Goal: Transaction & Acquisition: Purchase product/service

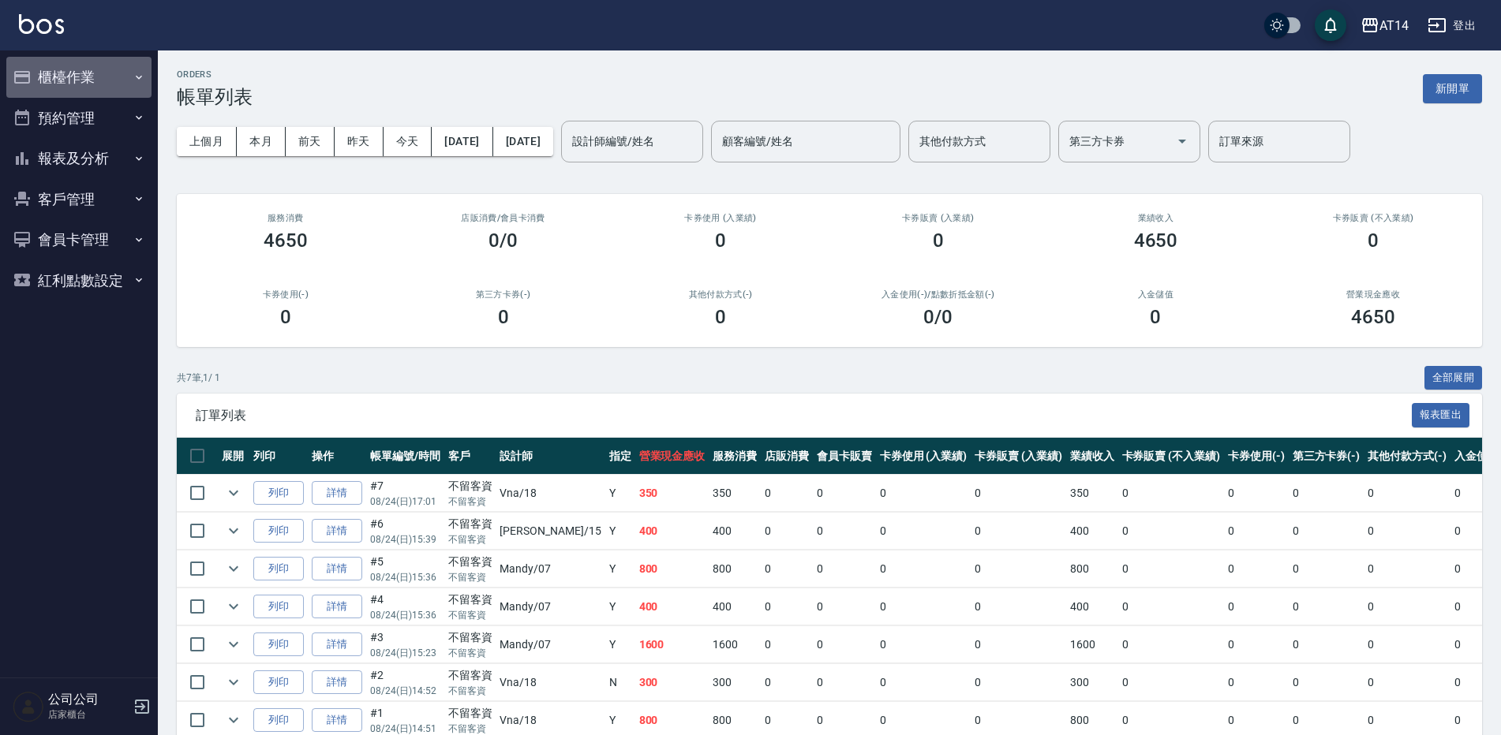
click at [62, 73] on button "櫃檯作業" at bounding box center [78, 77] width 145 height 41
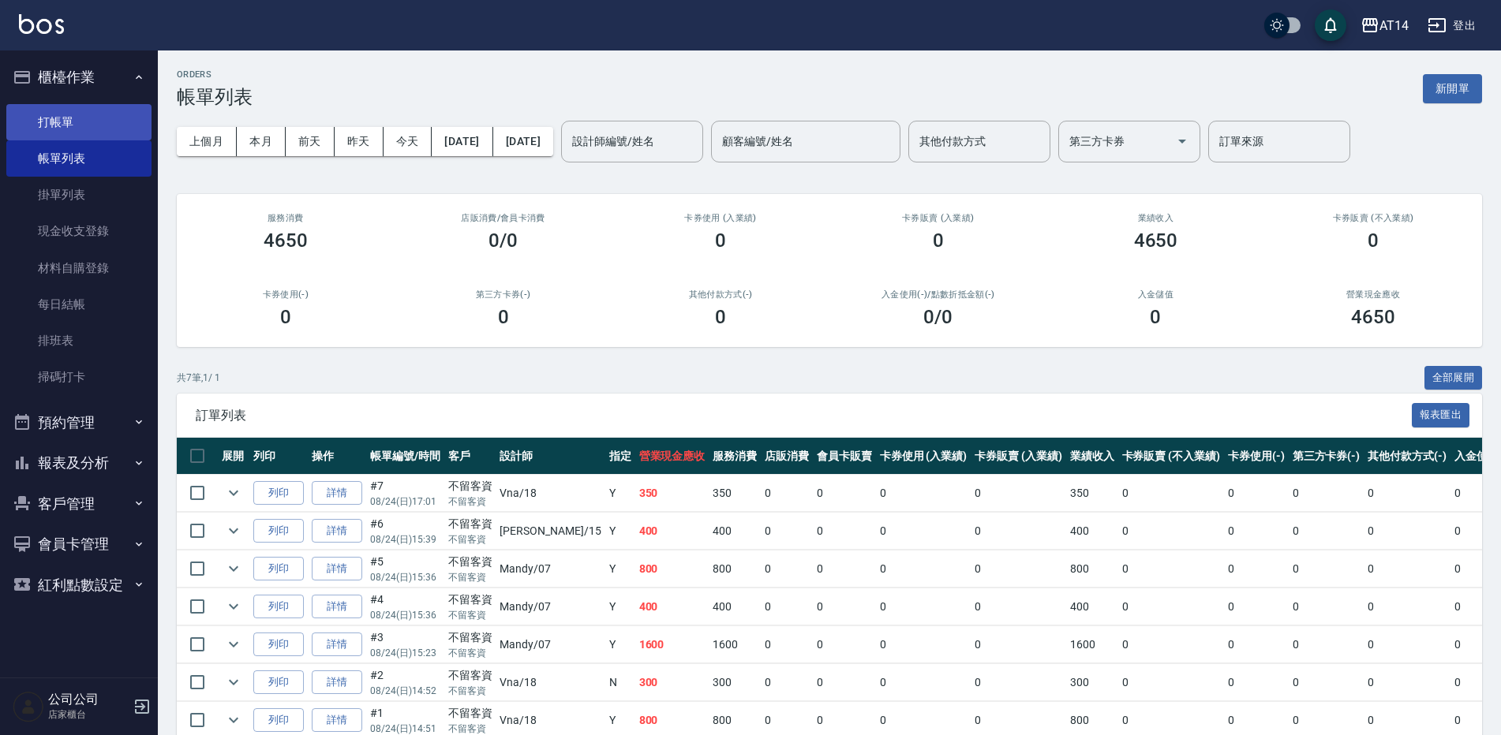
click at [84, 117] on link "打帳單" at bounding box center [78, 122] width 145 height 36
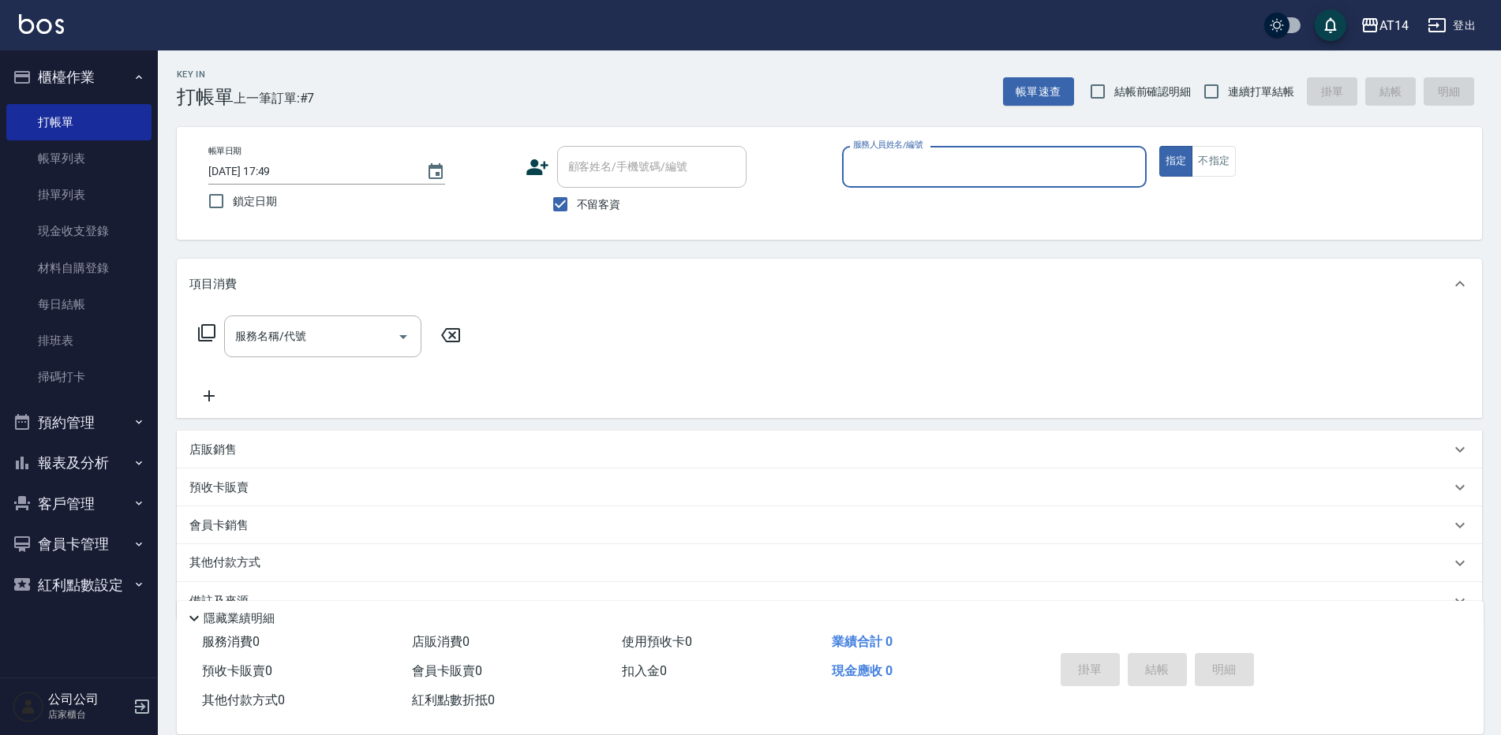
click at [581, 204] on span "不留客資" at bounding box center [599, 204] width 44 height 17
click at [577, 204] on input "不留客資" at bounding box center [560, 204] width 33 height 33
checkbox input "false"
click at [548, 175] on icon at bounding box center [538, 167] width 24 height 24
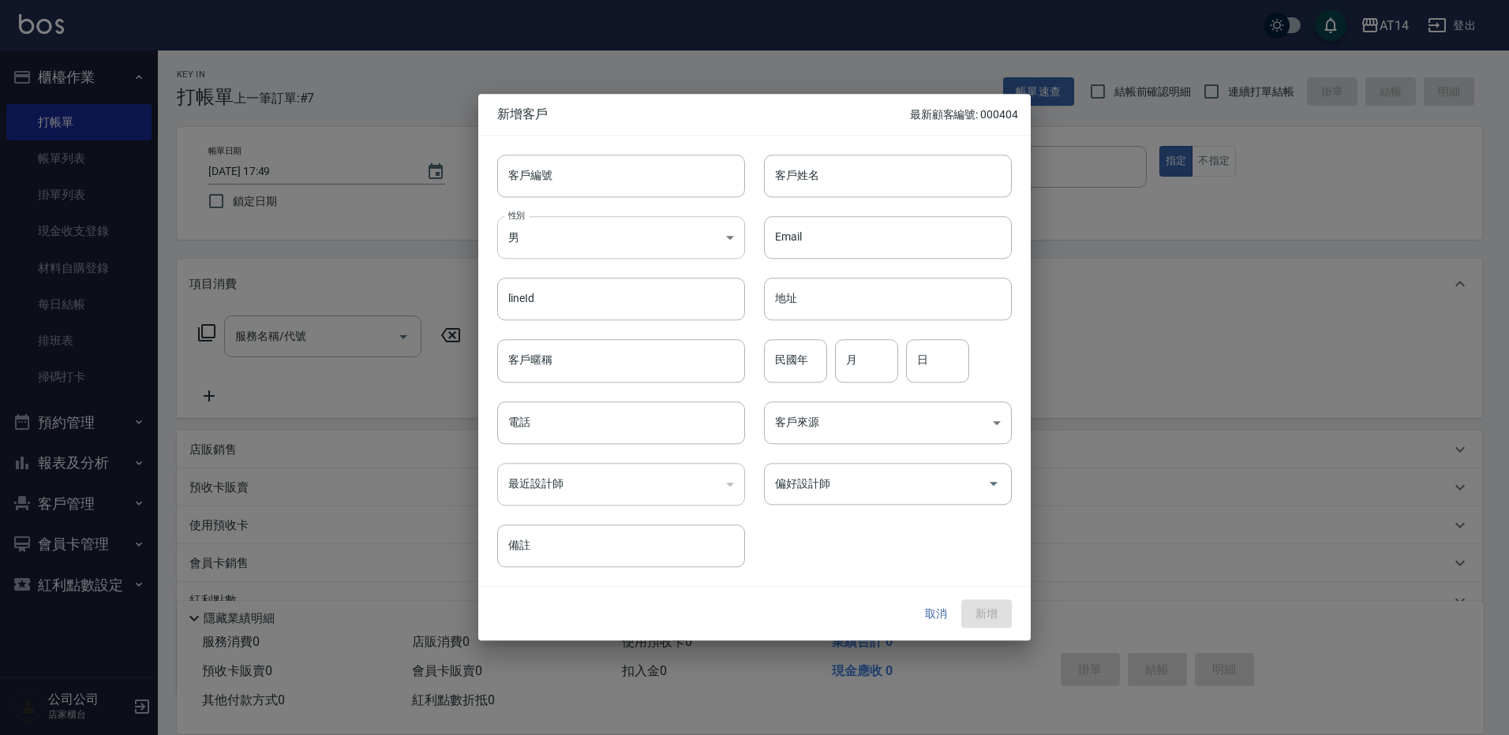
click at [571, 246] on body "AT14 登出 櫃檯作業 打帳單 帳單列表 掛單列表 現金收支登錄 材料自購登錄 每日結帳 排班表 掃碼打卡 預約管理 預約管理 單日預約紀錄 單週預約紀錄 …" at bounding box center [754, 424] width 1509 height 848
click at [578, 235] on div at bounding box center [754, 367] width 1509 height 735
click at [621, 433] on input "電話" at bounding box center [621, 423] width 248 height 43
type input "091609594"
click at [852, 191] on input "客戶姓名" at bounding box center [888, 176] width 248 height 43
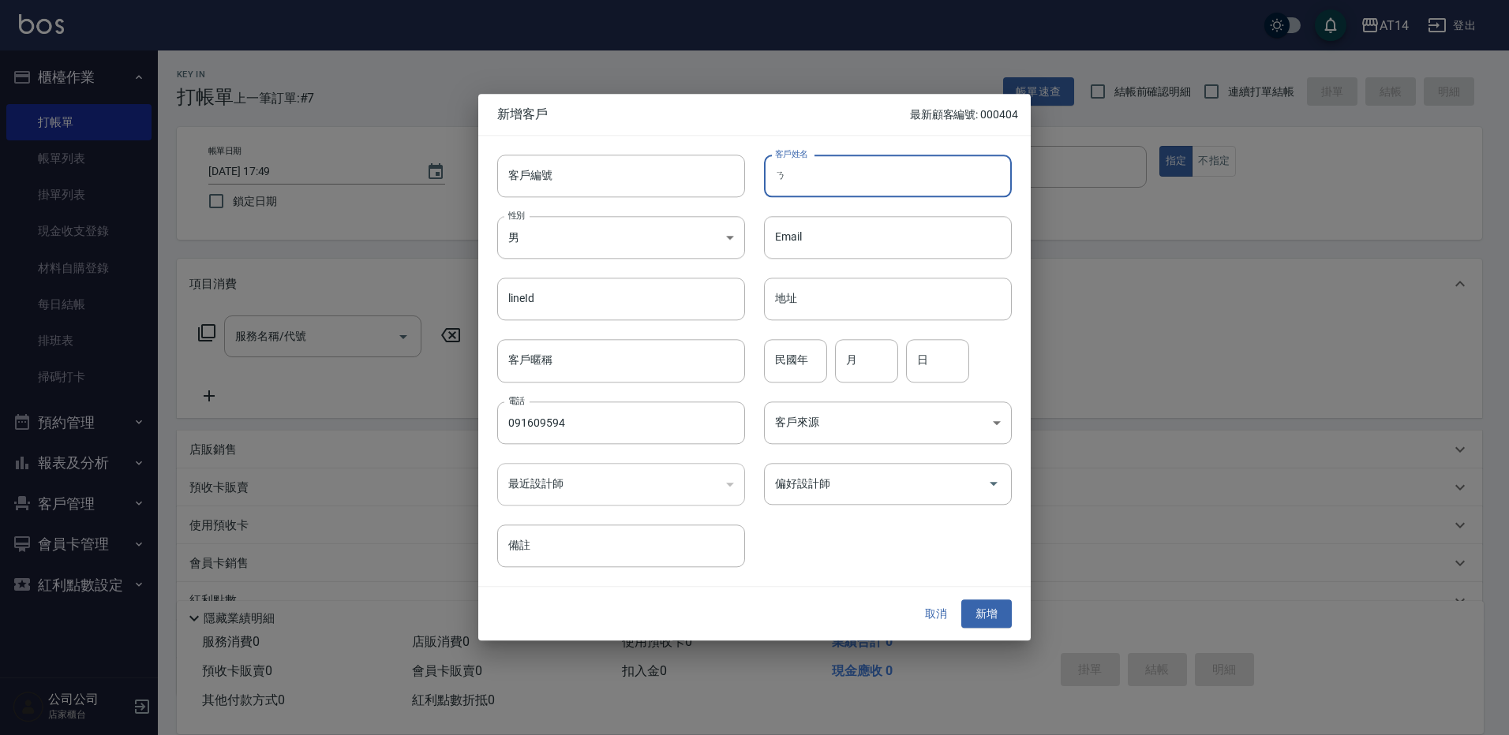
type input "="
type input "r"
type input "d"
type input "[PERSON_NAME]"
click at [787, 370] on input "民國年" at bounding box center [795, 361] width 63 height 43
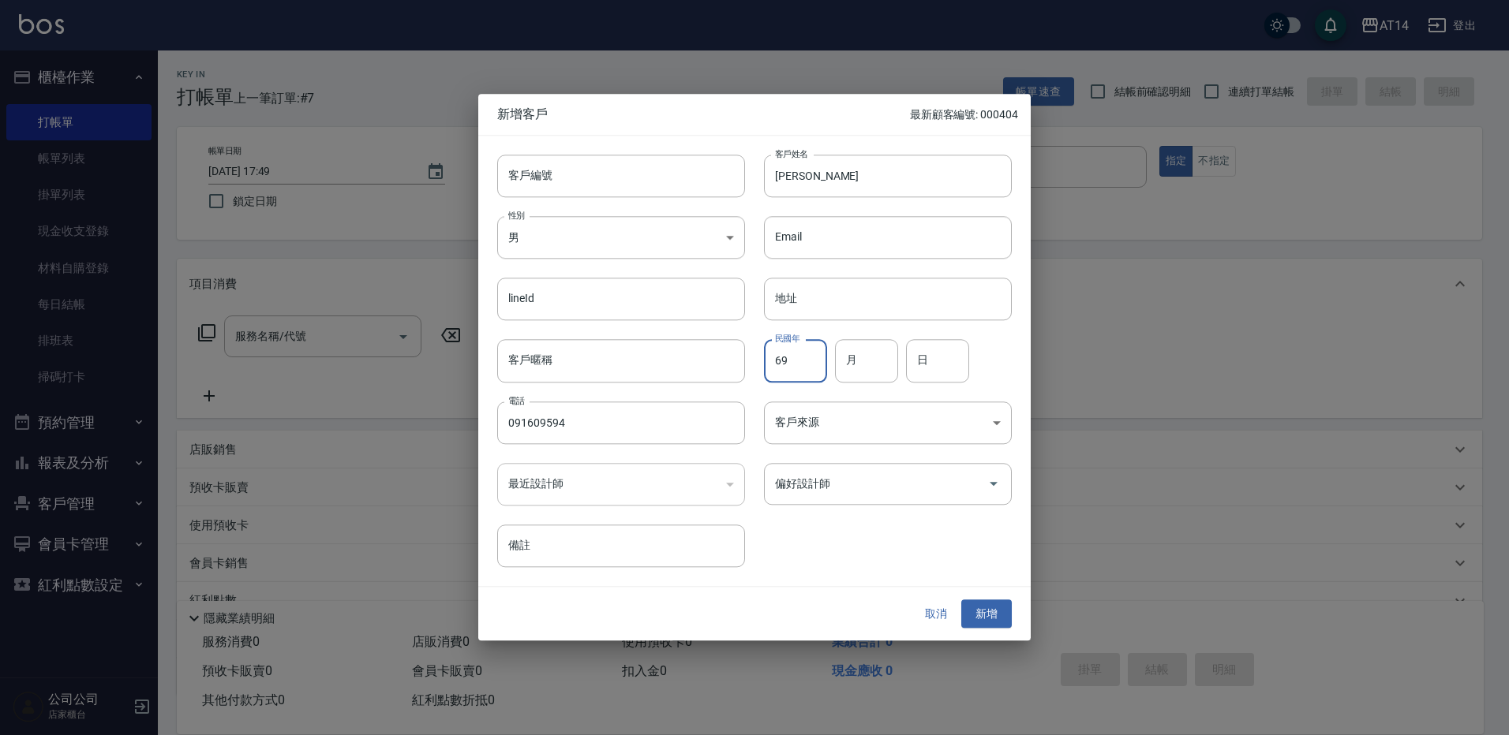
type input "69"
type input "03"
type input "02"
click at [863, 412] on body "AT14 登出 櫃檯作業 打帳單 帳單列表 掛單列表 現金收支登錄 材料自購登錄 每日結帳 排班表 掃碼打卡 預約管理 預約管理 單日預約紀錄 單週預約紀錄 …" at bounding box center [754, 424] width 1509 height 848
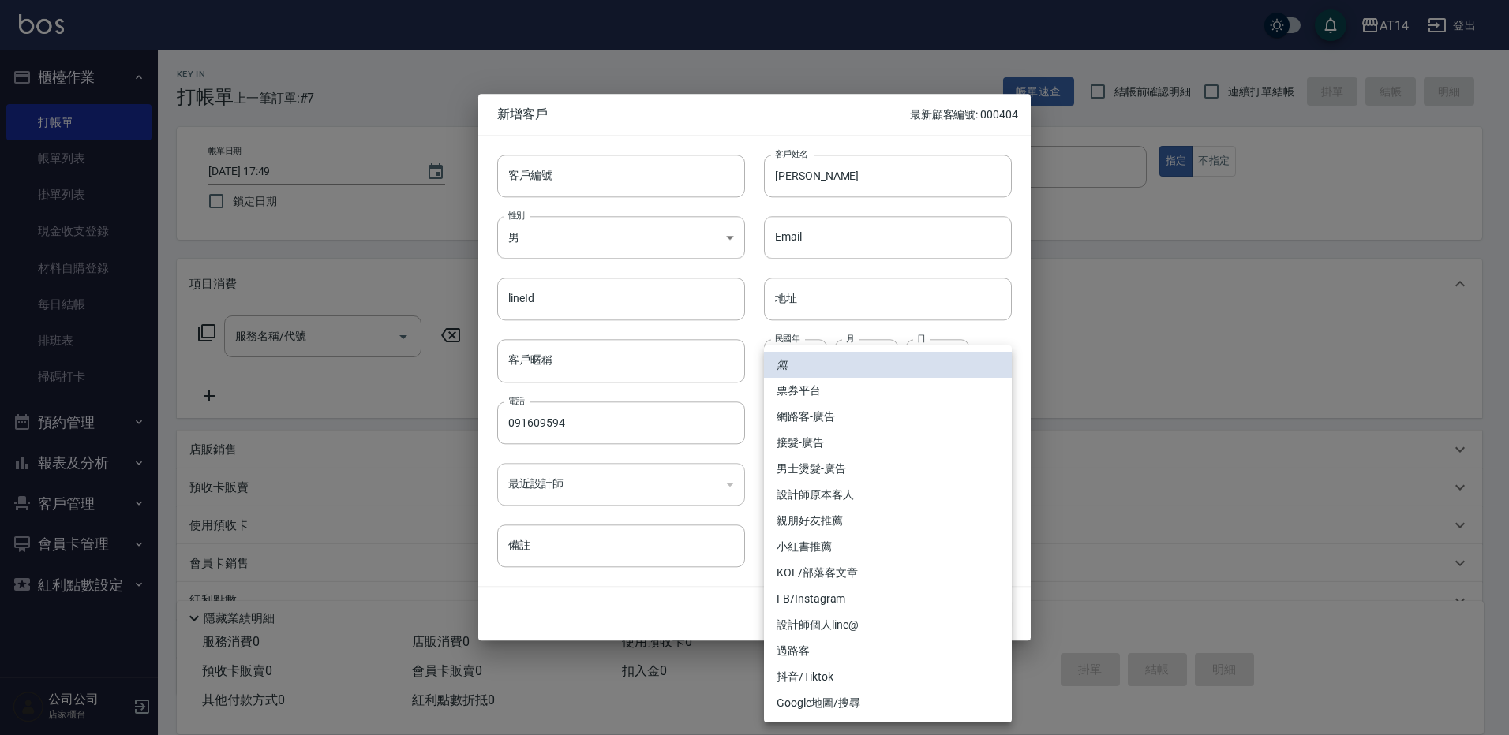
click at [868, 520] on li "親朋好友推薦" at bounding box center [888, 521] width 248 height 26
type input "親朋好友推薦"
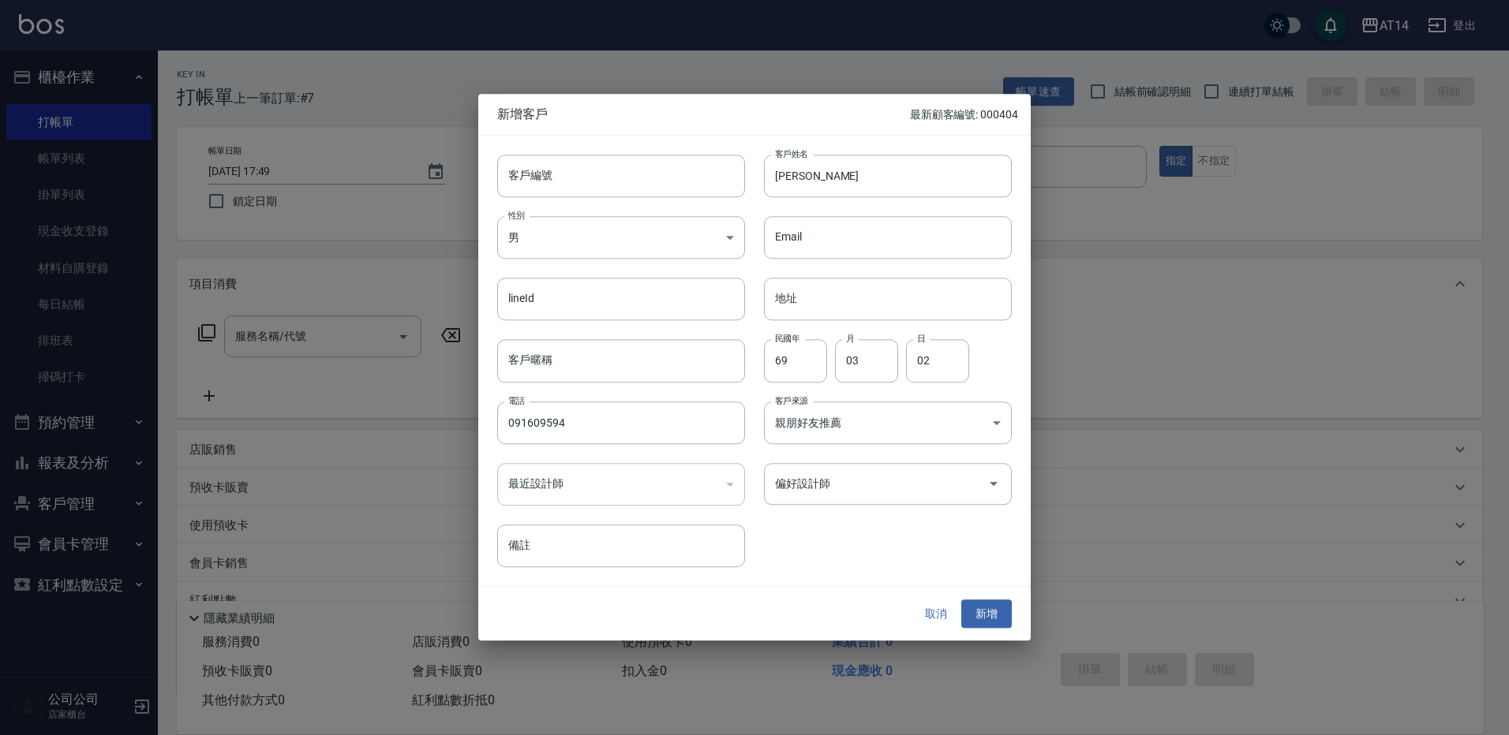
click at [896, 458] on div "偏好設計師 偏好設計師" at bounding box center [878, 475] width 267 height 62
click at [888, 486] on input "偏好設計師" at bounding box center [876, 484] width 210 height 28
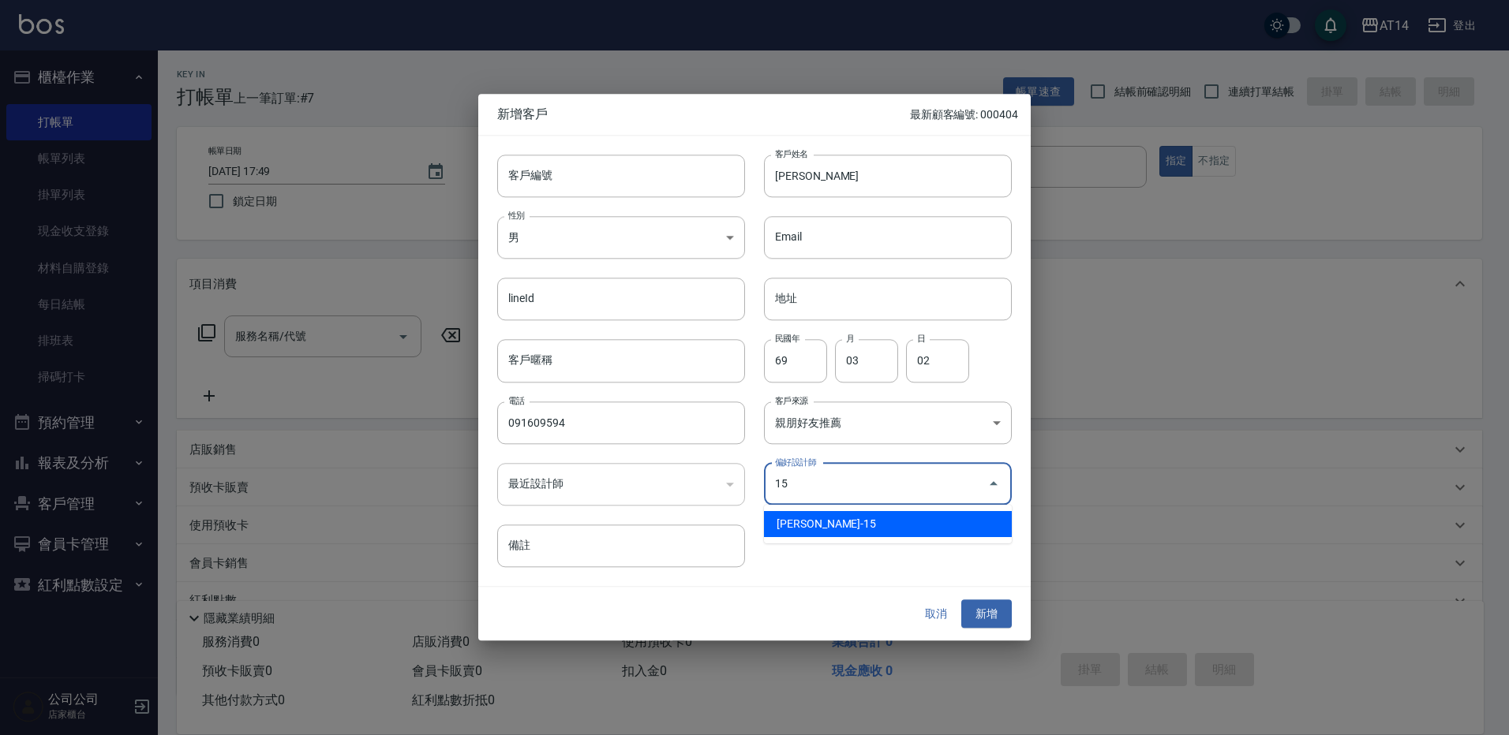
type input "[PERSON_NAME]"
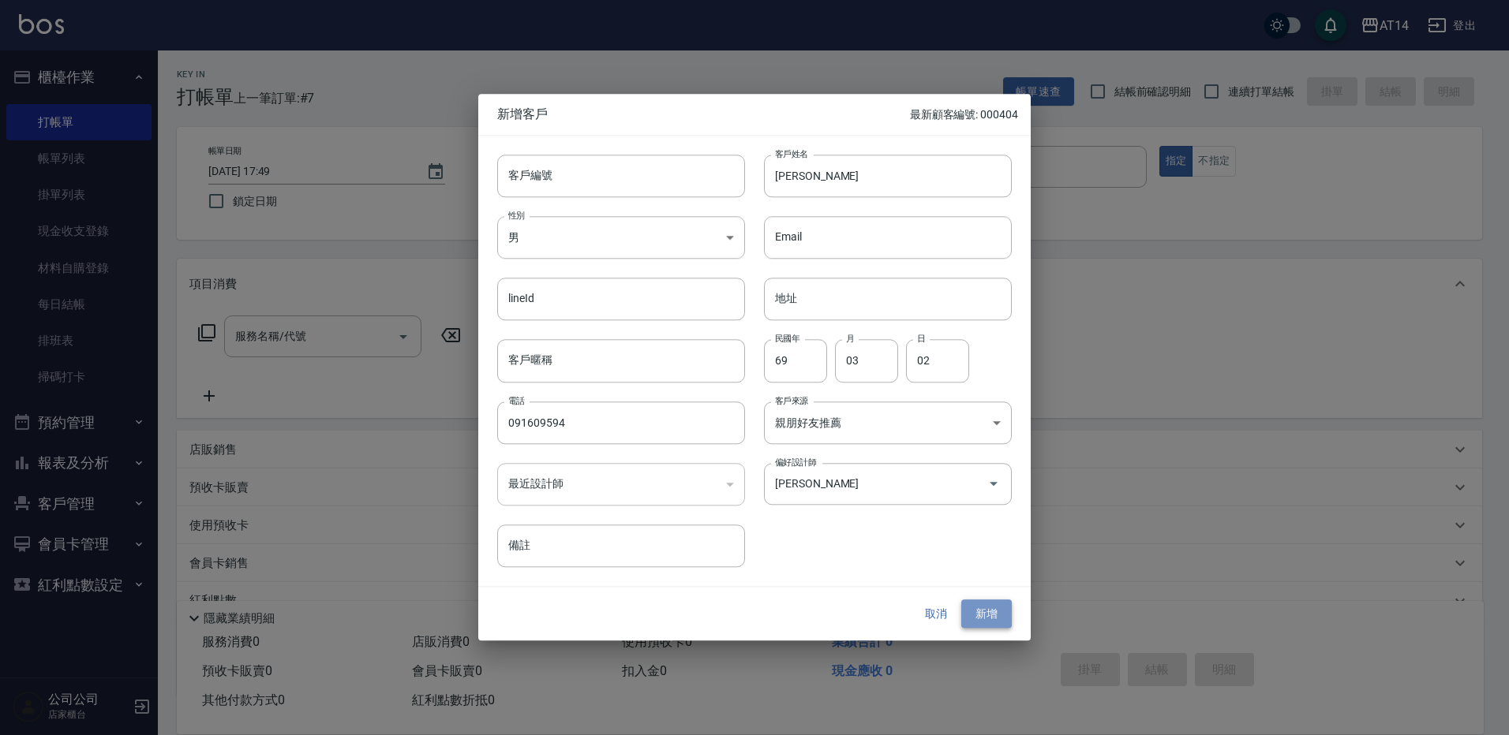
click at [985, 615] on button "新增" at bounding box center [986, 614] width 51 height 29
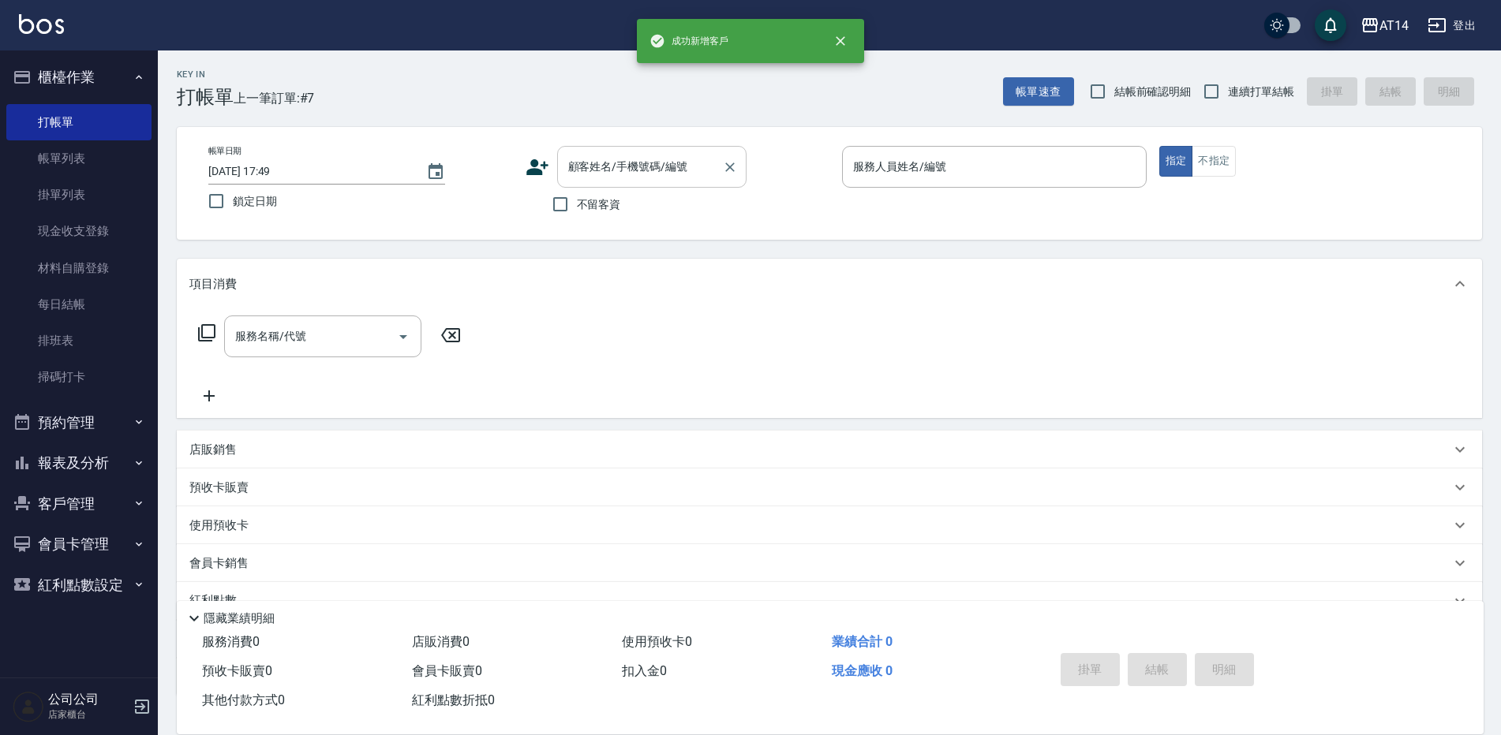
click at [597, 168] on div "顧客姓名/手機號碼/編號 顧客姓名/手機號碼/編號" at bounding box center [651, 167] width 189 height 42
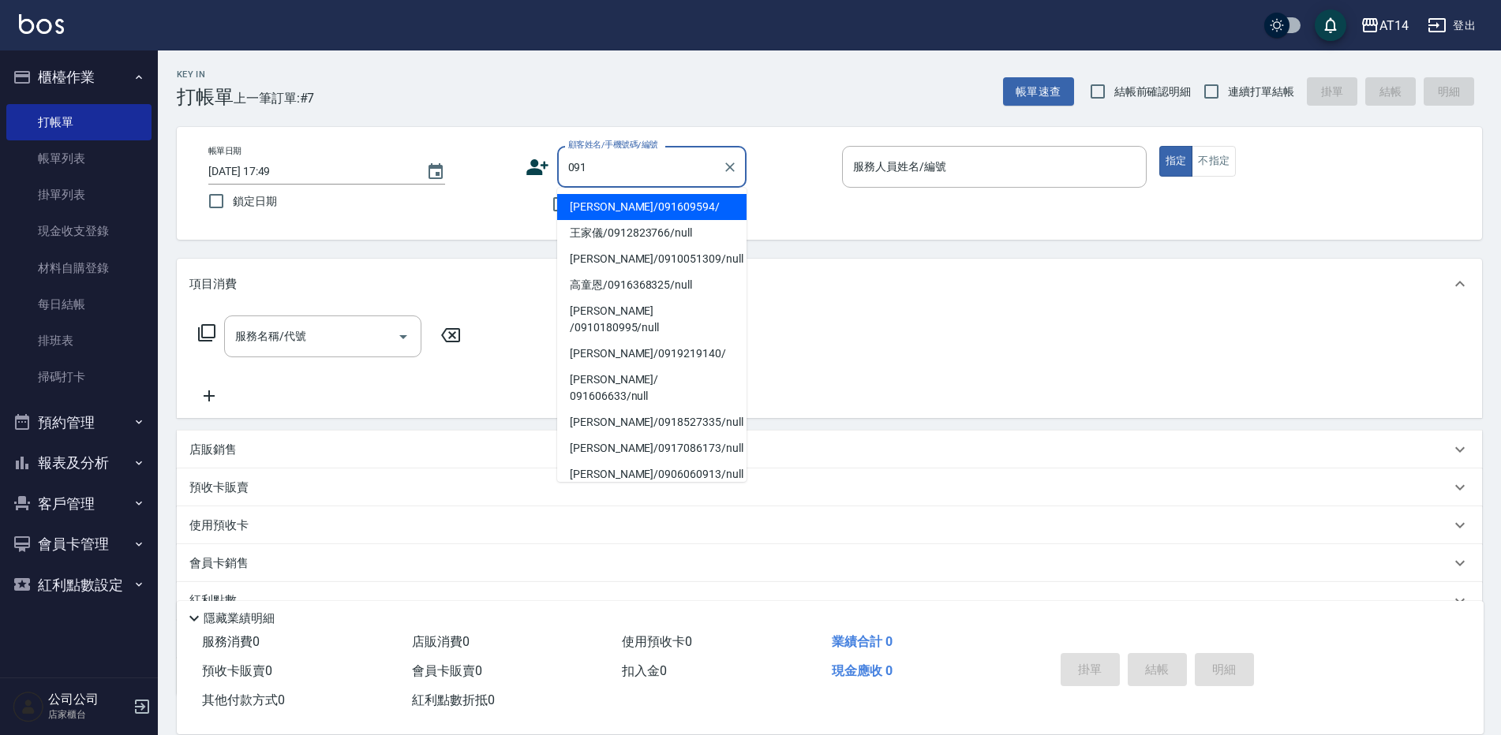
click at [672, 212] on li "[PERSON_NAME]/091609594/" at bounding box center [651, 207] width 189 height 26
type input "[PERSON_NAME]/091609594/"
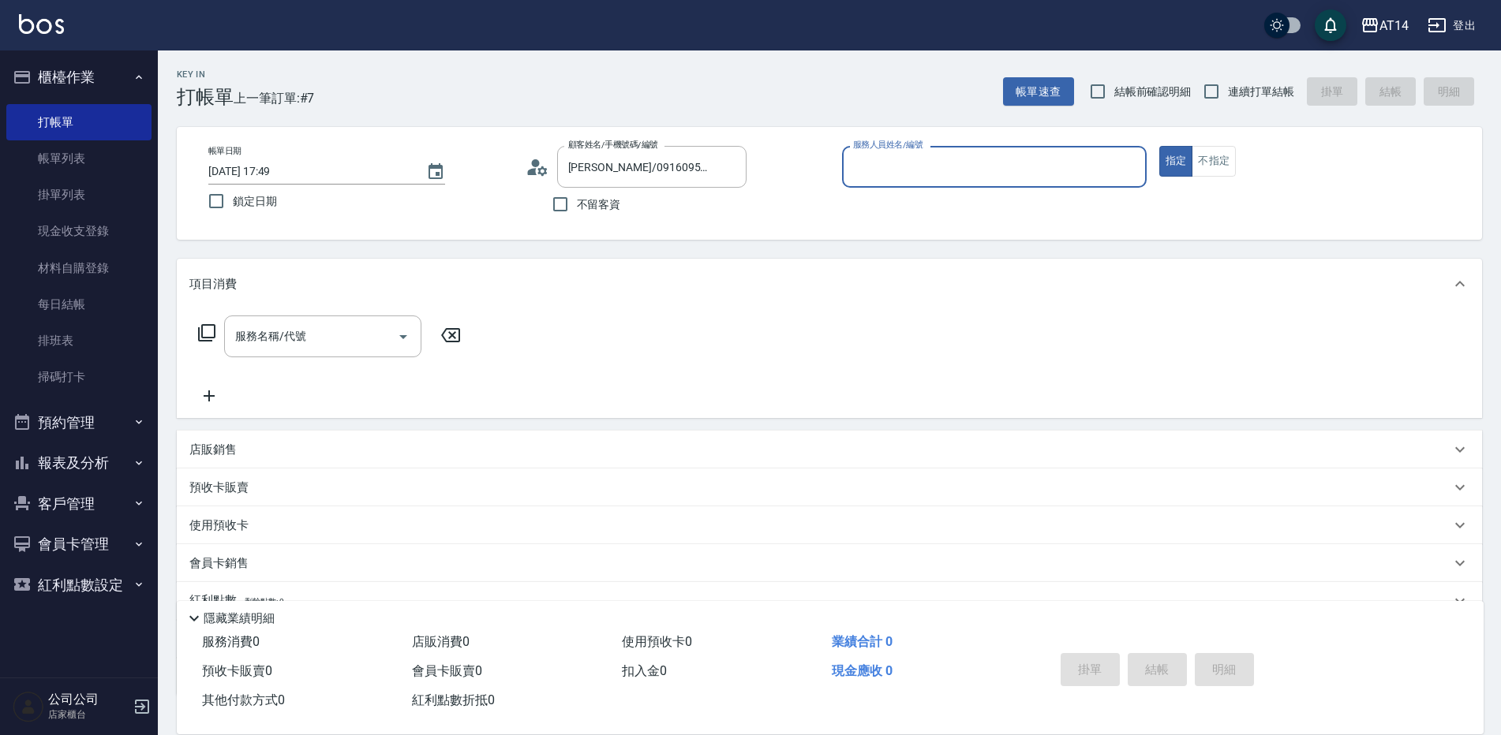
type input "Dora-15"
click at [368, 336] on input "服務名稱/代號" at bounding box center [310, 337] width 159 height 28
type input "031"
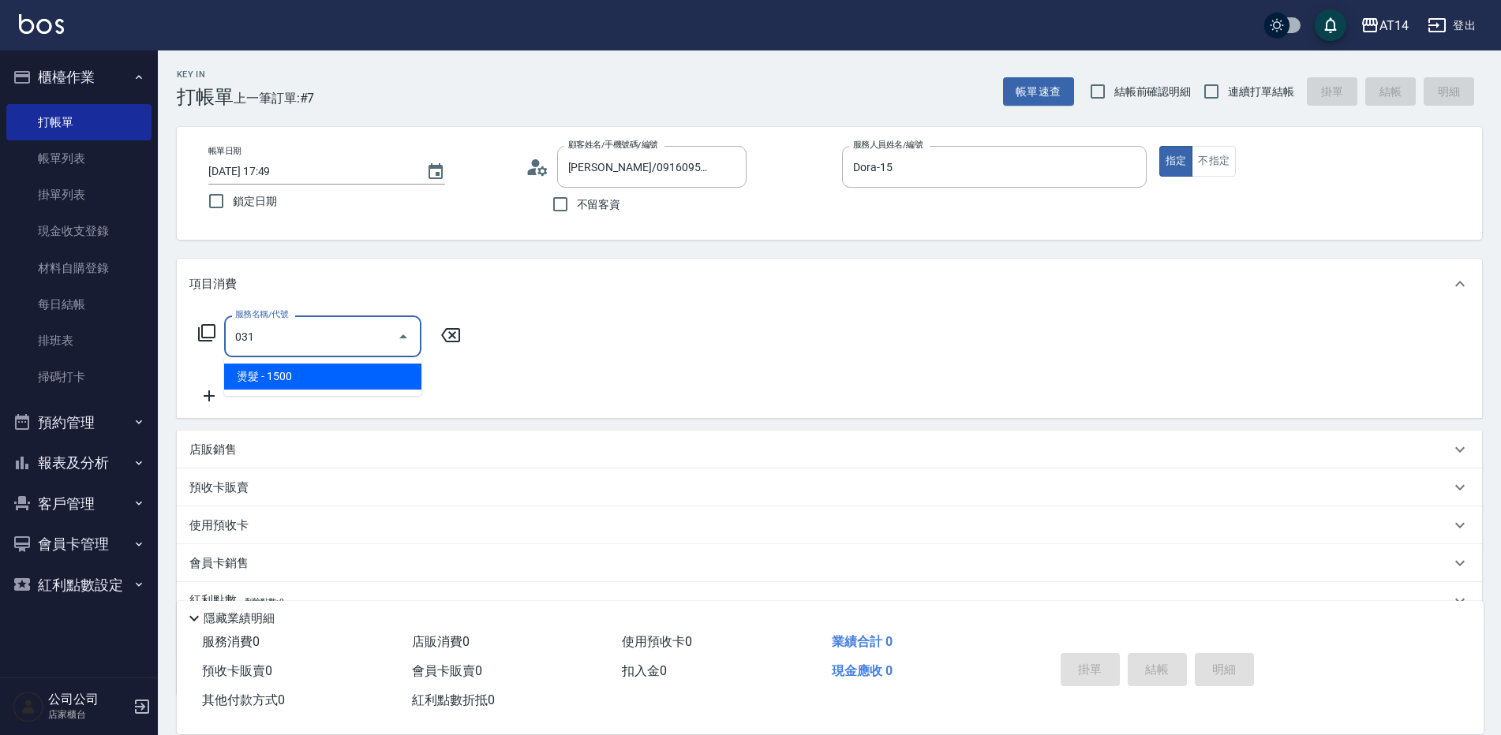
type input "3"
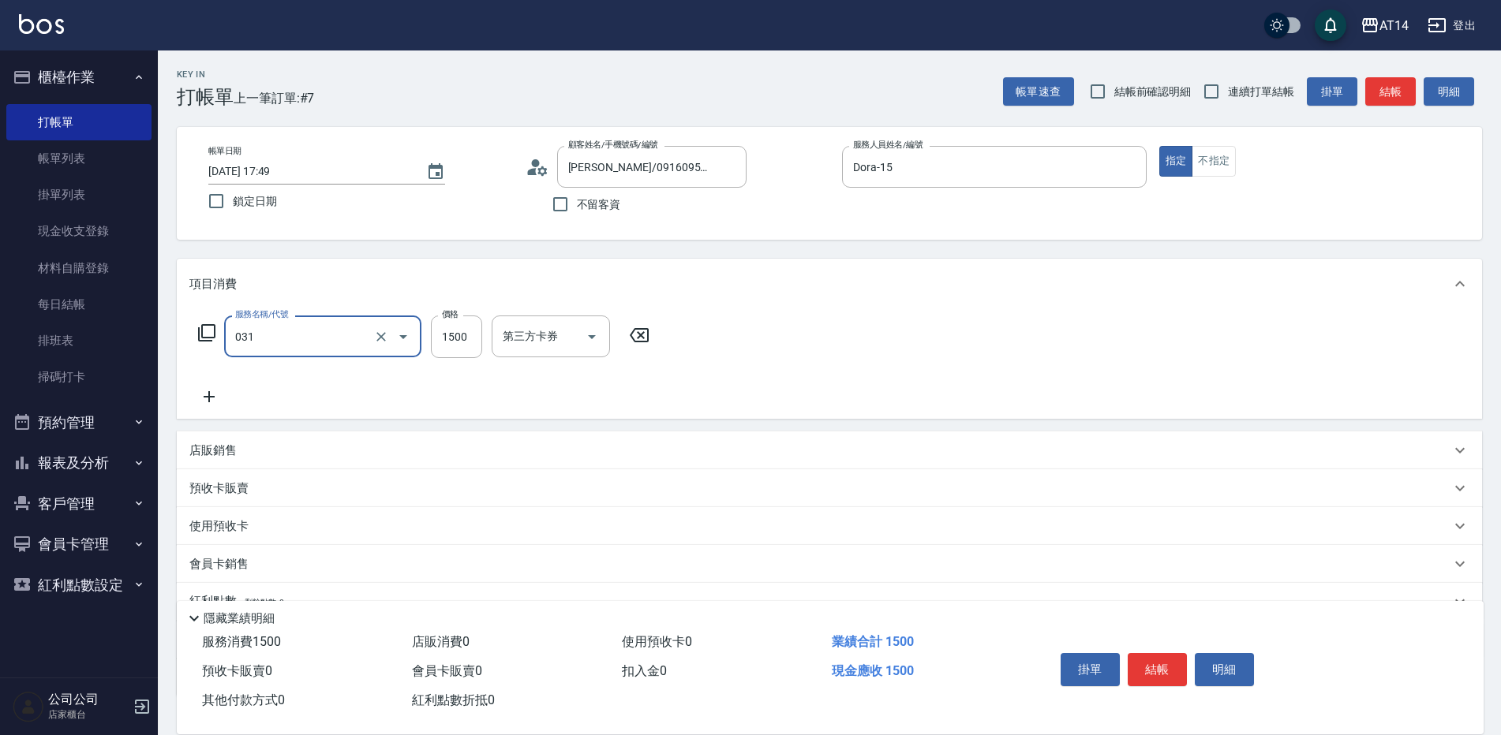
type input "燙髮(031)"
type input "2"
type input "0"
type input "2000"
type input "4"
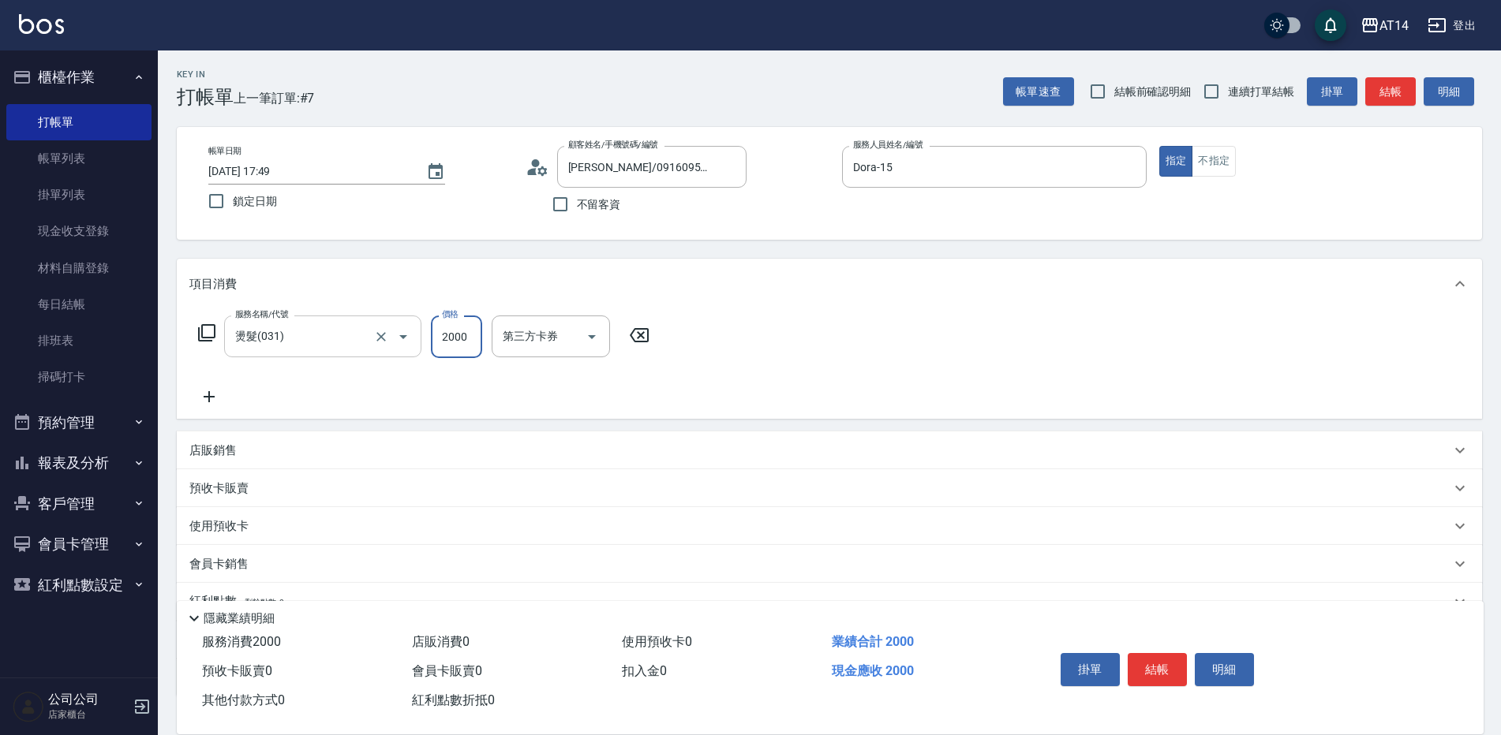
type input "2000"
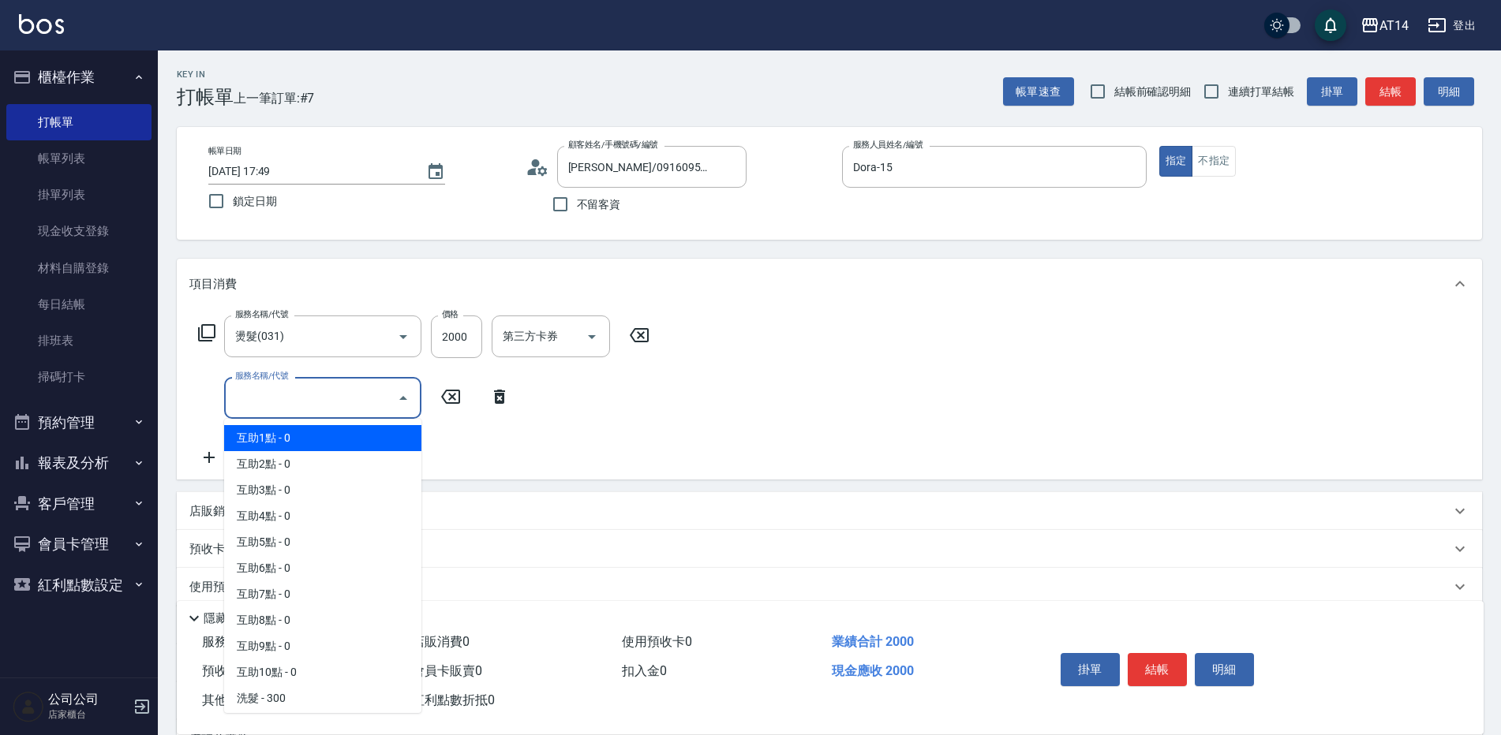
click at [363, 388] on input "服務名稱/代號" at bounding box center [310, 398] width 159 height 28
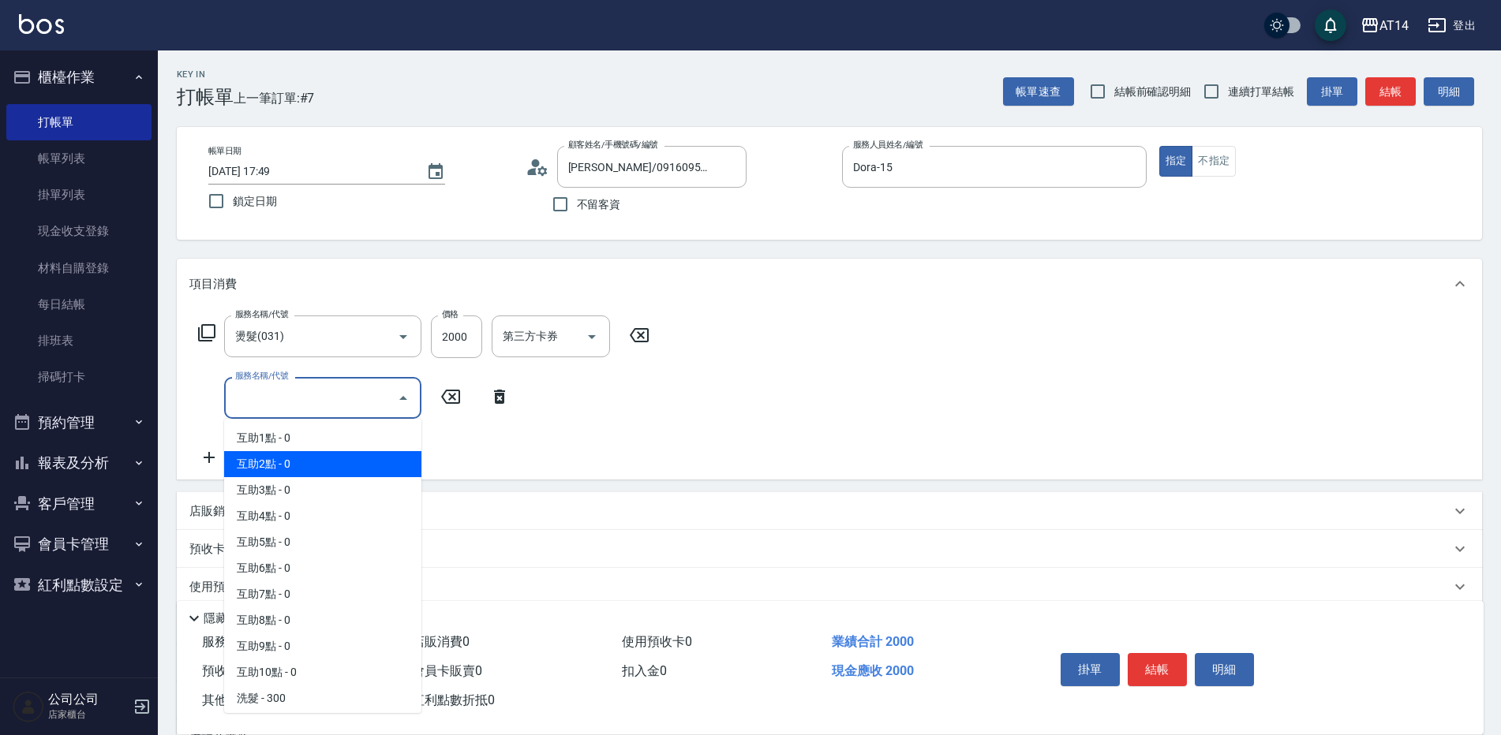
click at [350, 453] on span "互助2點 - 0" at bounding box center [322, 464] width 197 height 26
type input "互助2點(002)"
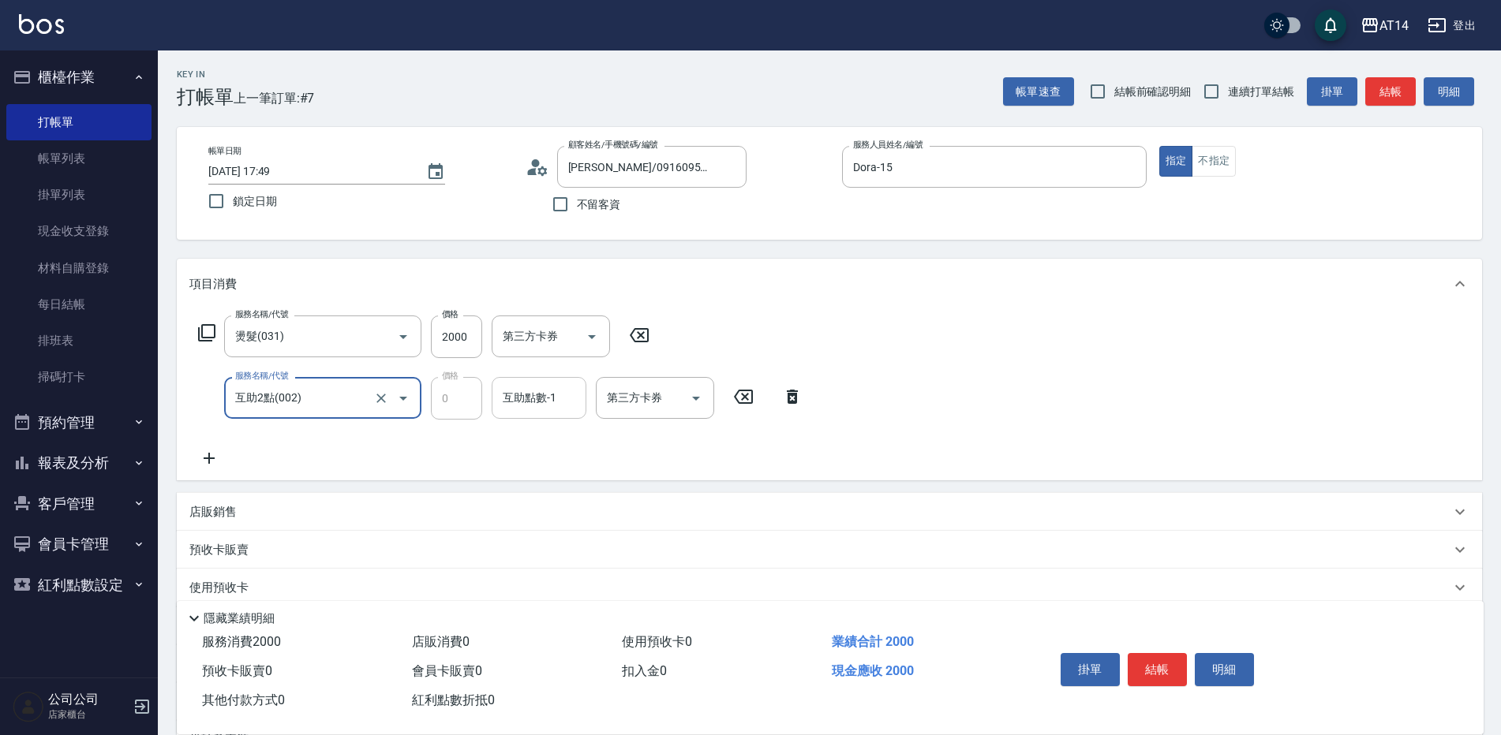
click at [565, 403] on input "互助點數-1" at bounding box center [539, 398] width 80 height 28
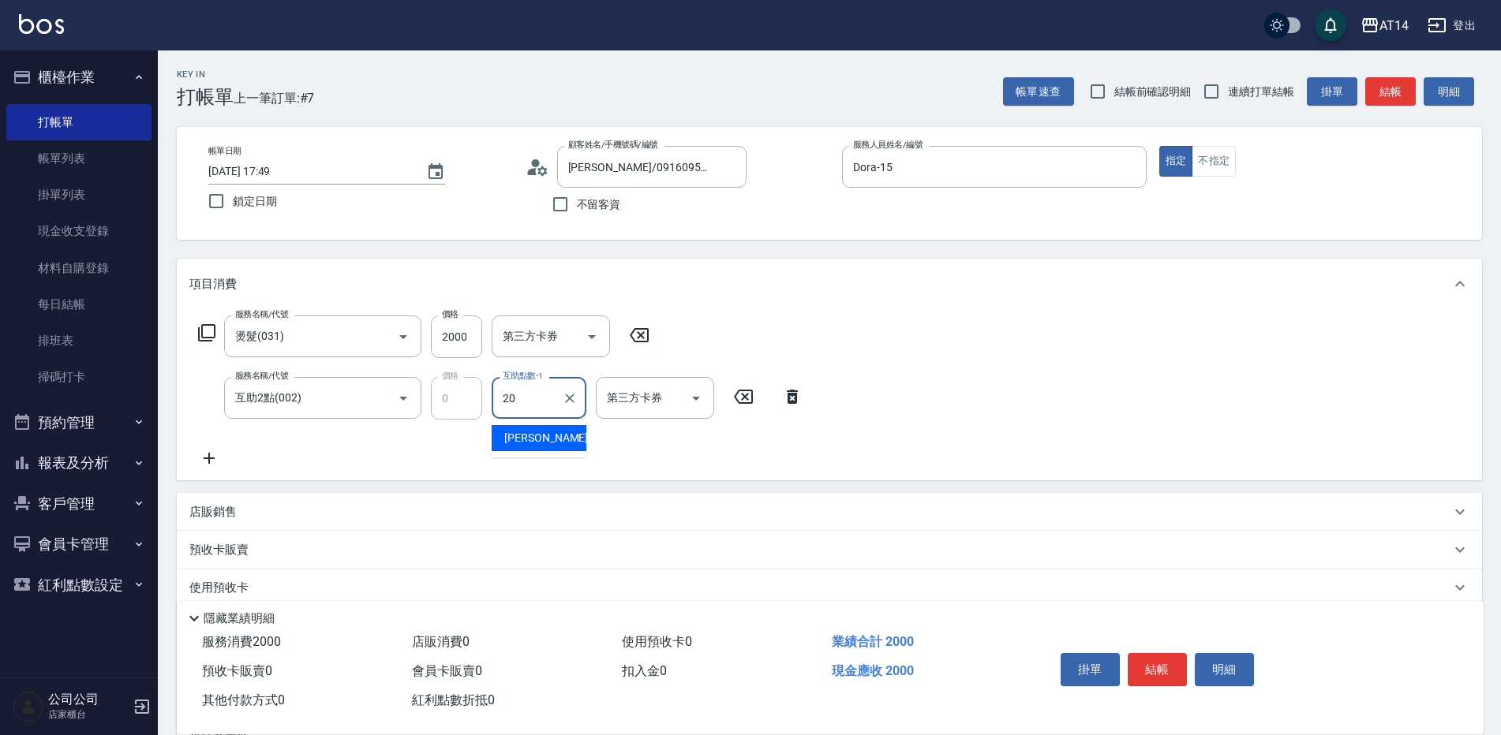
type input "[PERSON_NAME]-20"
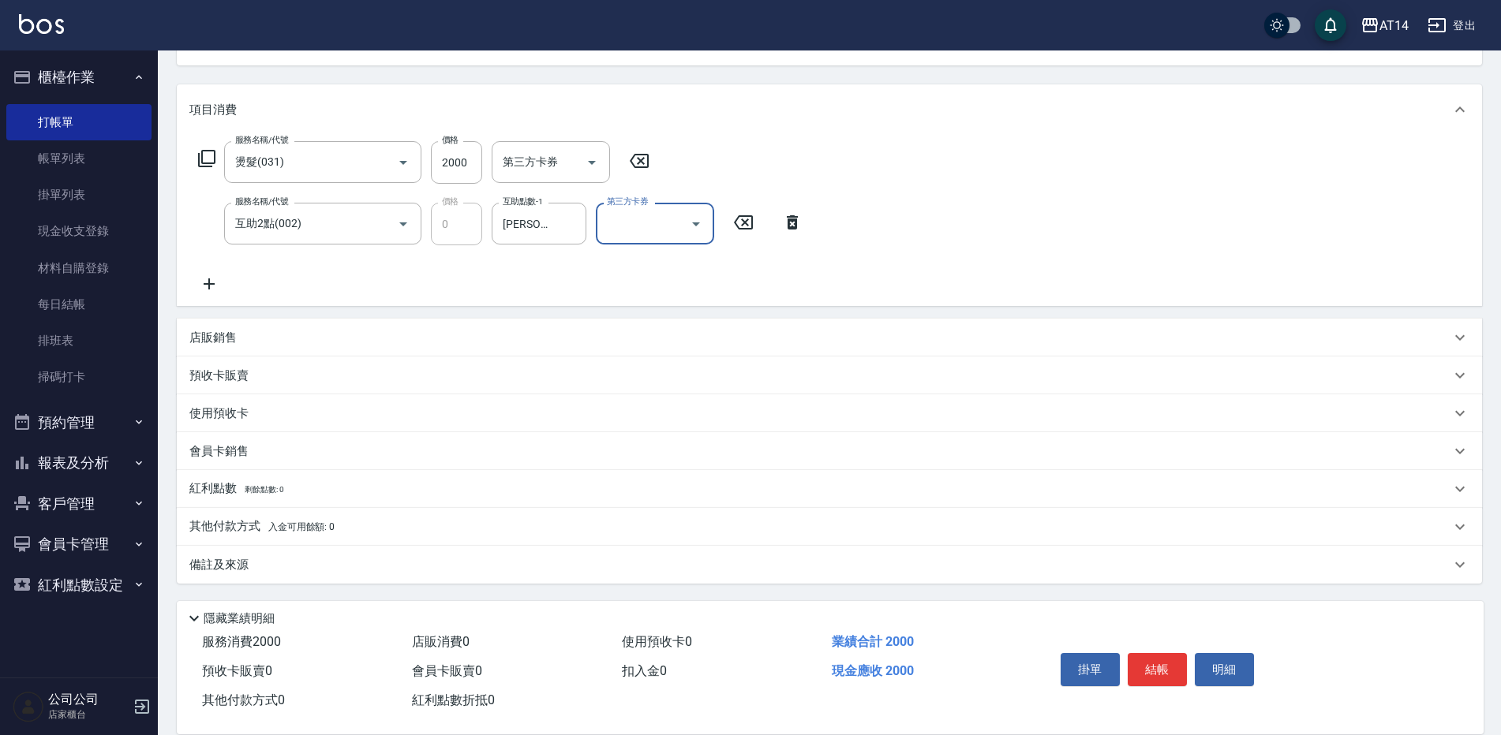
click at [484, 553] on div "備註及來源" at bounding box center [829, 565] width 1305 height 38
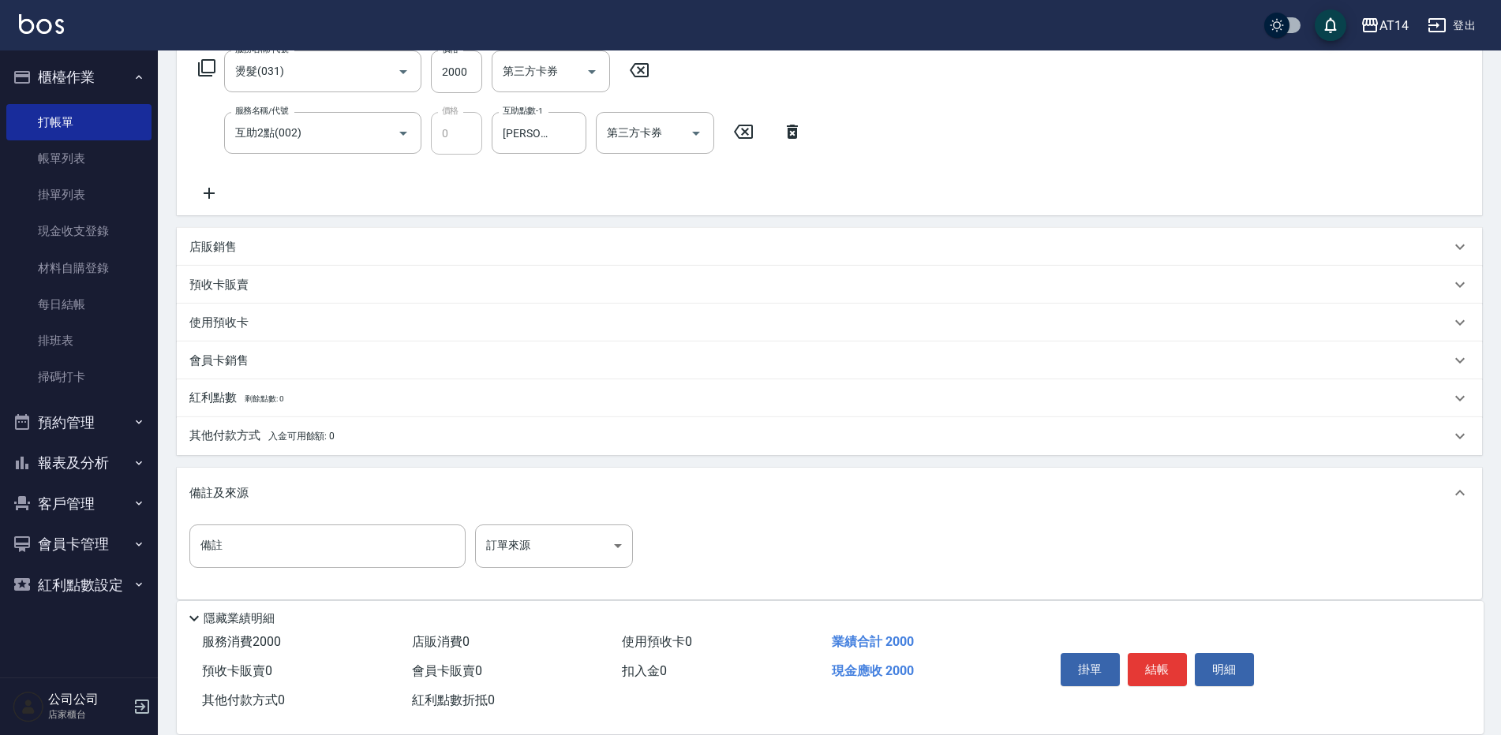
scroll to position [272, 0]
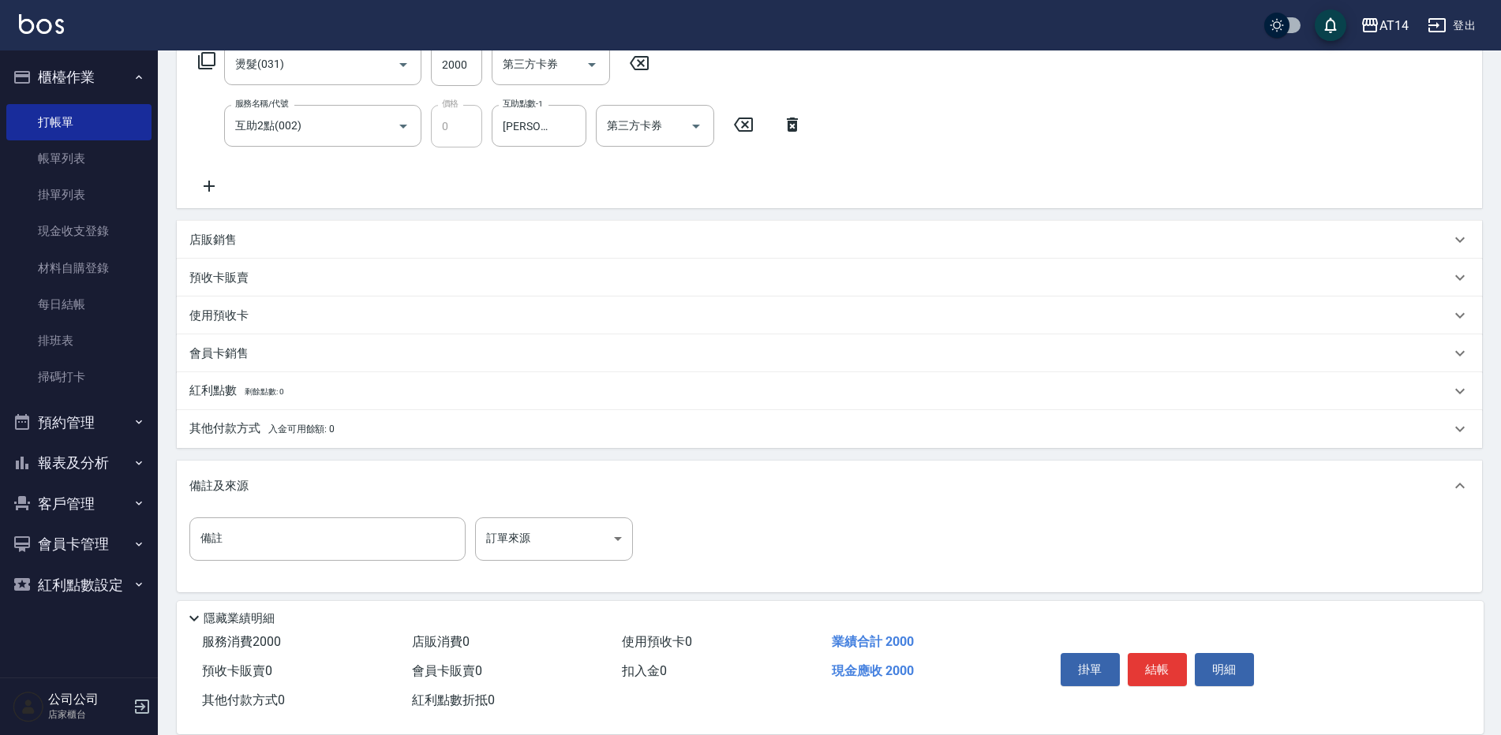
click at [522, 516] on div "備註 備註 訂單來源 ​ 訂單來源" at bounding box center [829, 551] width 1305 height 80
click at [526, 525] on body "AT14 登出 櫃檯作業 打帳單 帳單列表 掛單列表 現金收支登錄 材料自購登錄 每日結帳 排班表 掃碼打卡 預約管理 預約管理 單日預約紀錄 單週預約紀錄 …" at bounding box center [750, 236] width 1501 height 1016
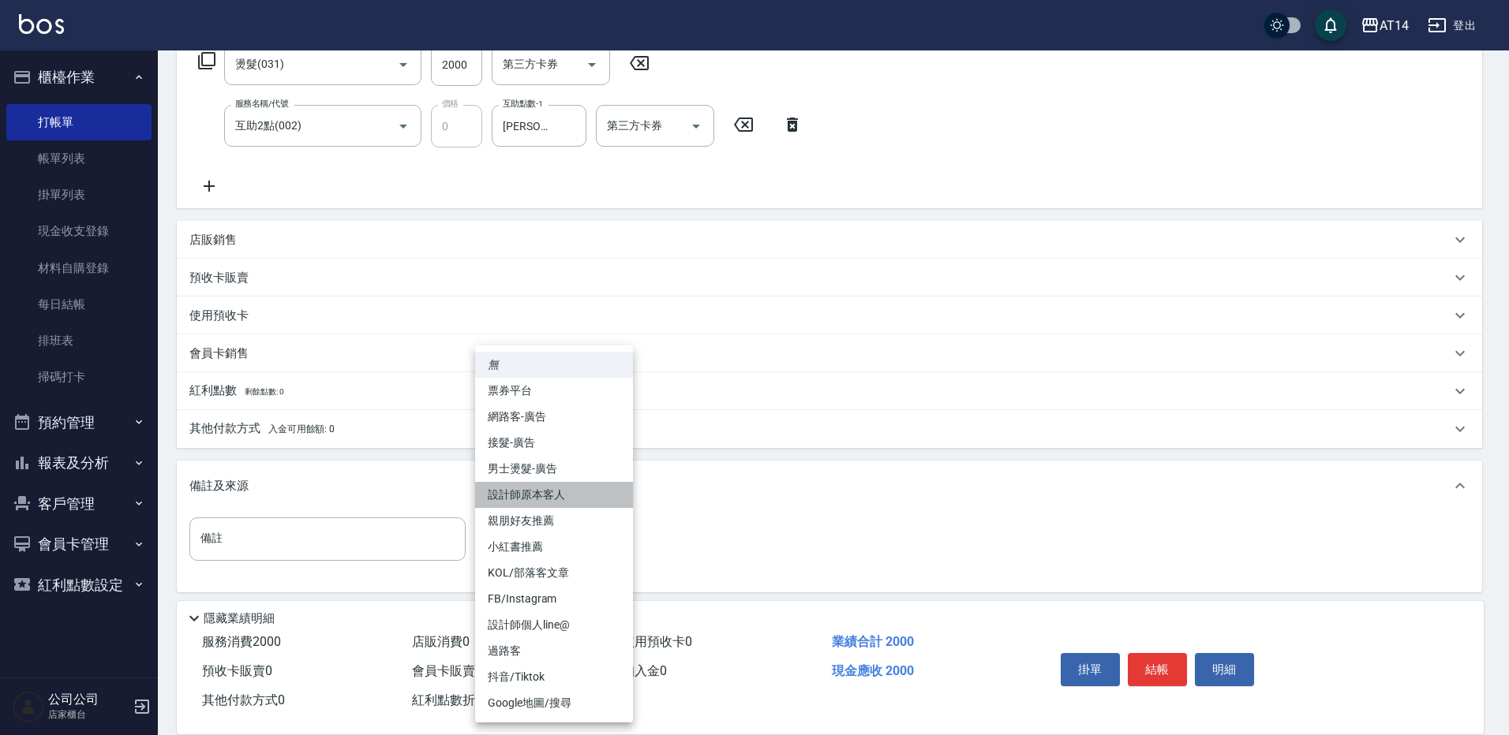
click at [585, 492] on li "設計師原本客人" at bounding box center [554, 495] width 158 height 26
type input "設計師原本客人"
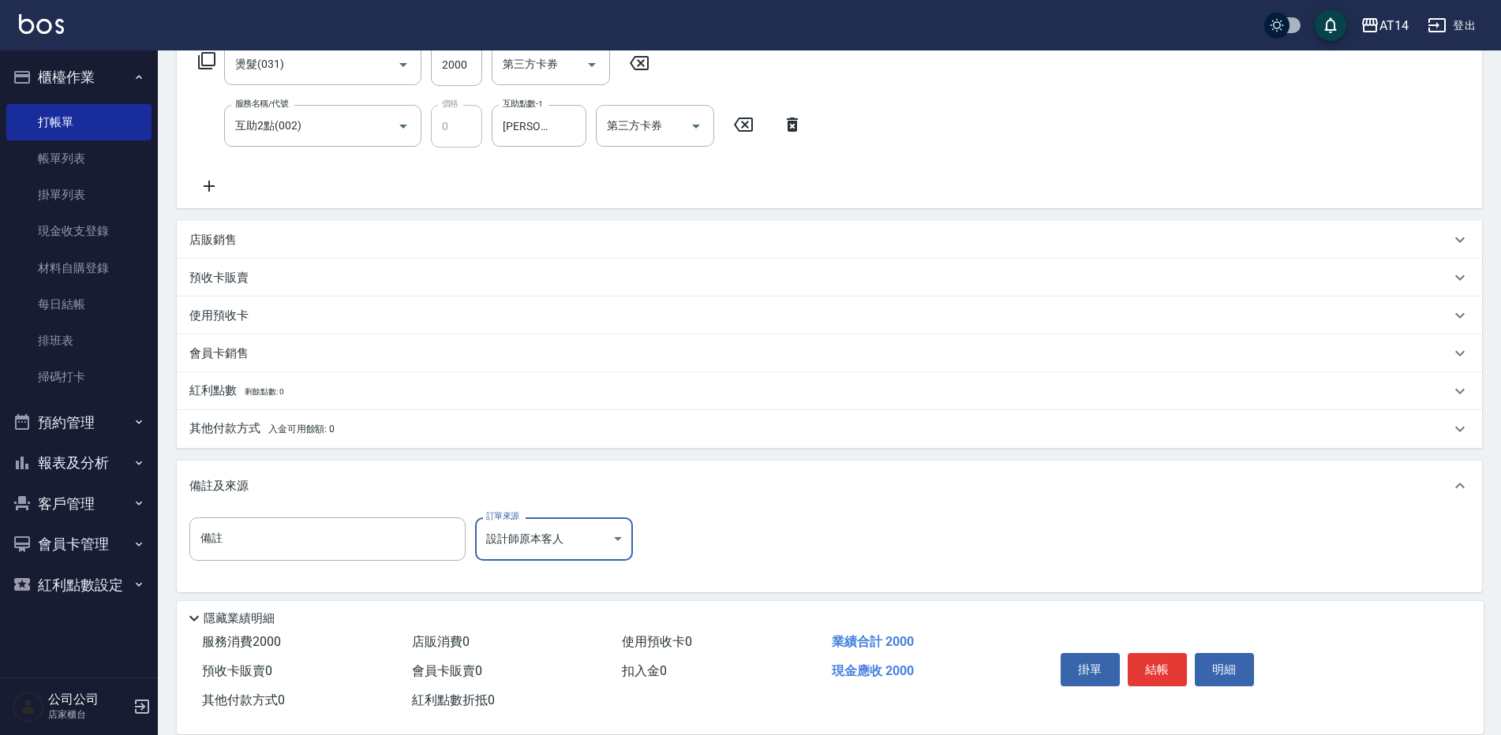
click at [1169, 661] on button "結帳" at bounding box center [1157, 669] width 59 height 33
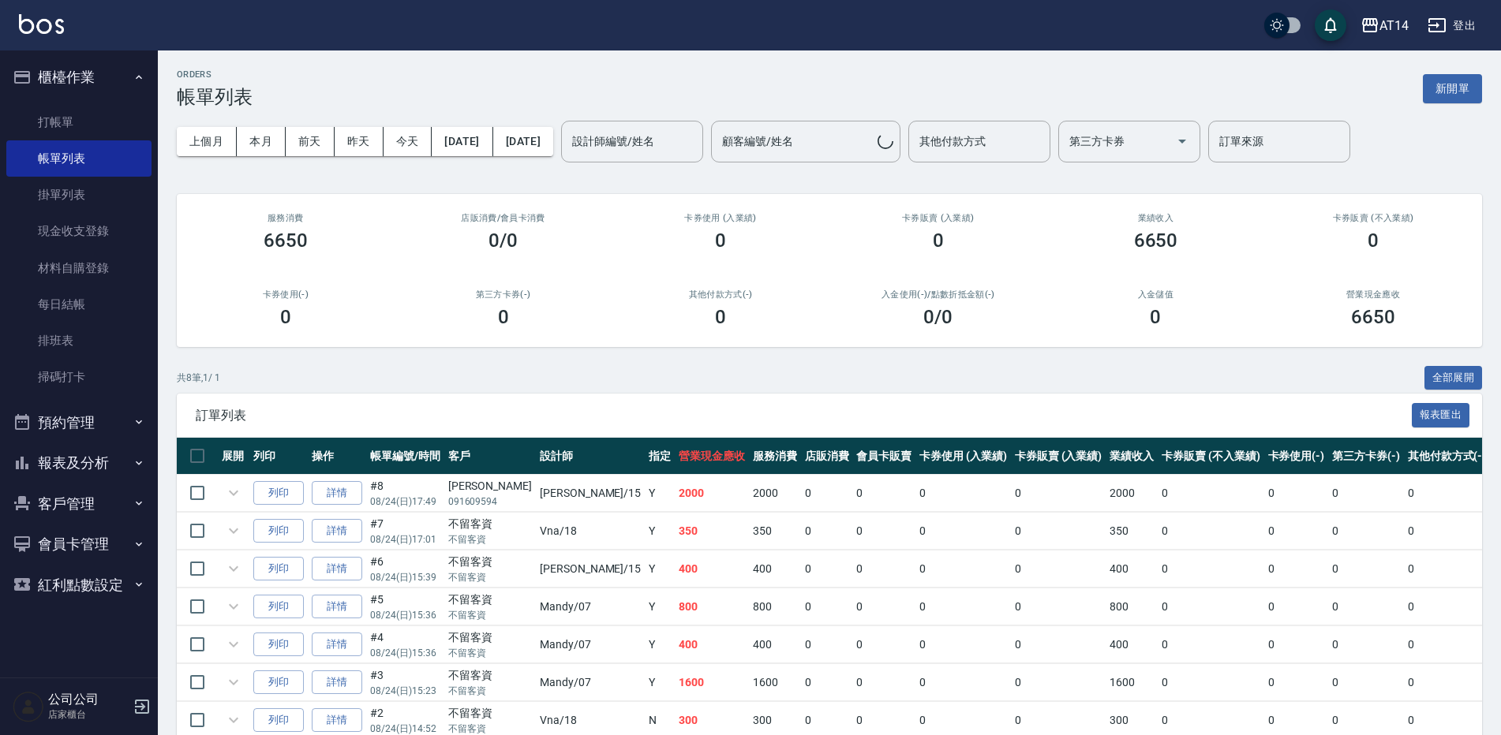
click at [105, 503] on button "客戶管理" at bounding box center [78, 504] width 145 height 41
click at [118, 544] on link "客戶列表" at bounding box center [78, 548] width 145 height 36
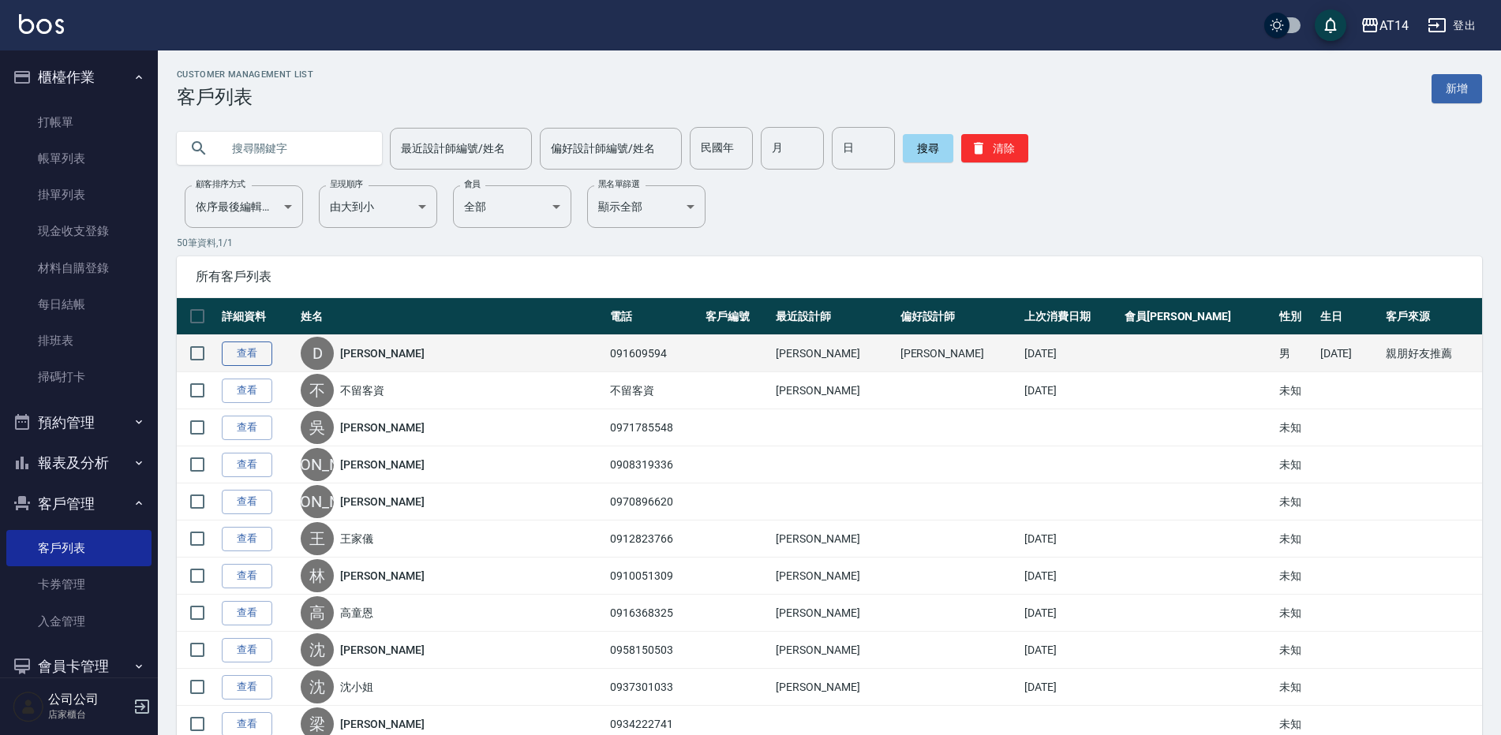
click at [232, 345] on link "查看" at bounding box center [247, 354] width 51 height 24
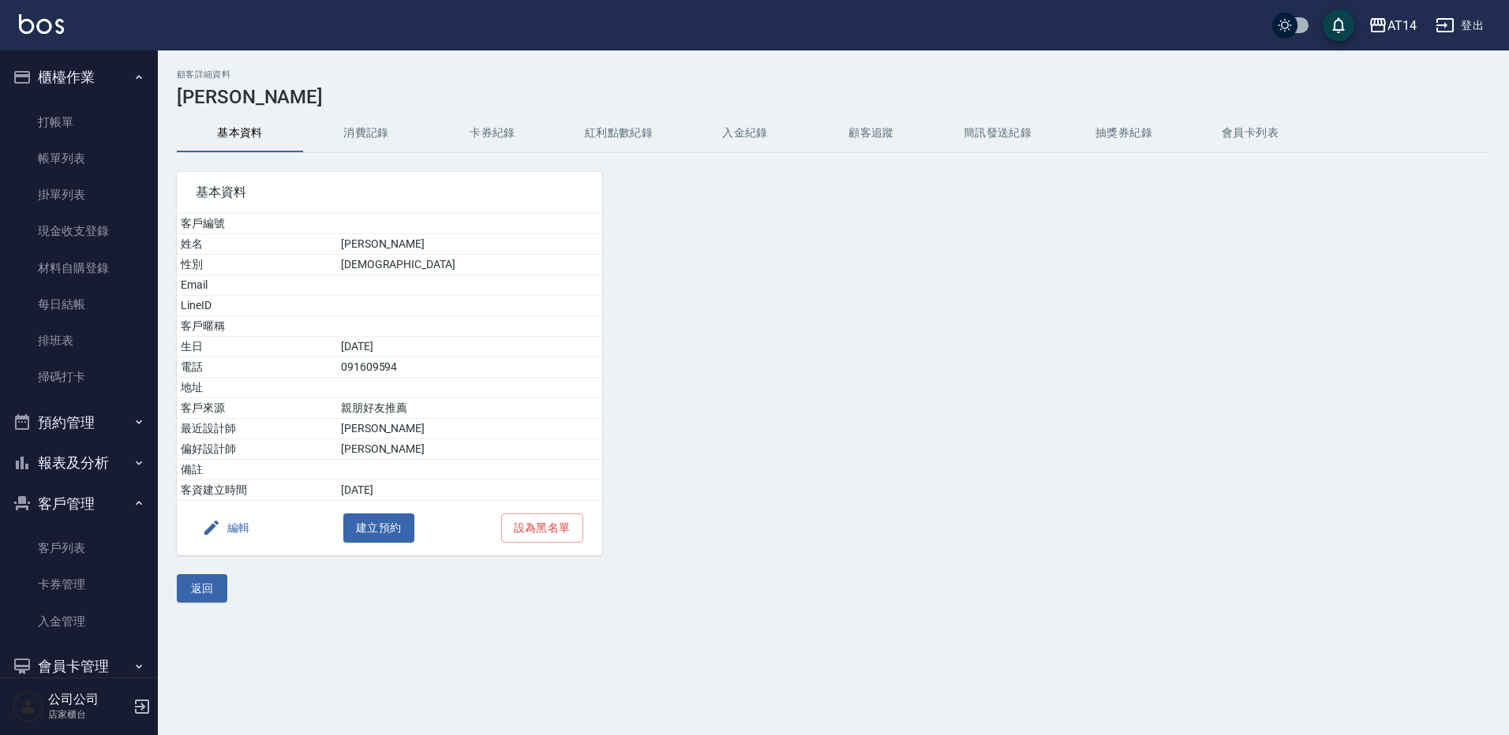
click at [252, 535] on button "編輯" at bounding box center [226, 528] width 61 height 29
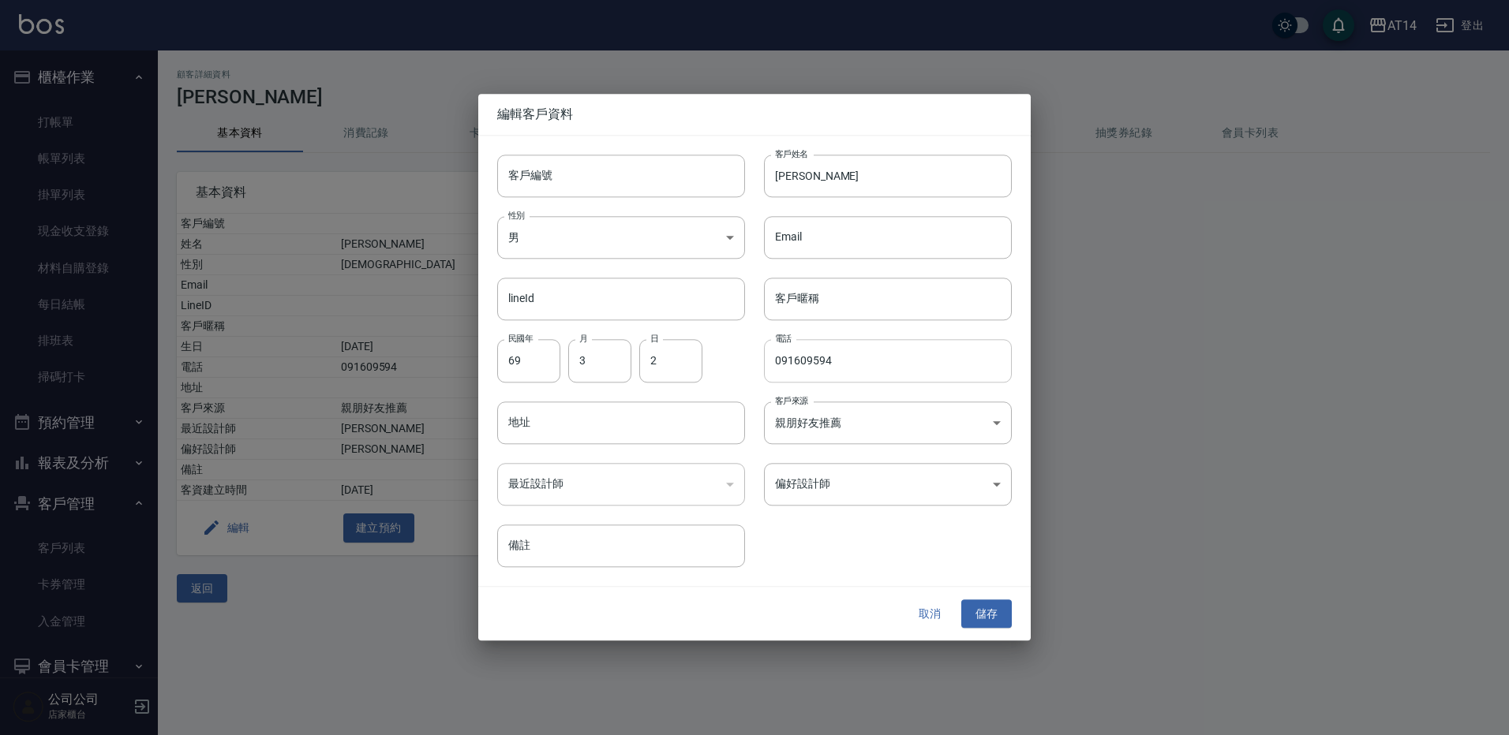
click at [798, 364] on input "091609594" at bounding box center [888, 361] width 248 height 43
type input "091309594"
click at [993, 615] on button "儲存" at bounding box center [986, 614] width 51 height 29
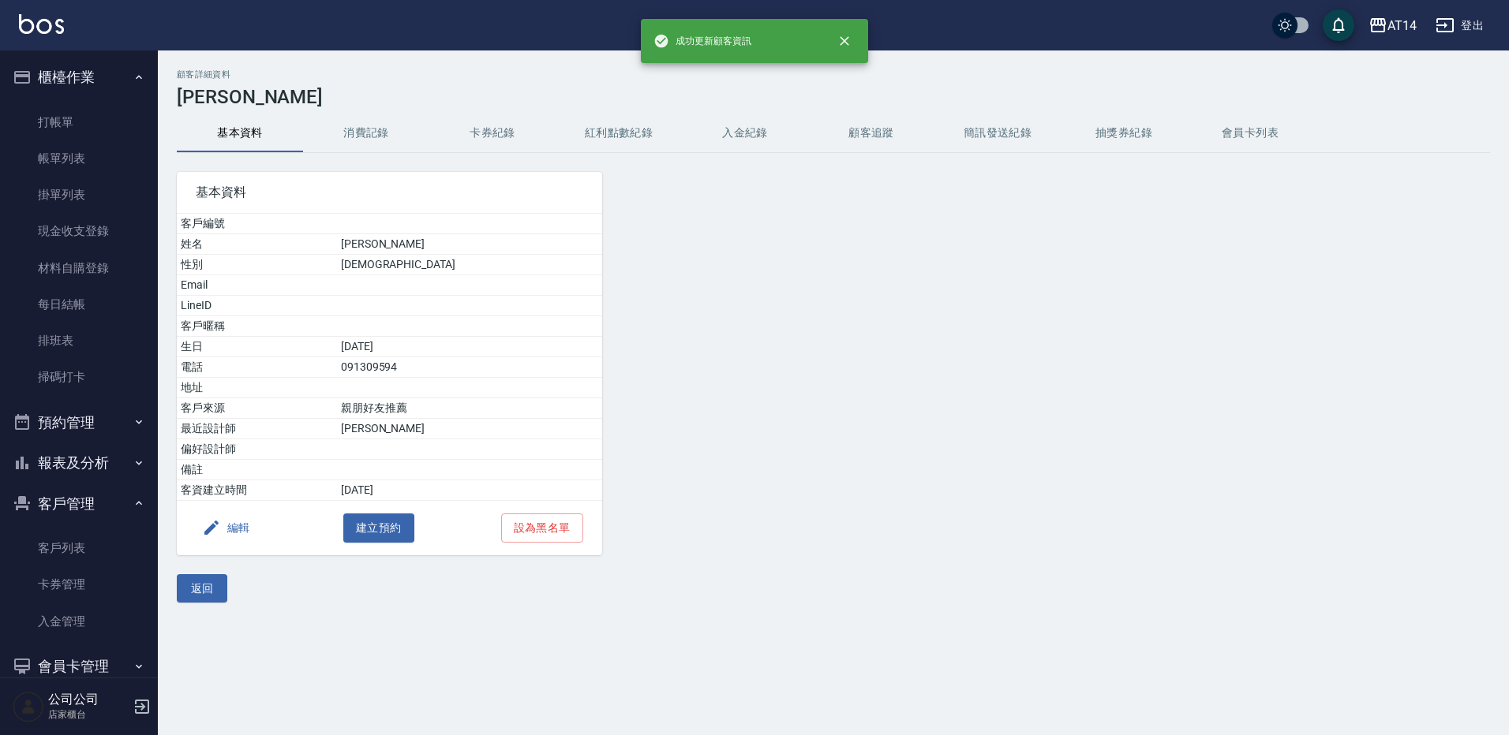
click at [91, 422] on button "預約管理" at bounding box center [78, 422] width 145 height 41
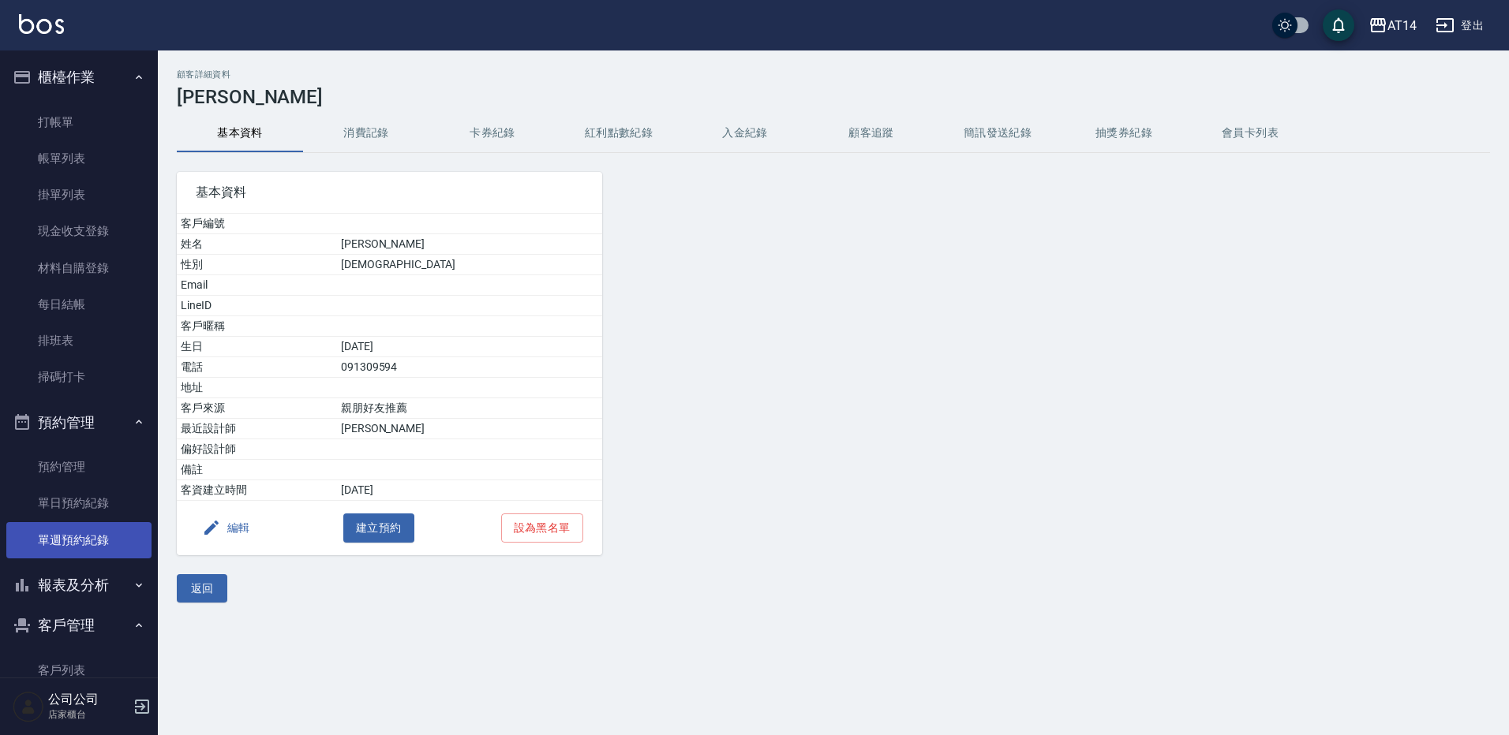
click at [125, 553] on link "單週預約紀錄" at bounding box center [78, 540] width 145 height 36
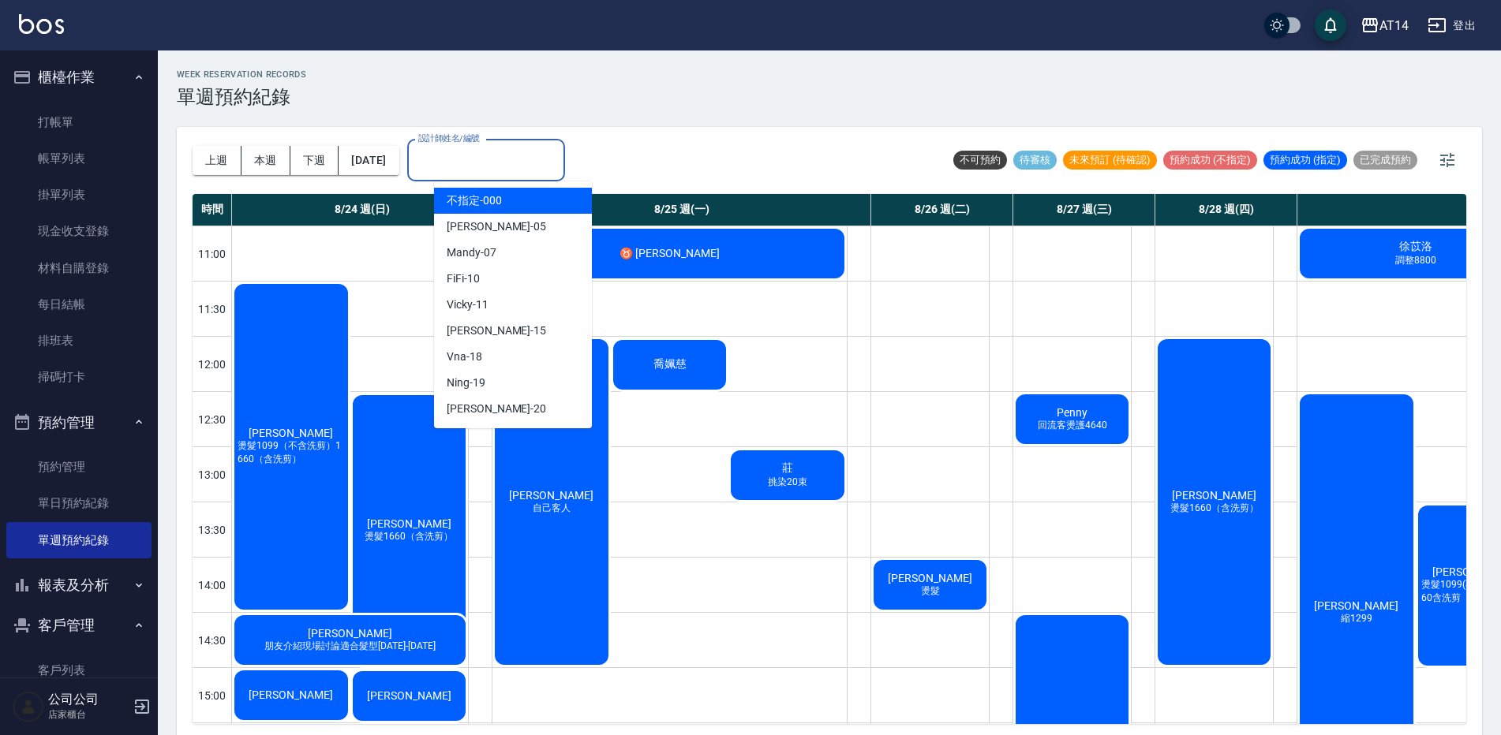
click at [542, 148] on input "設計師姓名/編號" at bounding box center [486, 161] width 144 height 28
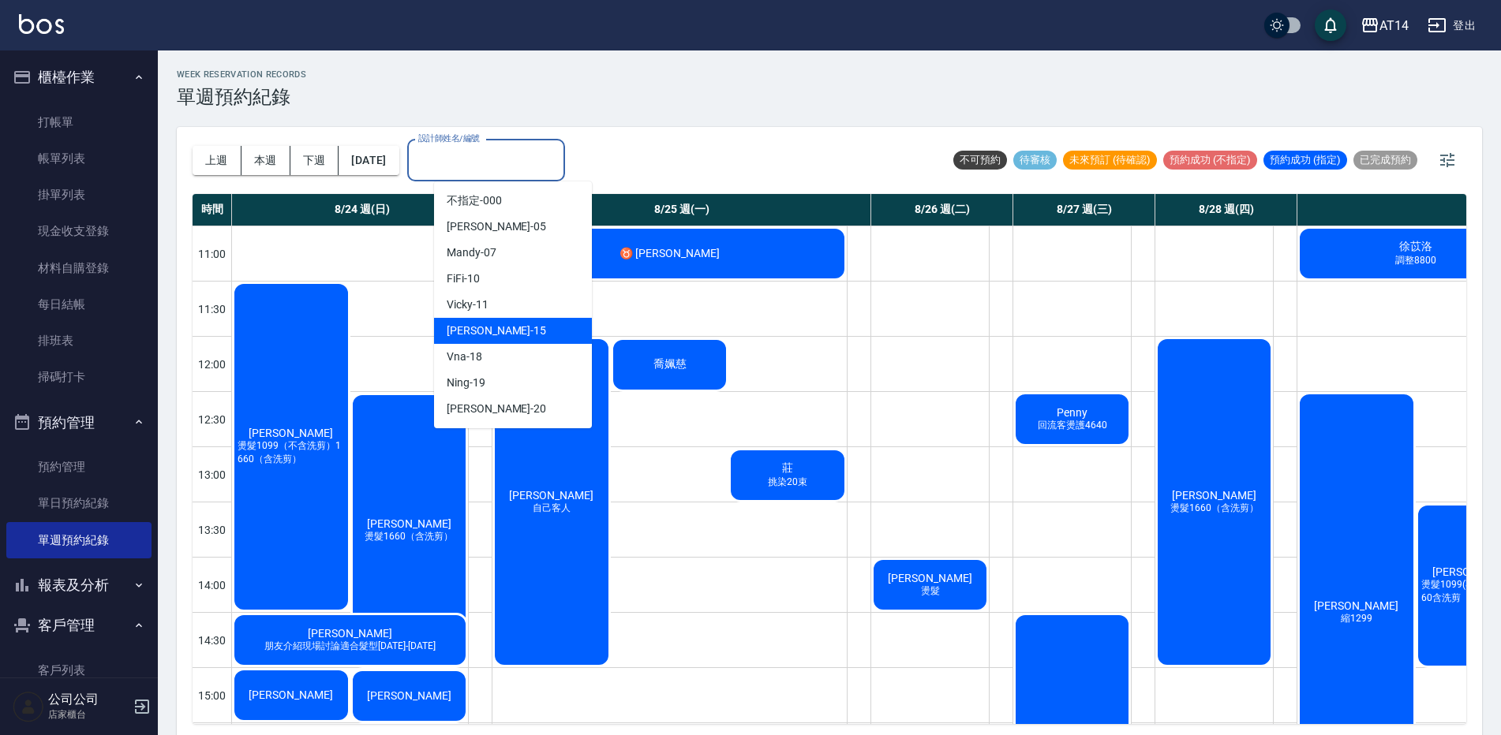
click at [534, 339] on div "Dora -15" at bounding box center [513, 331] width 158 height 26
type input "Dora-15"
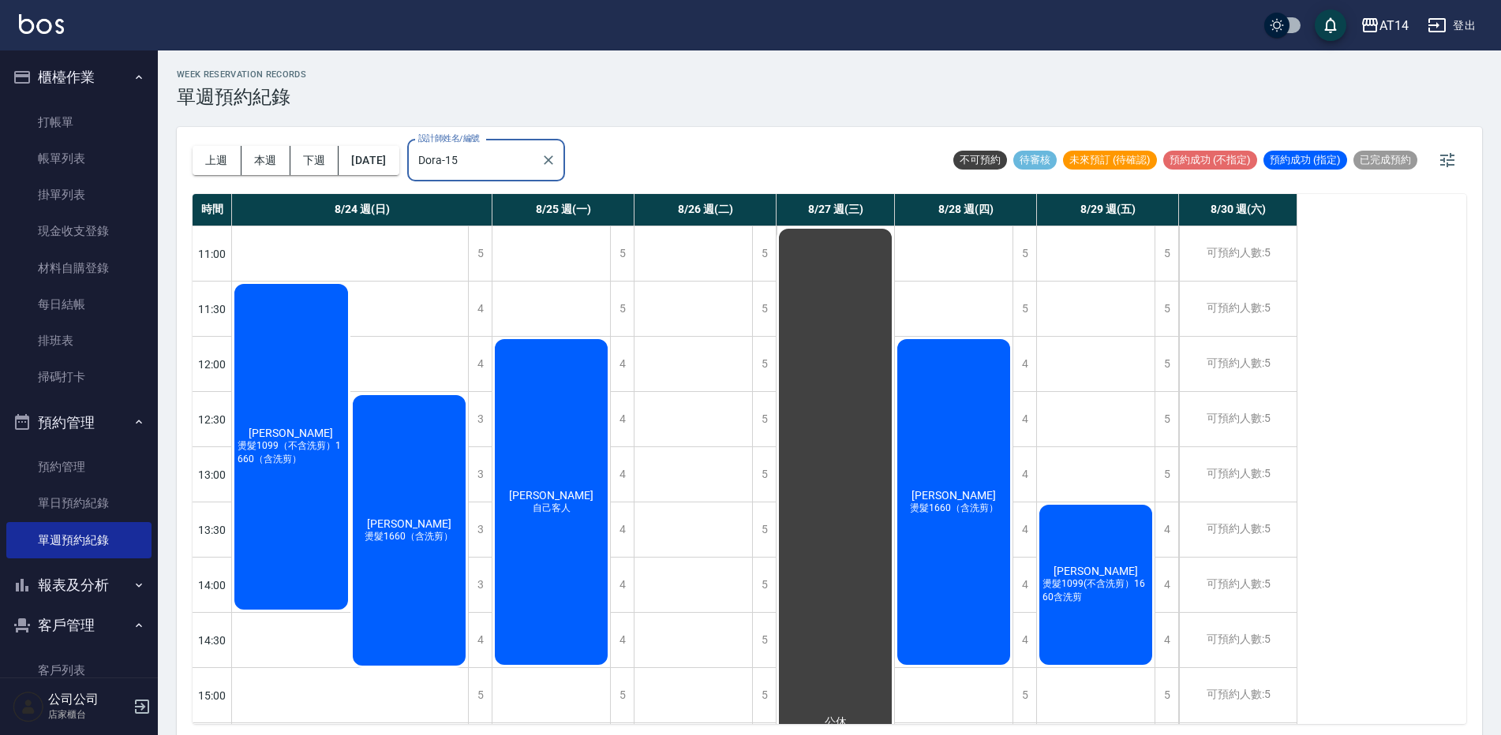
click at [325, 365] on div "[PERSON_NAME] 燙髮1099（不含洗剪）1660（含洗剪）" at bounding box center [291, 447] width 118 height 331
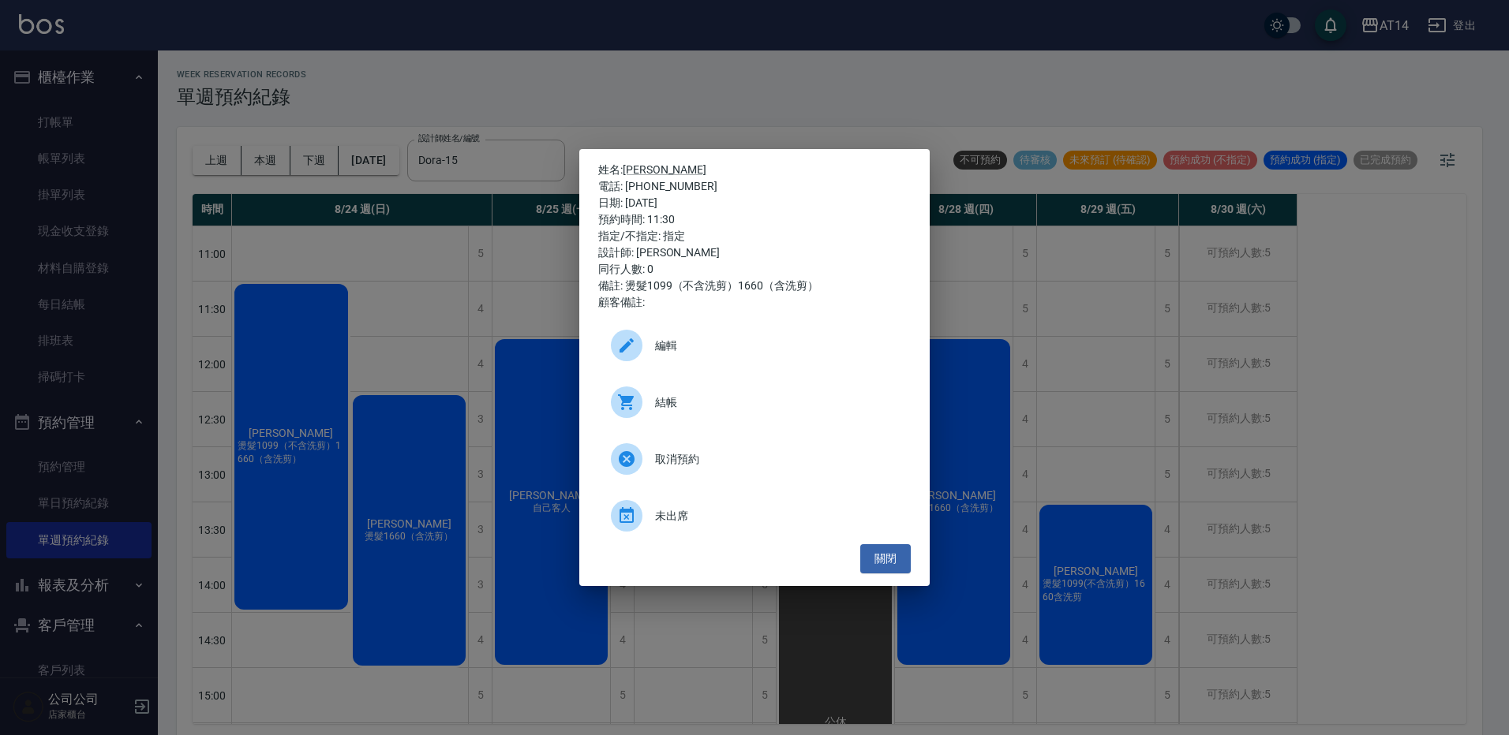
click at [739, 412] on div "結帳" at bounding box center [754, 402] width 312 height 44
click at [677, 49] on div "姓名: [PERSON_NAME] 電話: [PHONE_NUMBER] 日期: [DATE] 預約時間: 11:30 指定/不指定: 指定 設計師: [PE…" at bounding box center [754, 367] width 1509 height 735
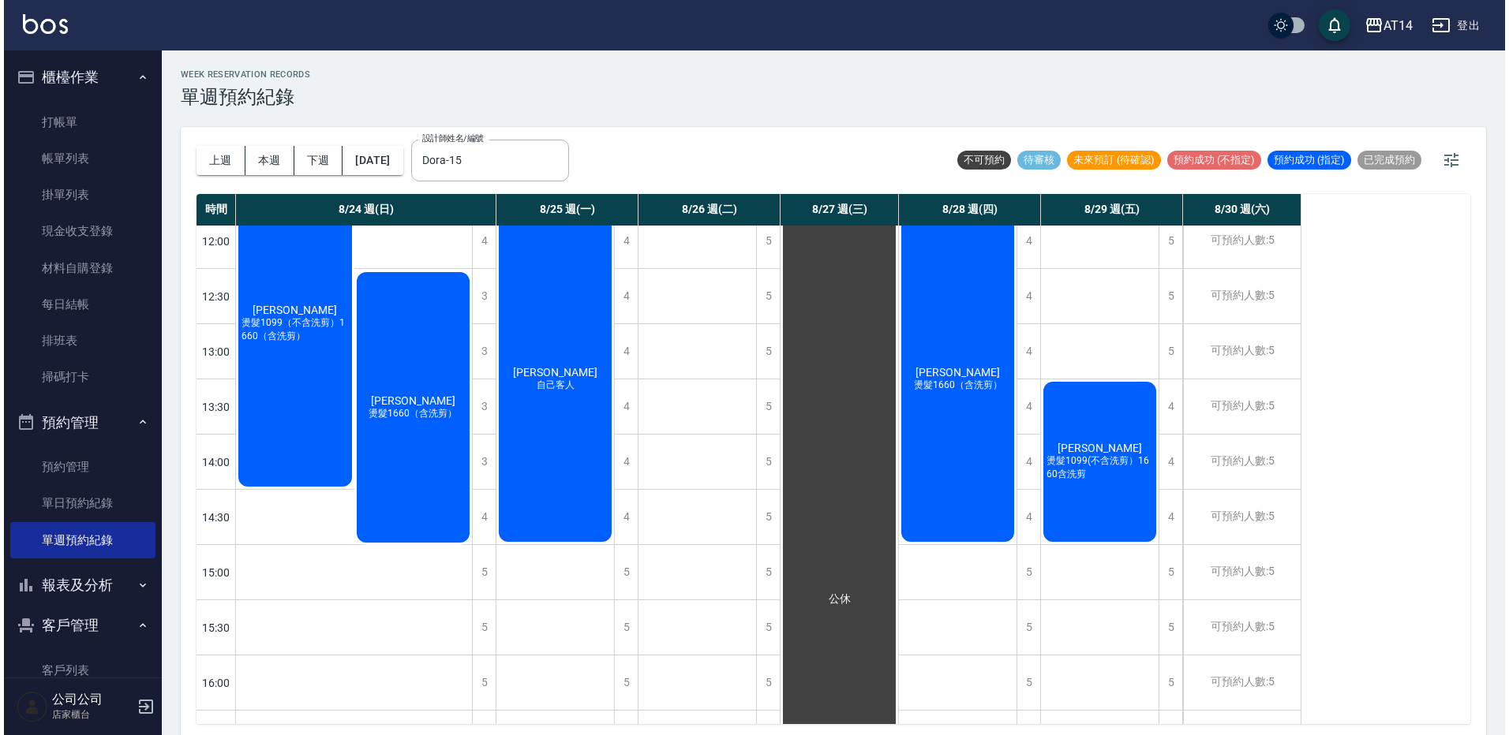
scroll to position [237, 0]
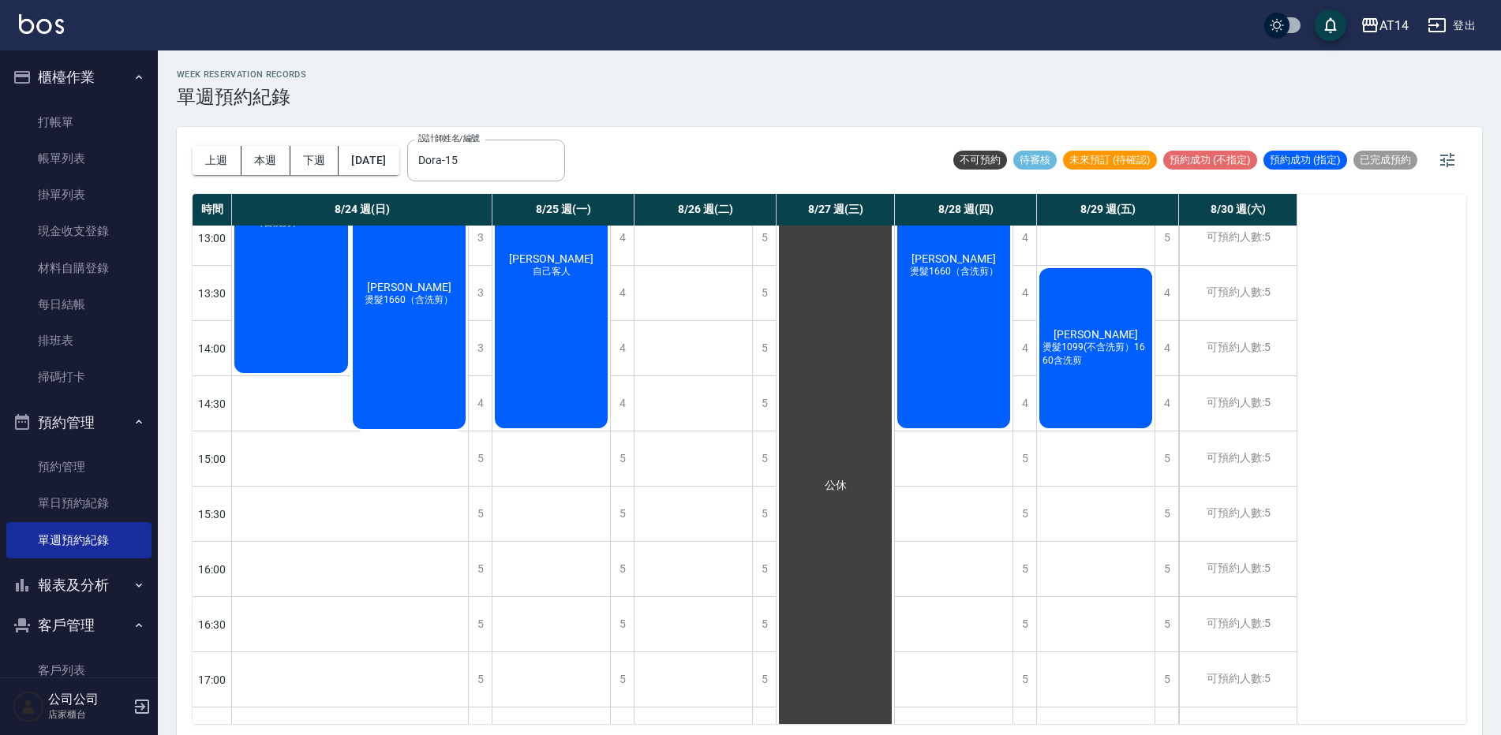
click at [410, 312] on div "[PERSON_NAME] 燙髮1660（含洗剪）" at bounding box center [409, 293] width 118 height 275
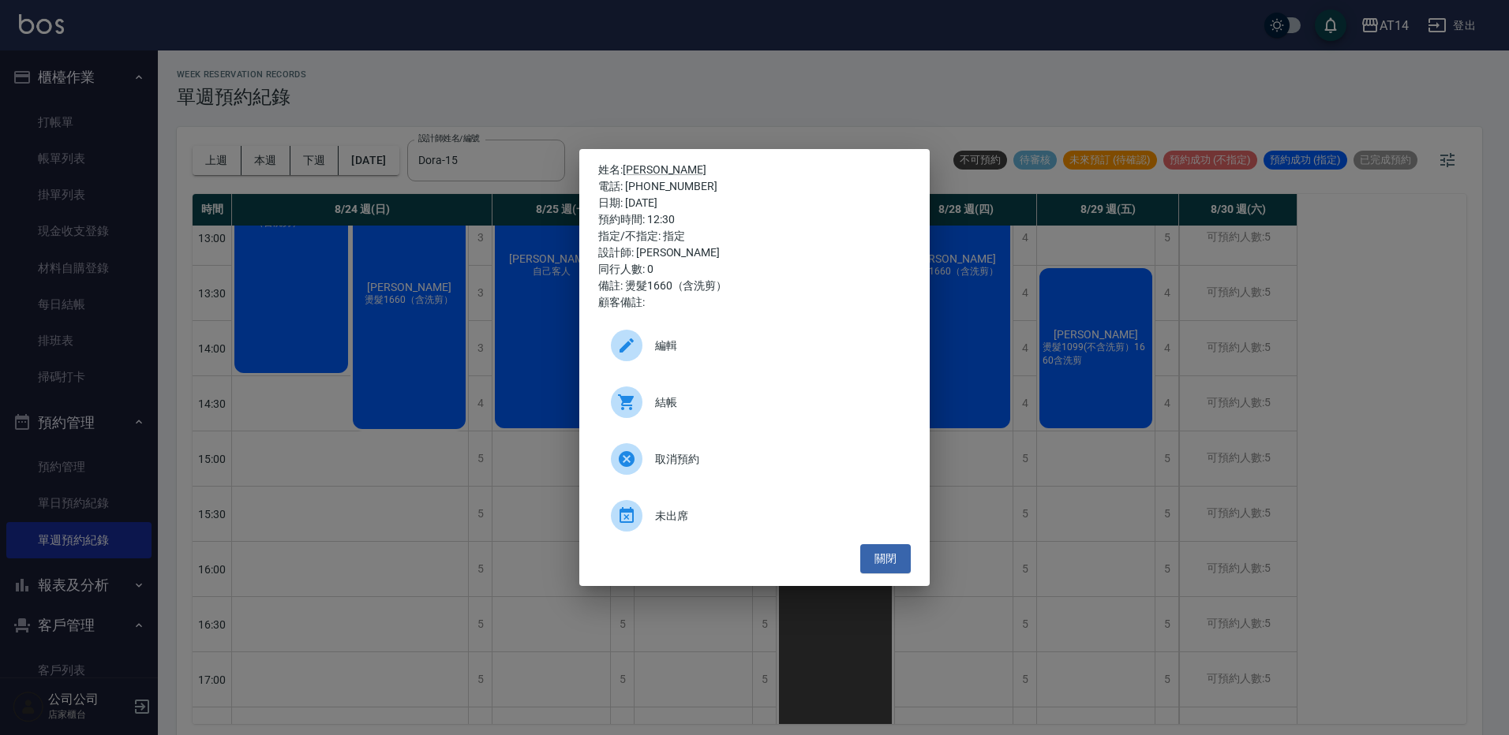
click at [676, 401] on span "結帳" at bounding box center [776, 403] width 243 height 17
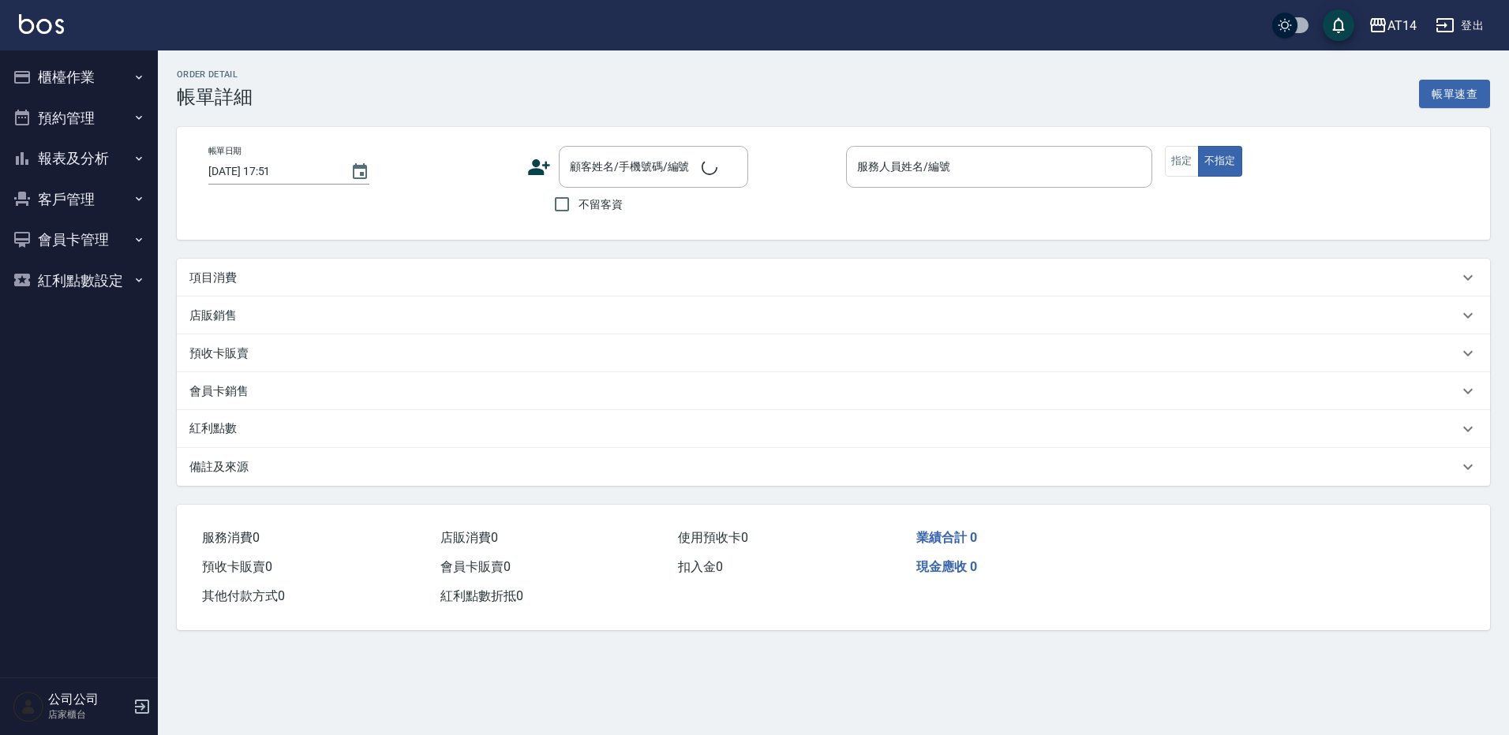
type input "2025/08/24 11:30"
type input "Dora-15"
type input "燙髮1099（不含洗剪）1660（含洗剪）"
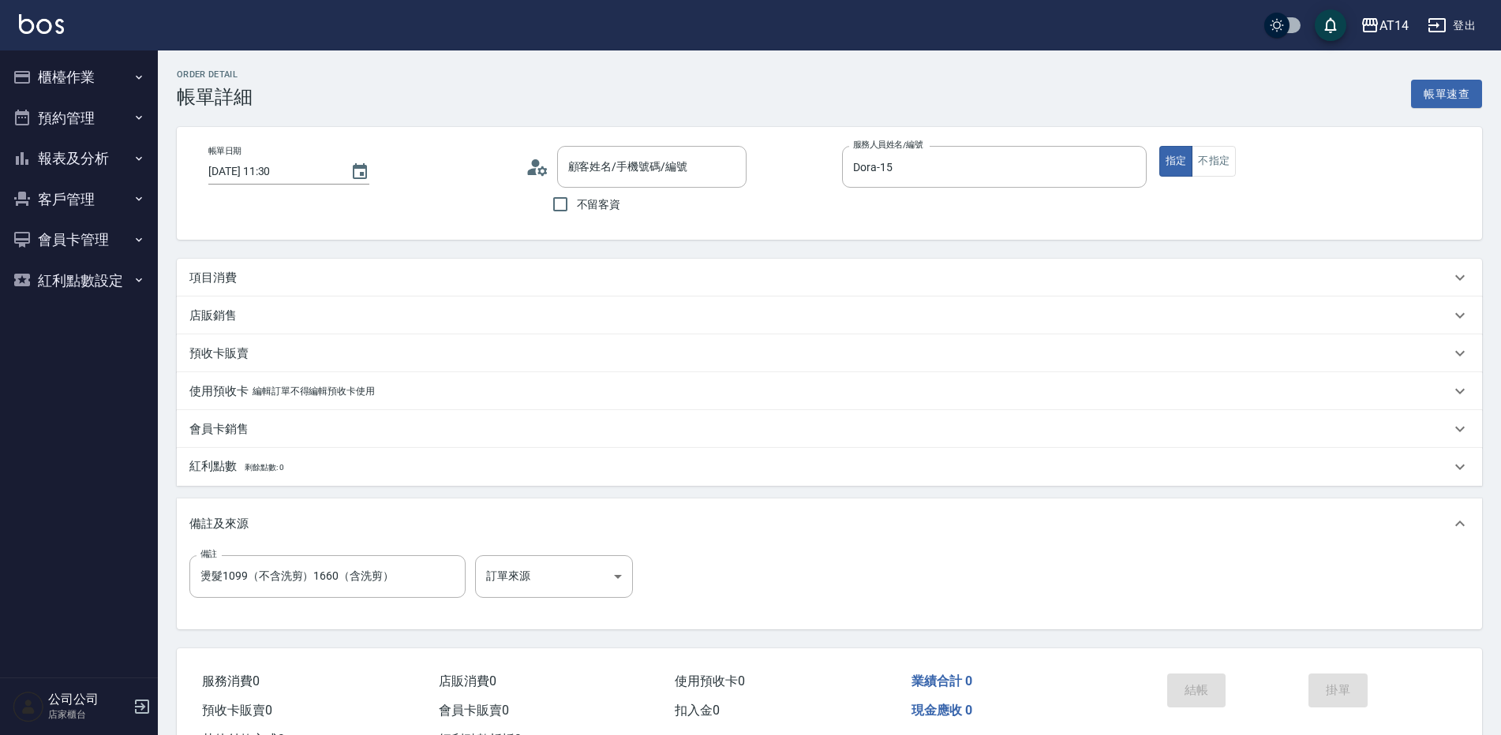
click at [398, 286] on div "項目消費" at bounding box center [819, 278] width 1261 height 17
type input "蘇永誠/0911939812/null"
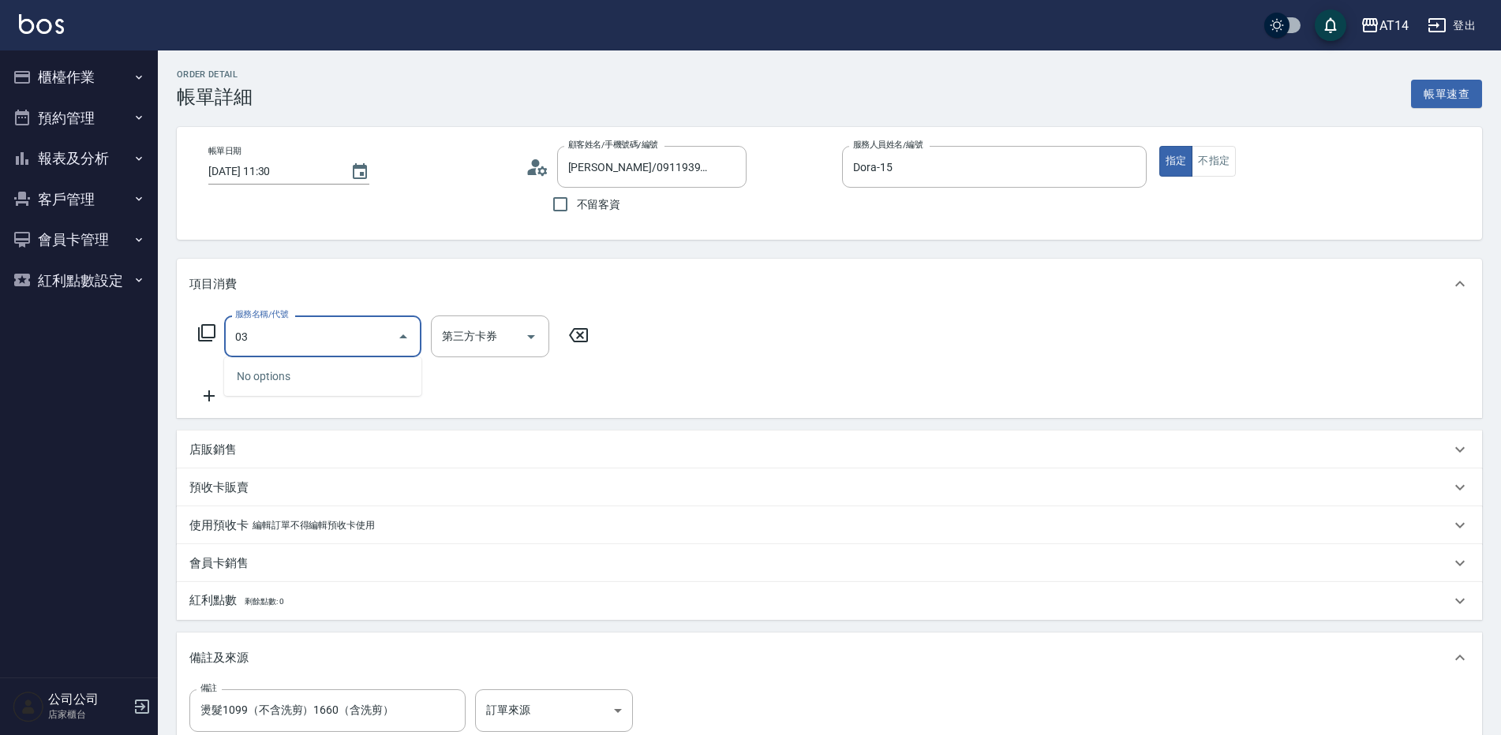
type input "031"
type input "3"
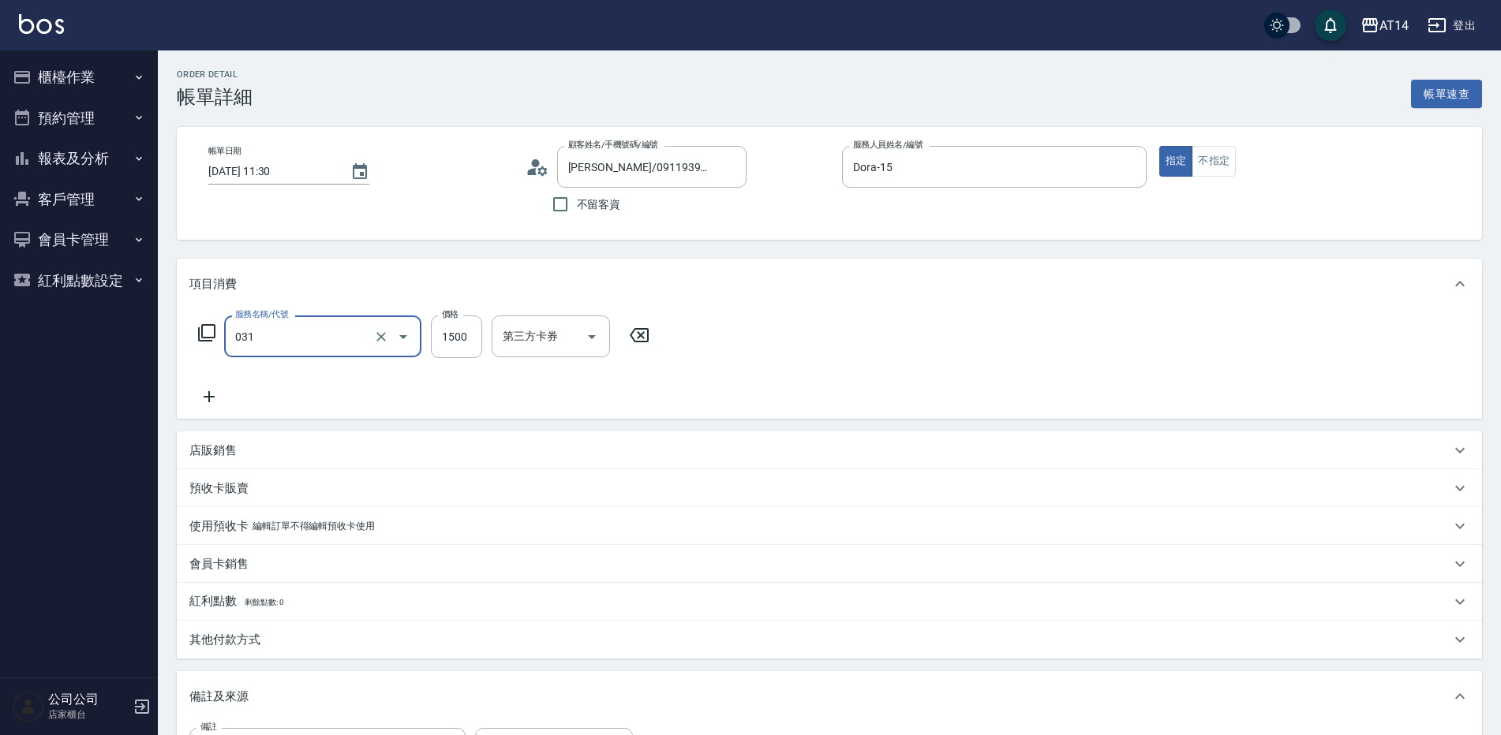
type input "燙髮(031)"
type input "1"
type input "0"
type input "166"
type input "3"
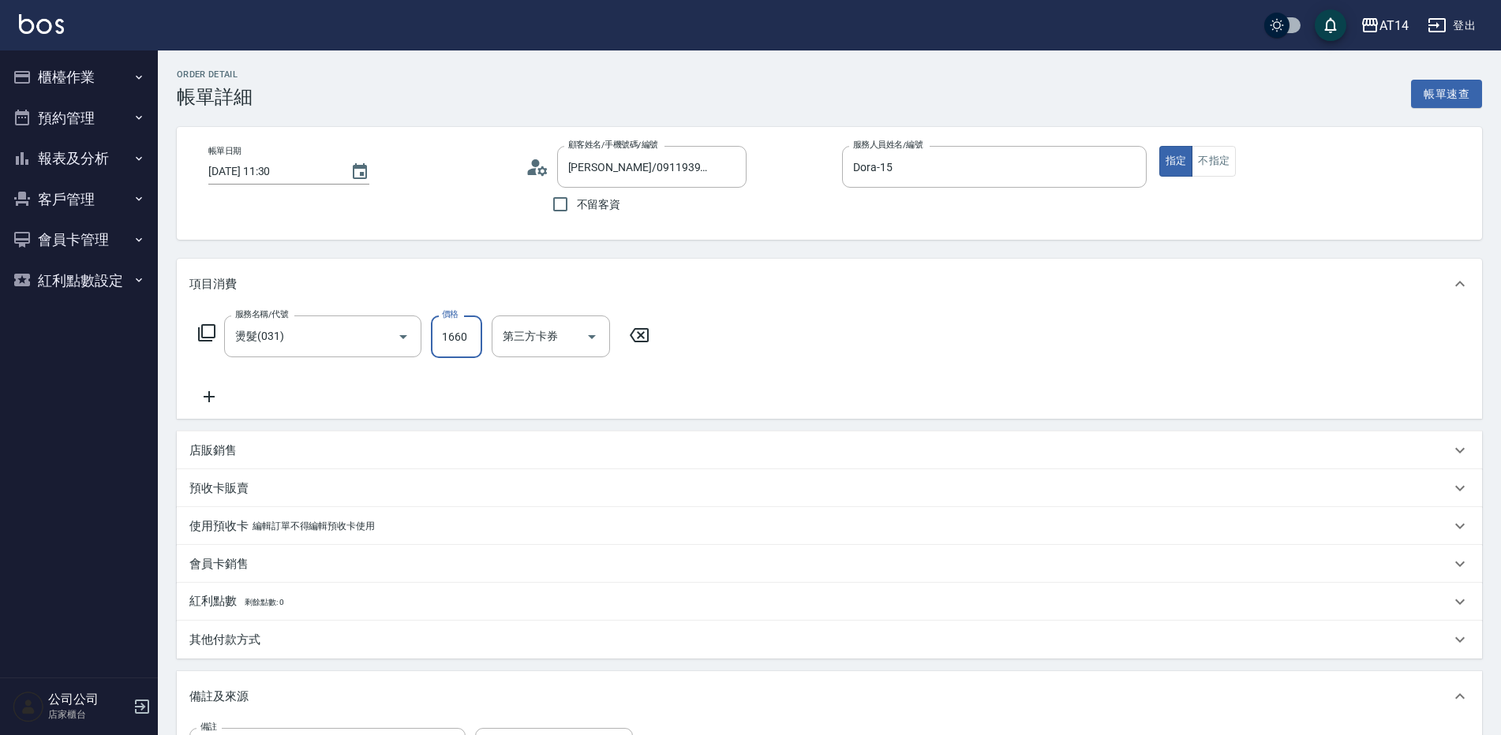
type input "1660"
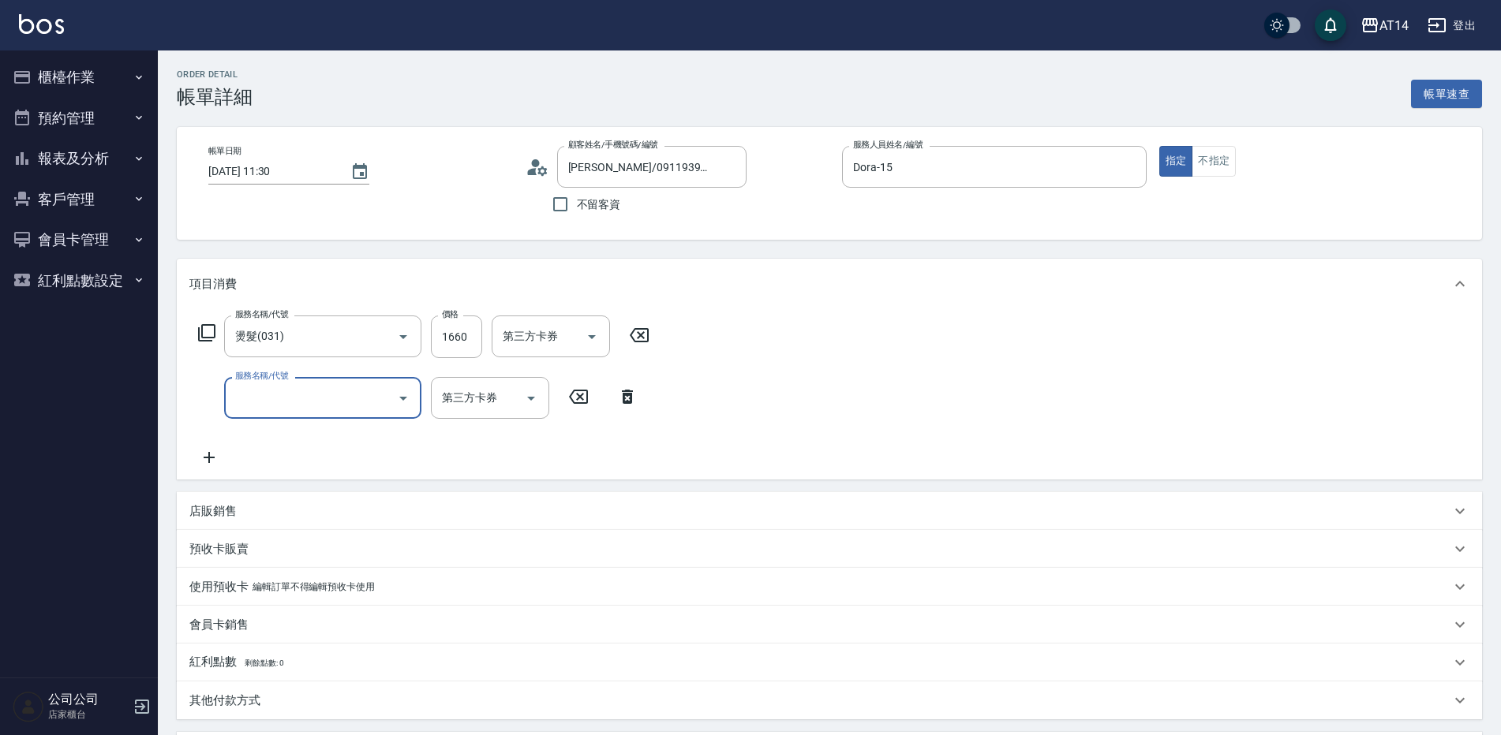
click at [285, 421] on div "服務名稱/代號 燙髮(031) 服務名稱/代號 價格 1660 價格 第三方卡券 第三方卡券 服務名稱/代號 服務名稱/代號 第三方卡券 第三方卡券" at bounding box center [424, 392] width 470 height 152
click at [293, 420] on div "服務名稱/代號 燙髮(031) 服務名稱/代號 價格 1660 價格 第三方卡券 第三方卡券 服務名稱/代號 服務名稱/代號 第三方卡券 第三方卡券" at bounding box center [424, 392] width 470 height 152
click at [311, 394] on input "服務名稱/代號" at bounding box center [310, 398] width 159 height 28
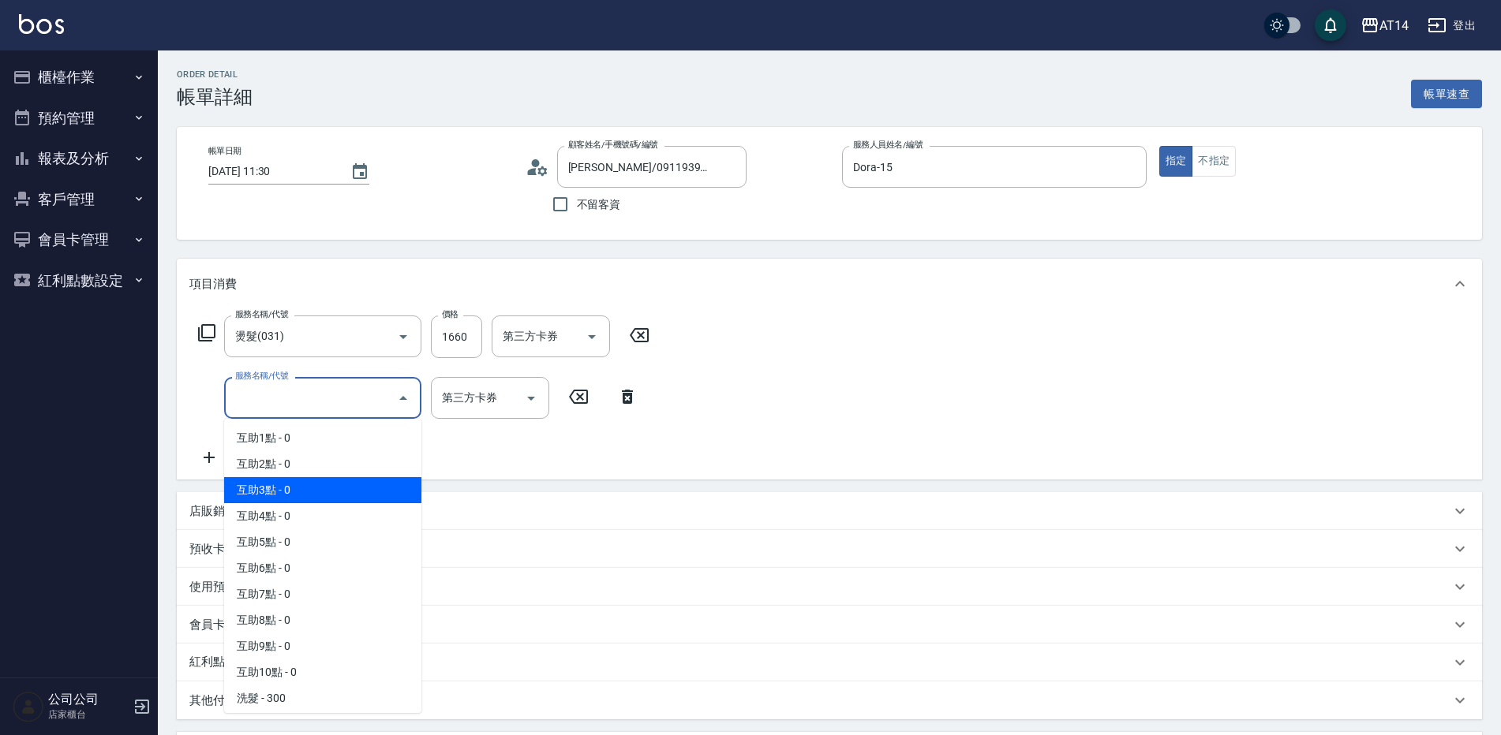
click at [312, 497] on span "互助3點 - 0" at bounding box center [322, 490] width 197 height 26
type input "互助3點(003)"
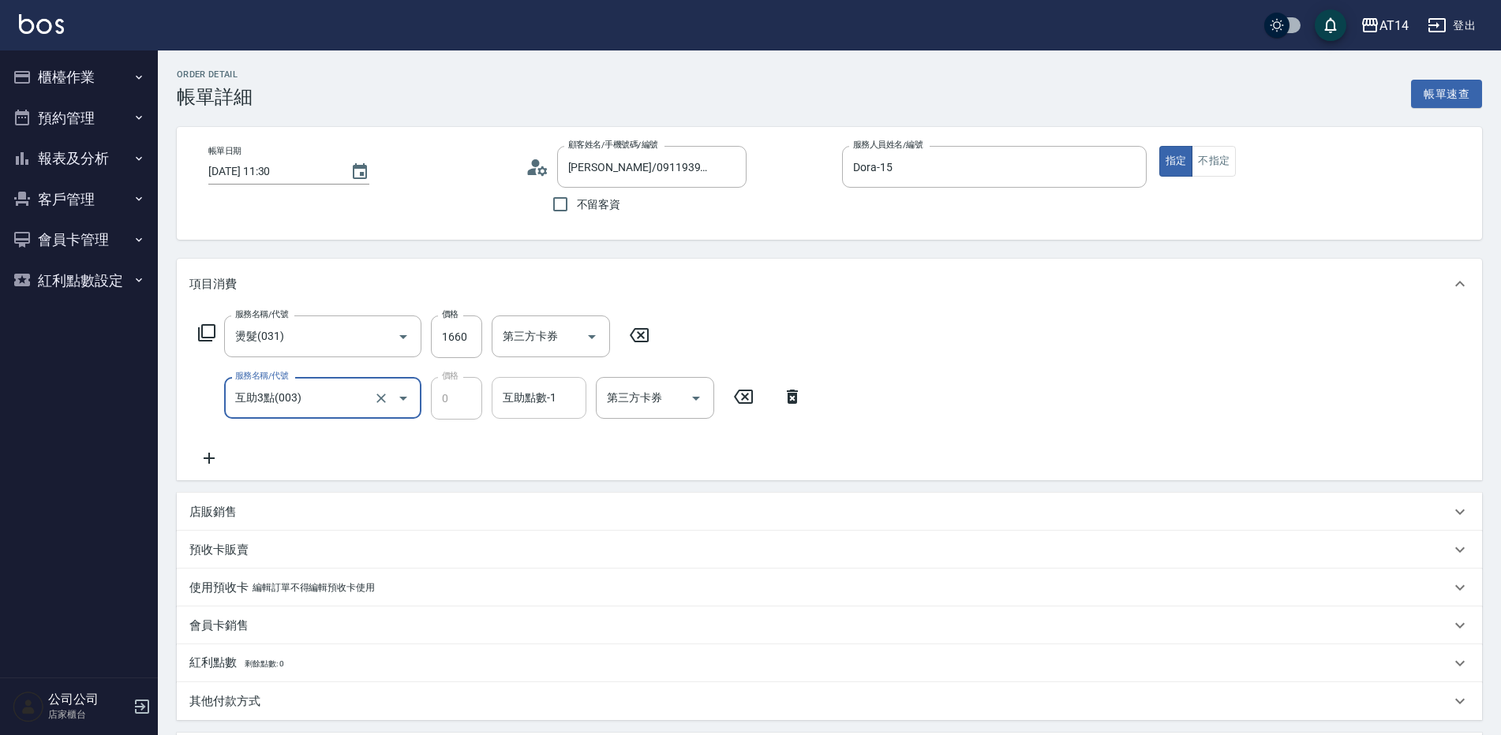
click at [545, 406] on input "互助點數-1" at bounding box center [539, 398] width 80 height 28
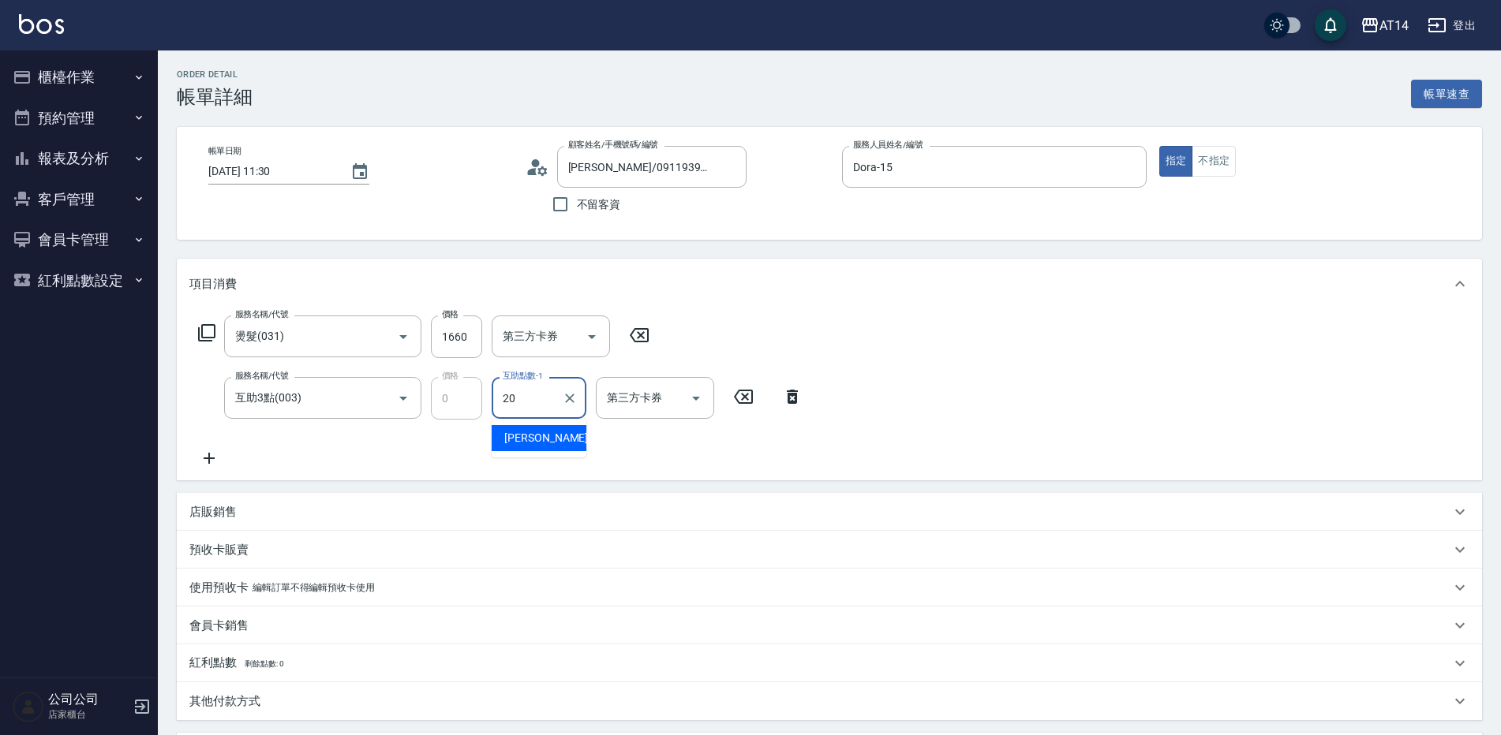
type input "[PERSON_NAME]-20"
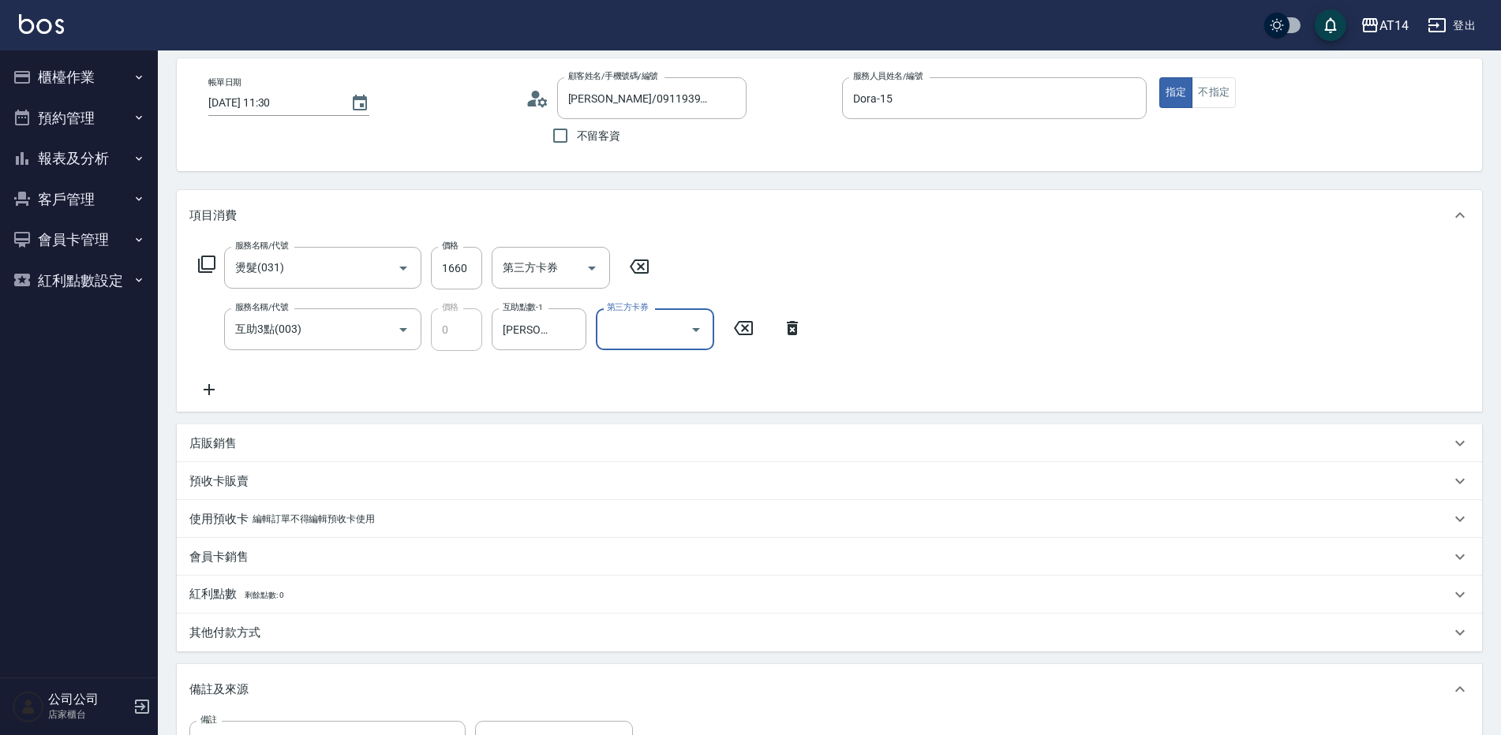
scroll to position [158, 0]
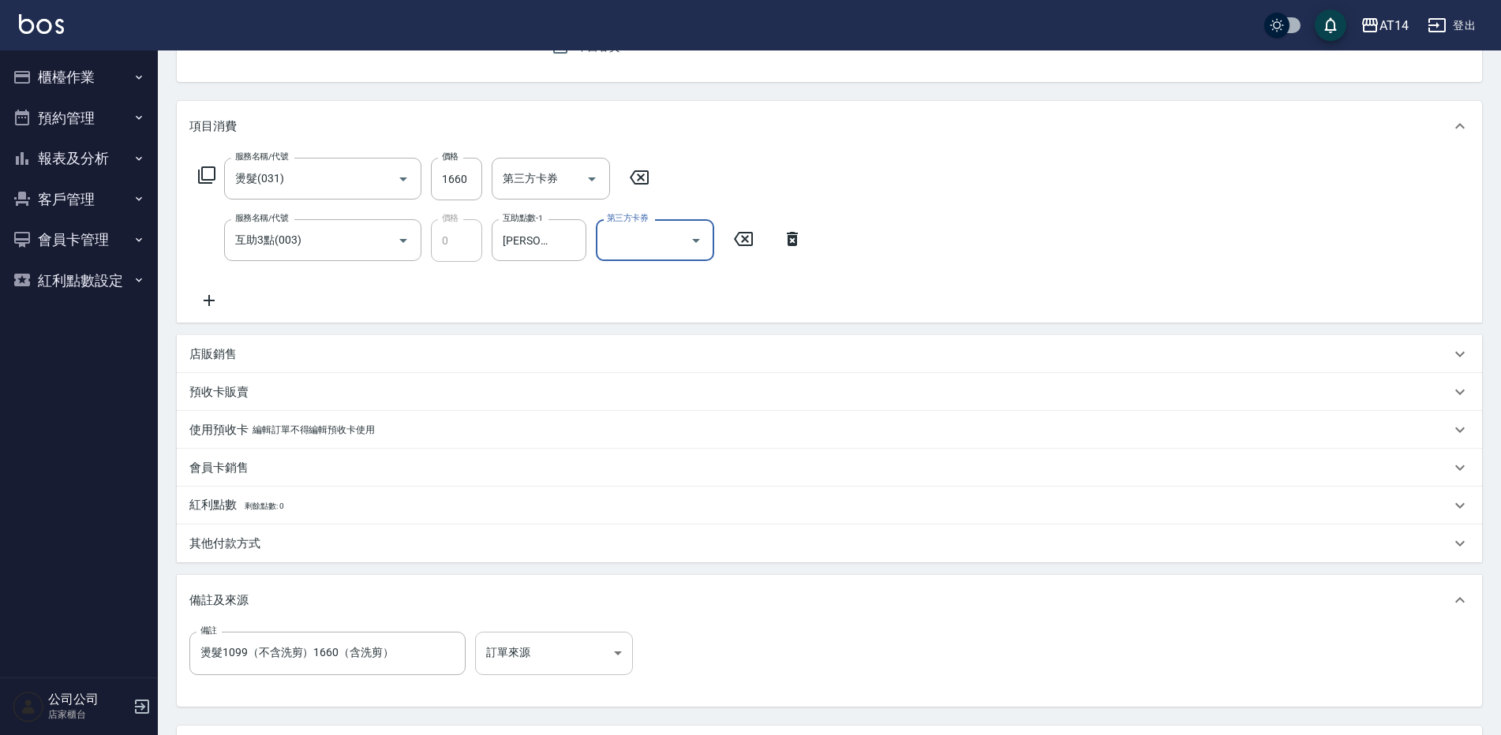
click at [598, 660] on body "AT14 登出 櫃檯作業 打帳單 帳單列表 掛單列表 現金收支登錄 材料自購登錄 每日結帳 排班表 掃碼打卡 預約管理 預約管理 單日預約紀錄 單週預約紀錄 …" at bounding box center [750, 356] width 1501 height 1028
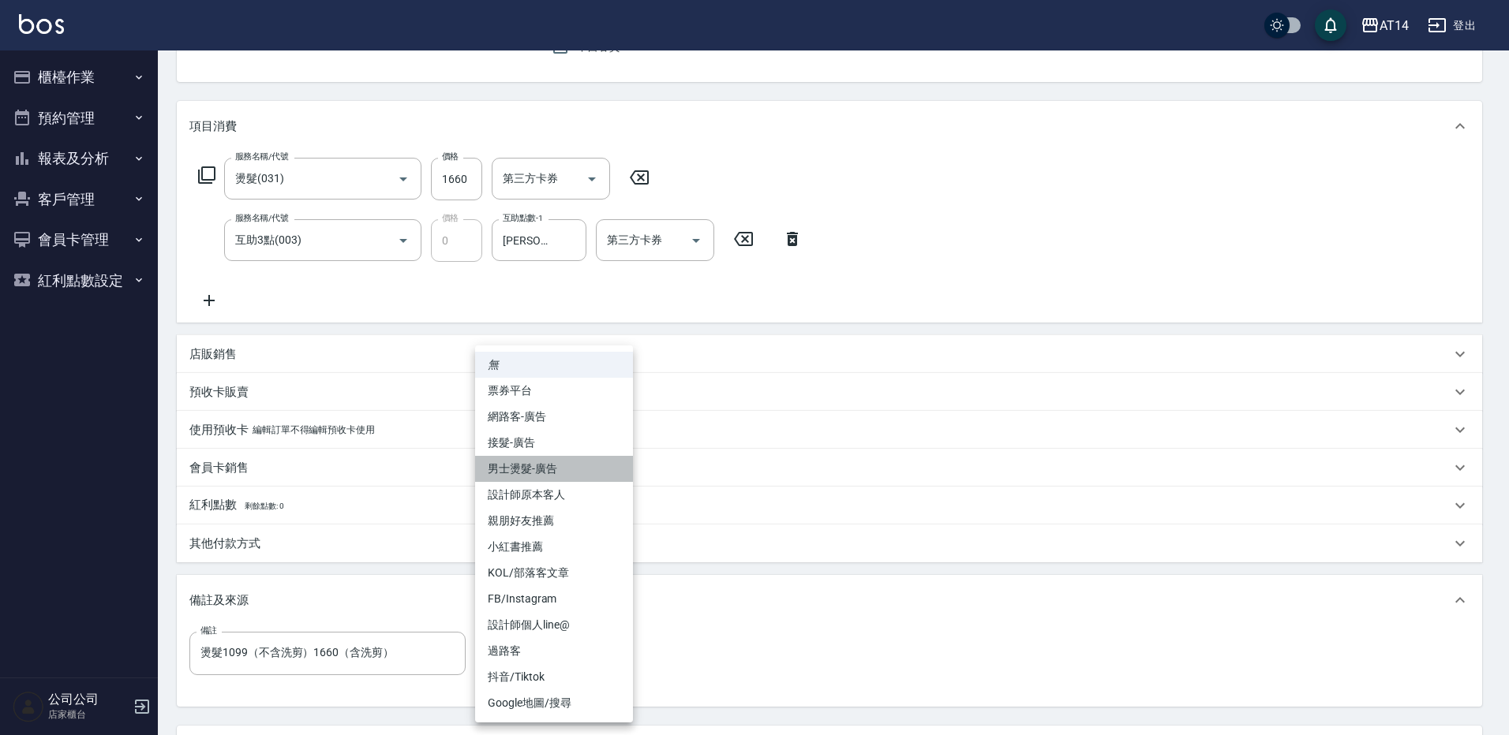
click at [590, 481] on li "男士燙髮-廣告" at bounding box center [554, 469] width 158 height 26
type input "男士燙髮-廣告"
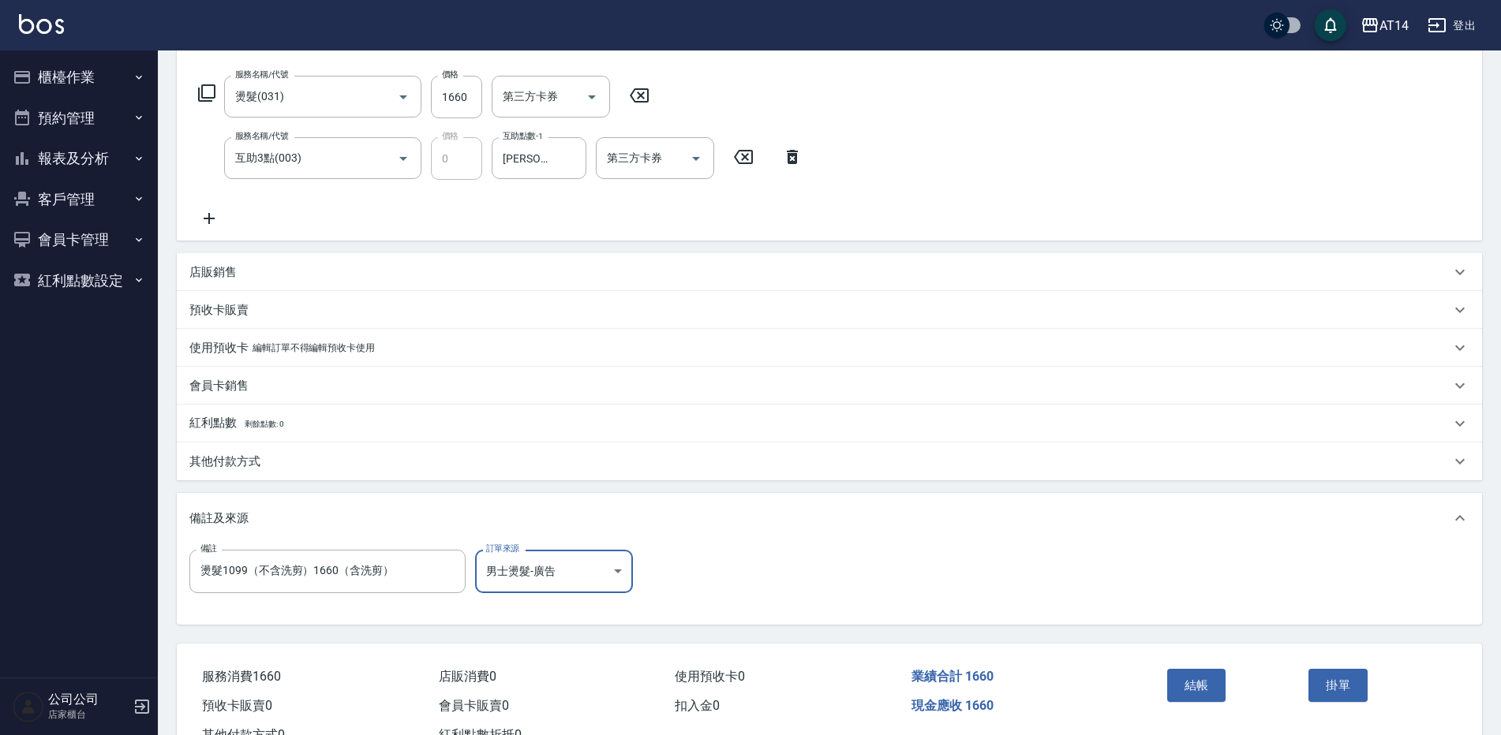
scroll to position [300, 0]
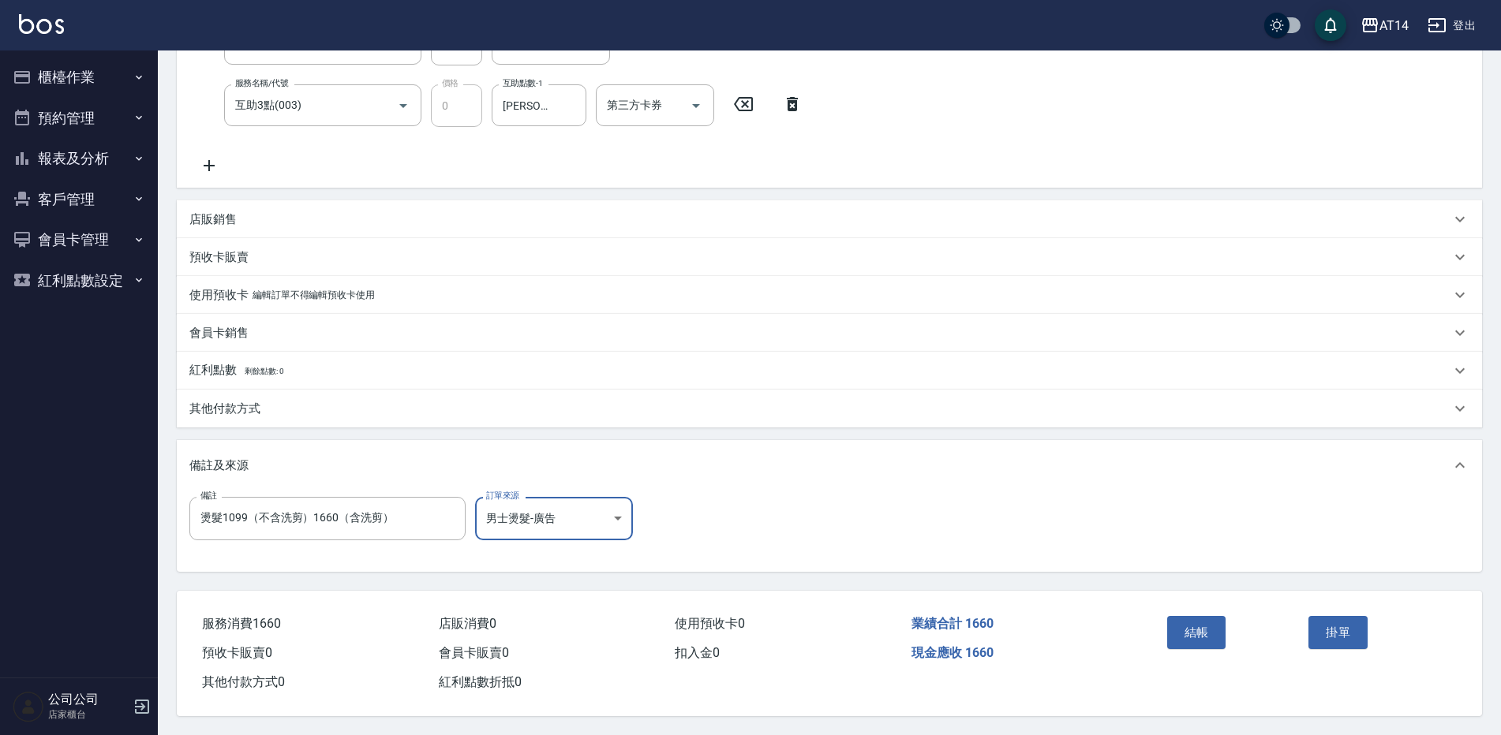
click at [1194, 629] on button "結帳" at bounding box center [1196, 632] width 59 height 33
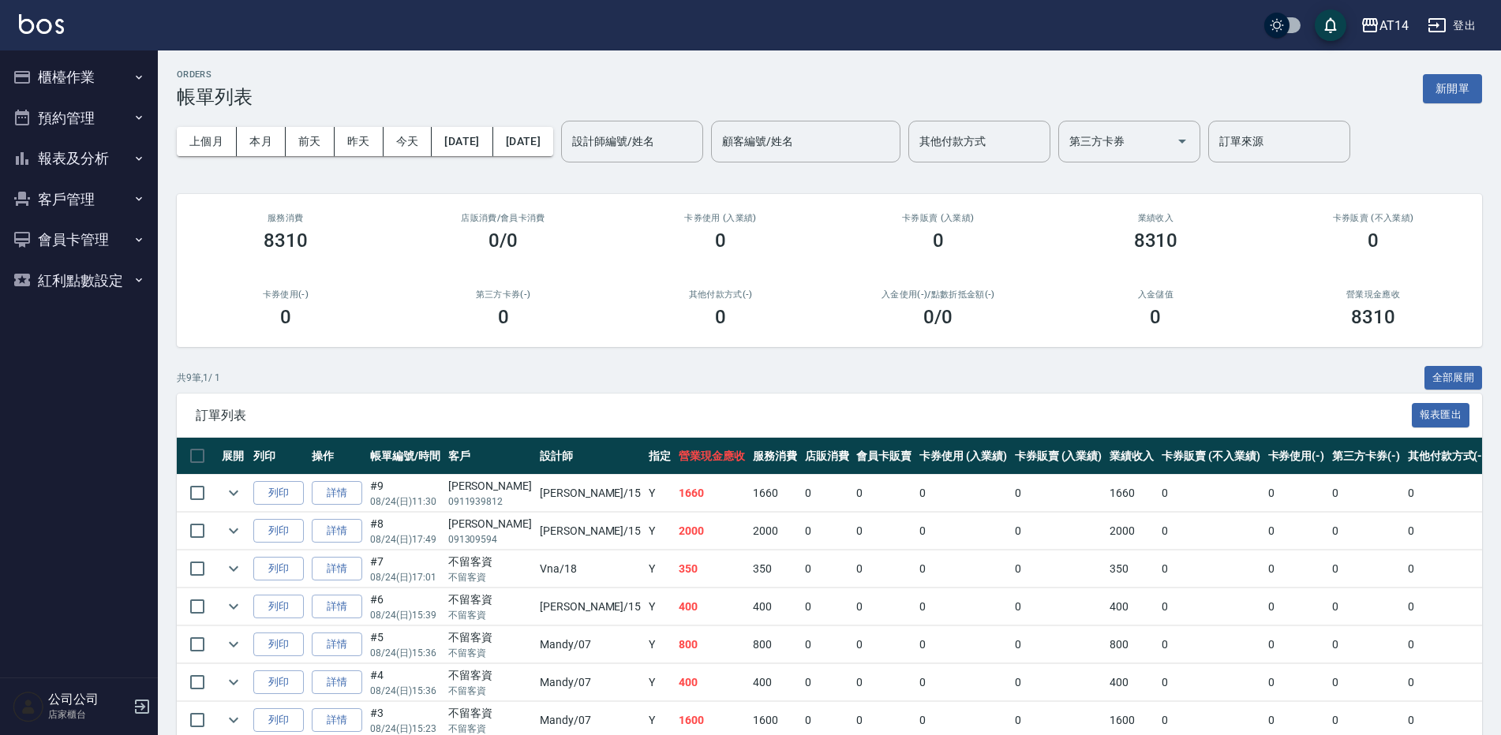
click at [122, 55] on ul "櫃檯作業 打帳單 帳單列表 掛單列表 現金收支登錄 材料自購登錄 每日結帳 排班表 掃碼打卡 預約管理 預約管理 單日預約紀錄 單週預約紀錄 報表及分析 報表…" at bounding box center [78, 179] width 145 height 256
click at [130, 95] on button "櫃檯作業" at bounding box center [78, 77] width 145 height 41
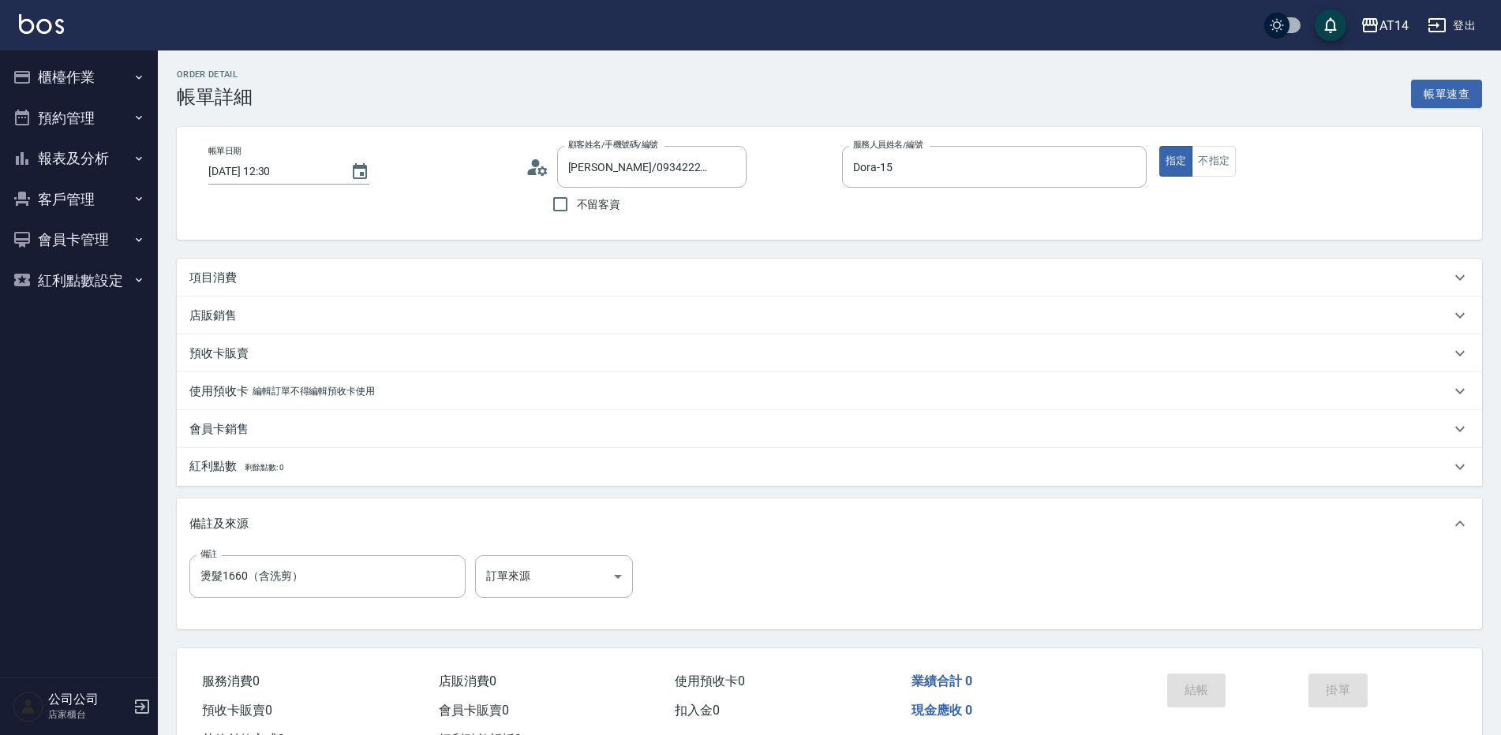
click at [449, 268] on div "項目消費" at bounding box center [829, 278] width 1305 height 38
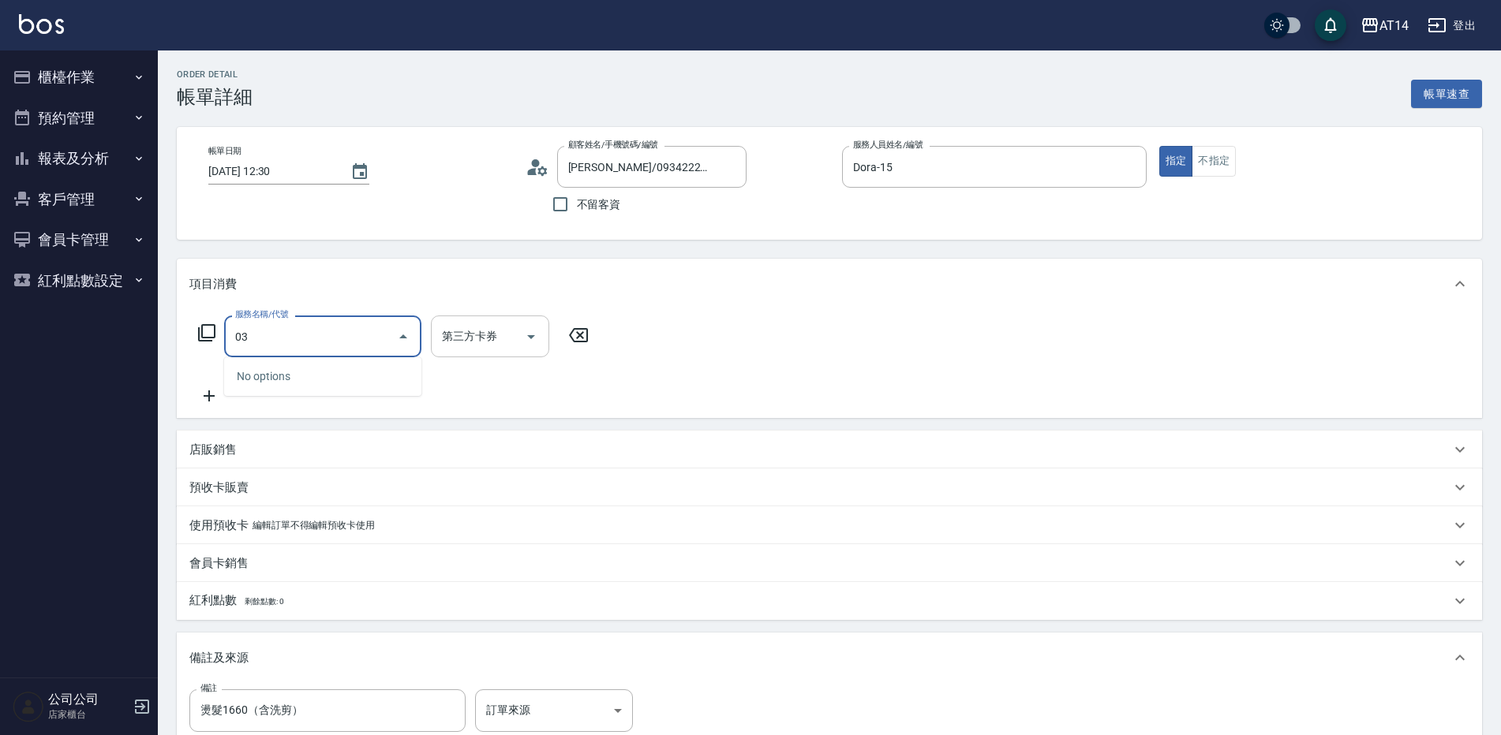
type input "031"
type input "3"
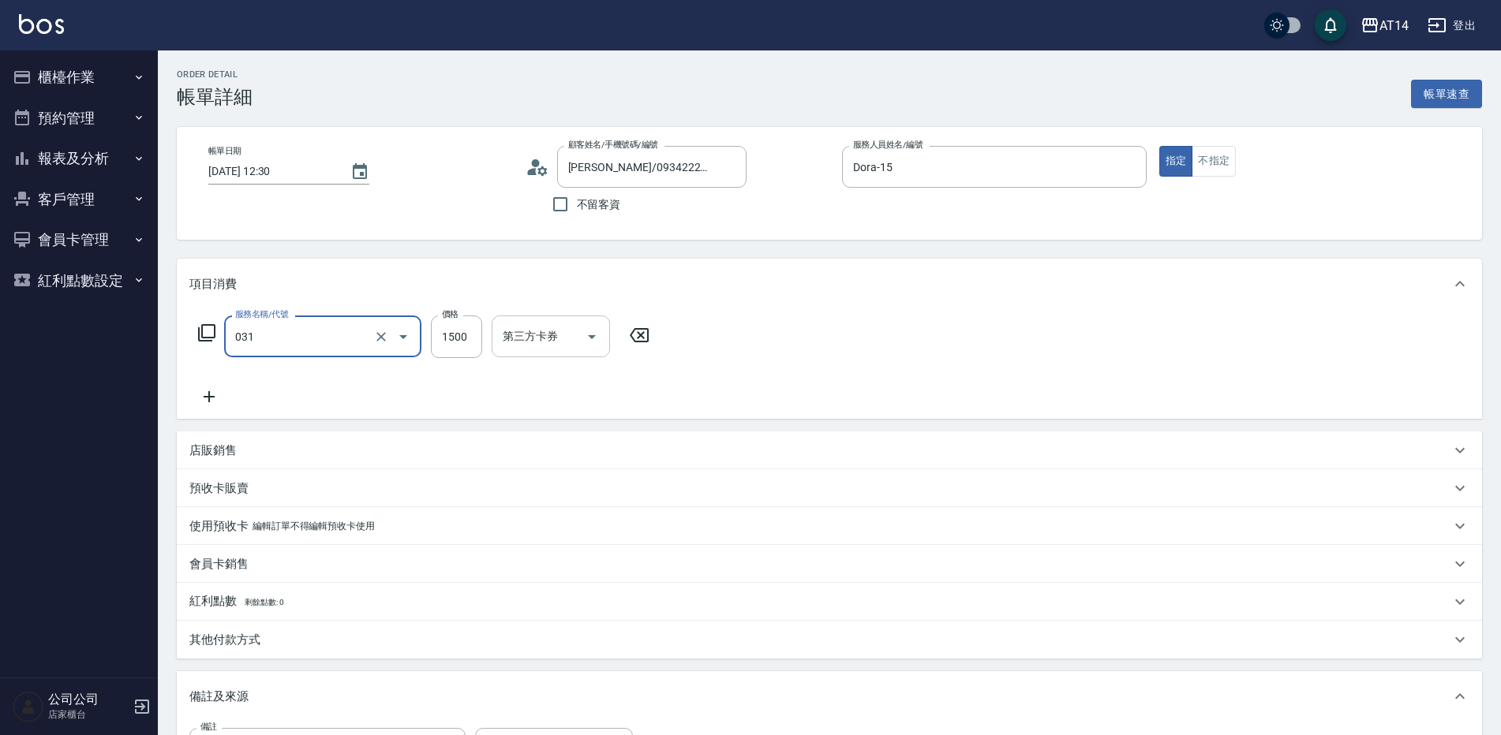
type input "燙髮(031)"
type input "1"
type input "0"
type input "1960"
type input "4"
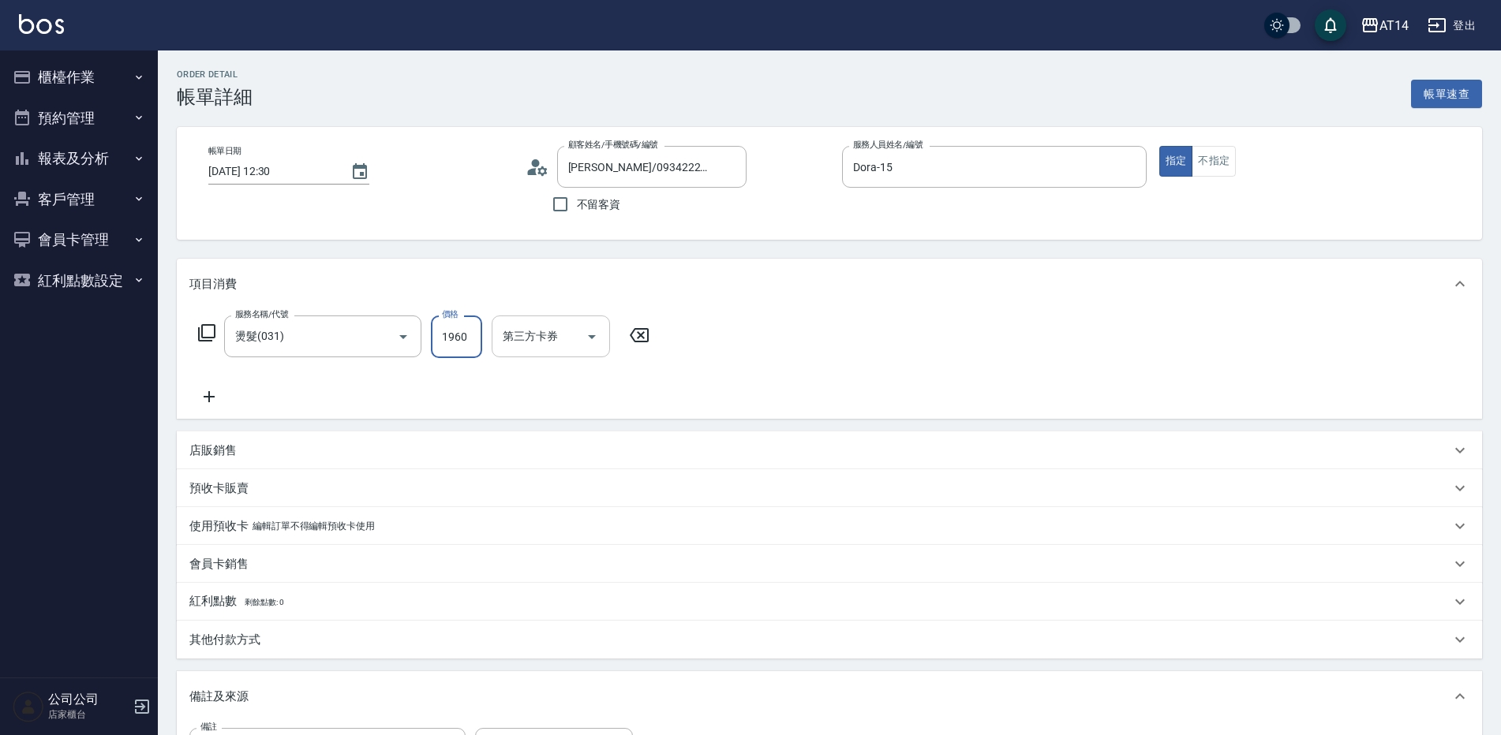
type input "1960"
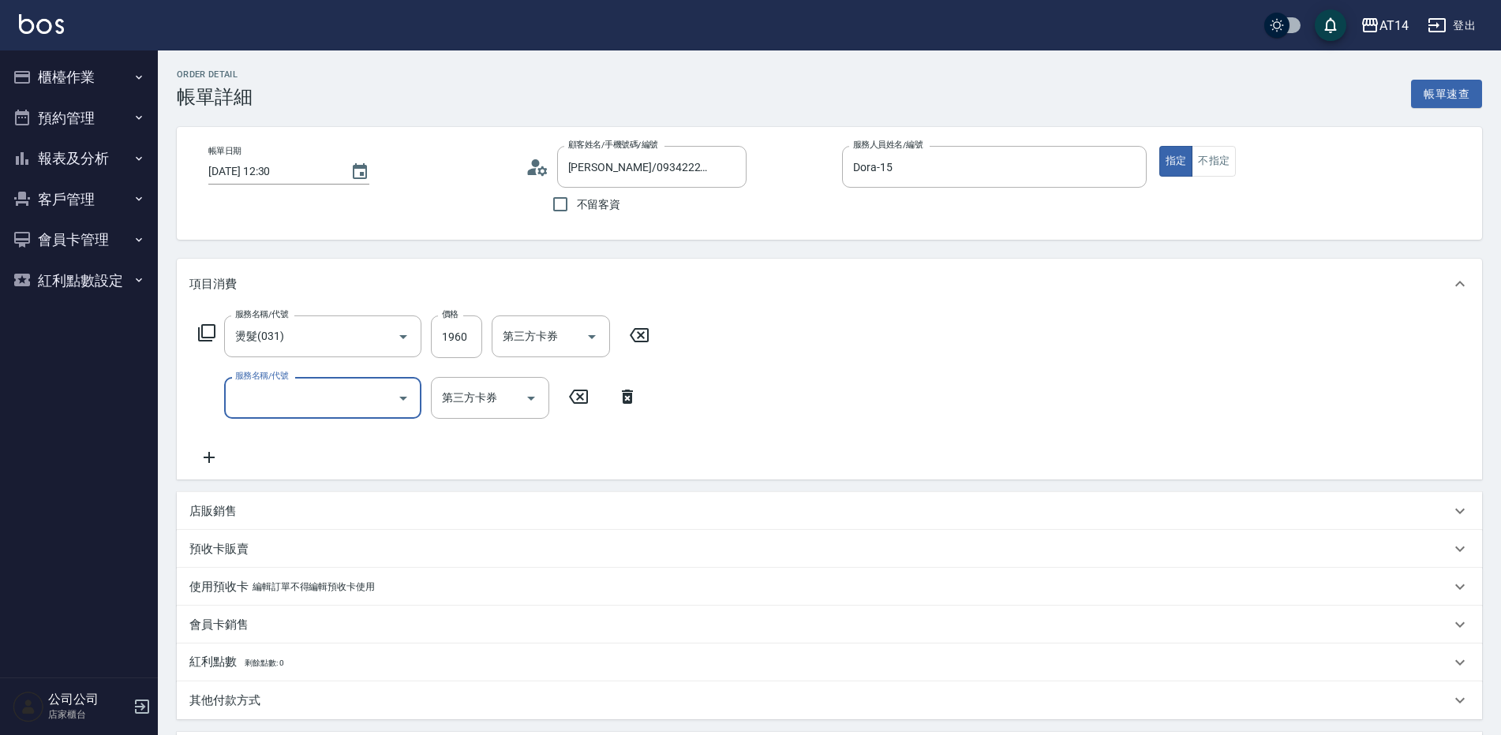
click at [363, 414] on div "服務名稱/代號" at bounding box center [322, 398] width 197 height 42
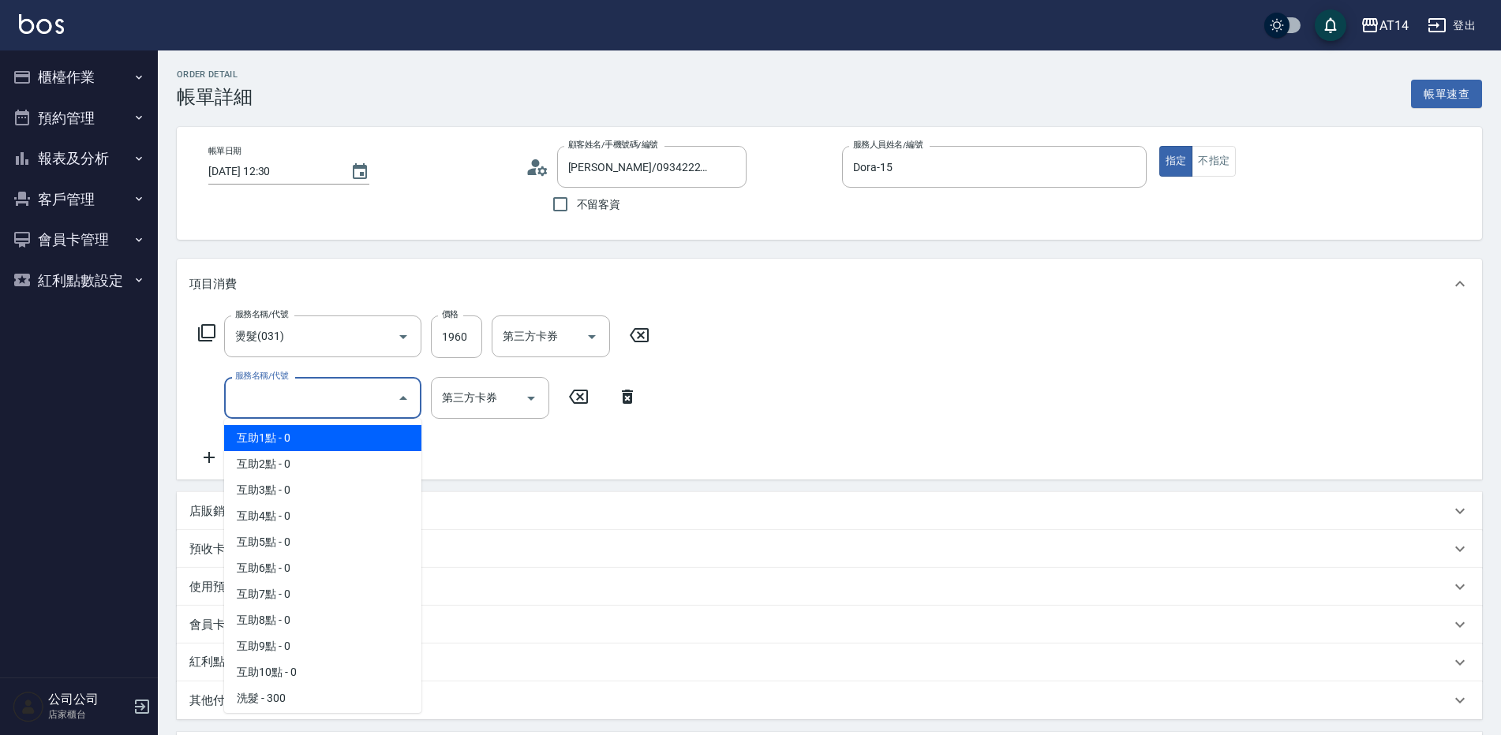
click at [342, 444] on span "互助1點 - 0" at bounding box center [322, 438] width 197 height 26
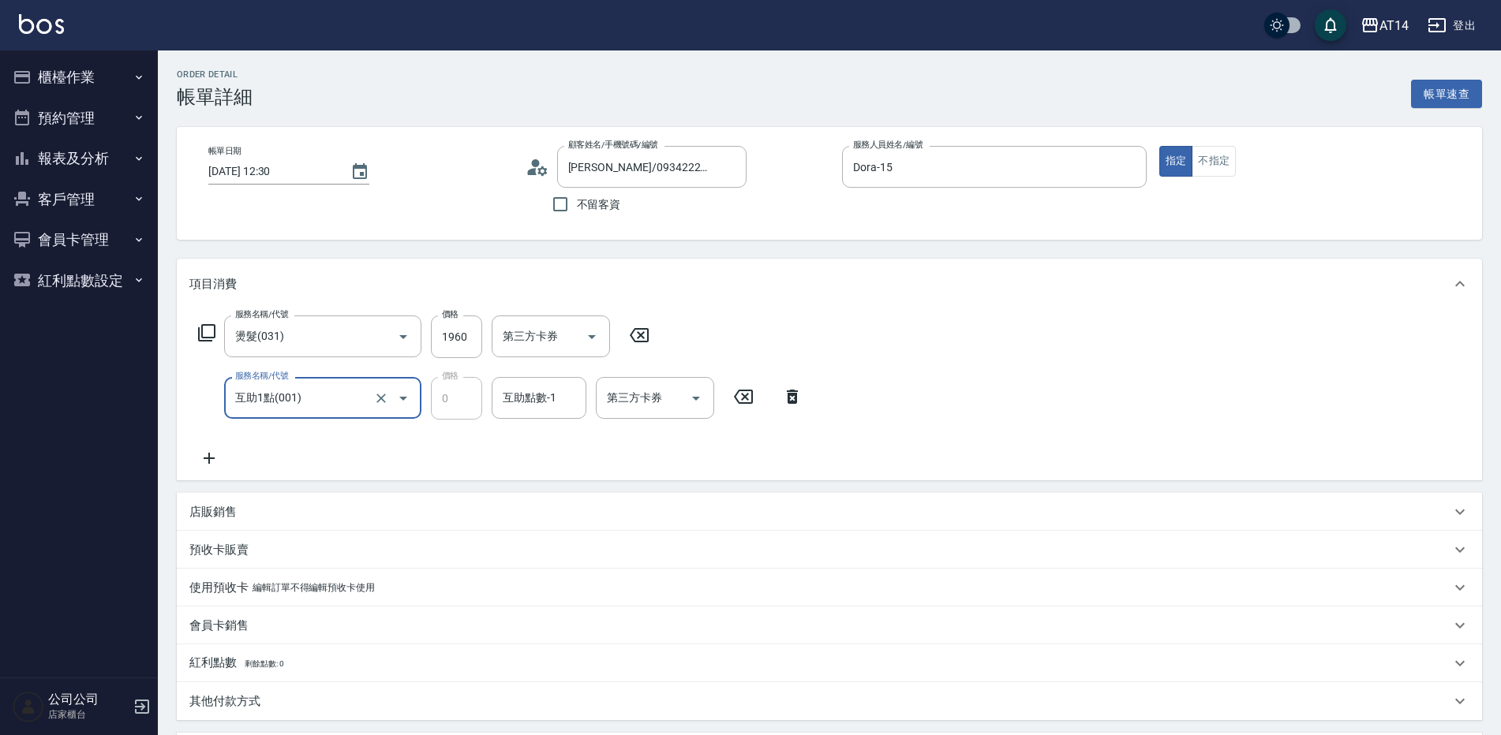
click at [312, 399] on input "互助1點(001)" at bounding box center [300, 398] width 139 height 28
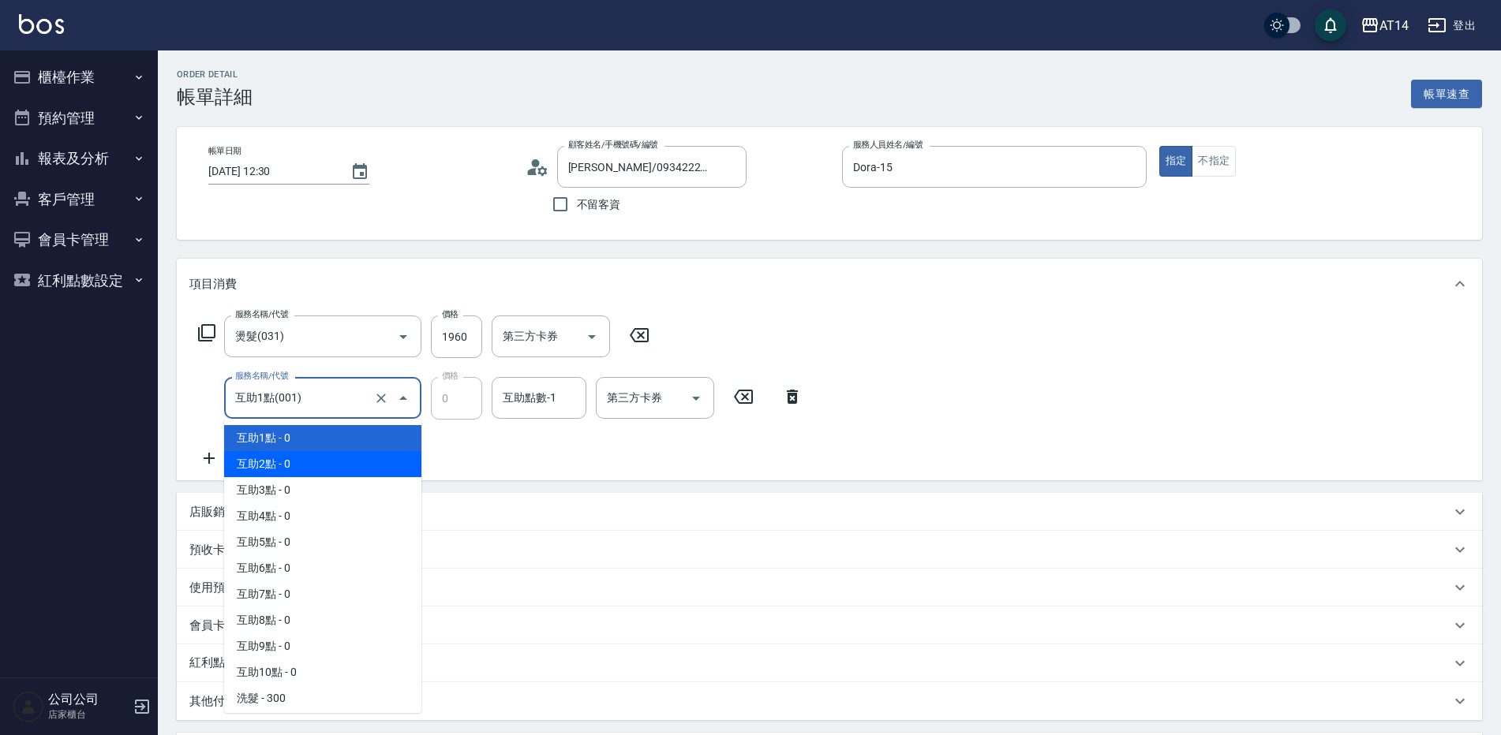
click at [324, 455] on span "互助2點 - 0" at bounding box center [322, 464] width 197 height 26
type input "互助2點(002)"
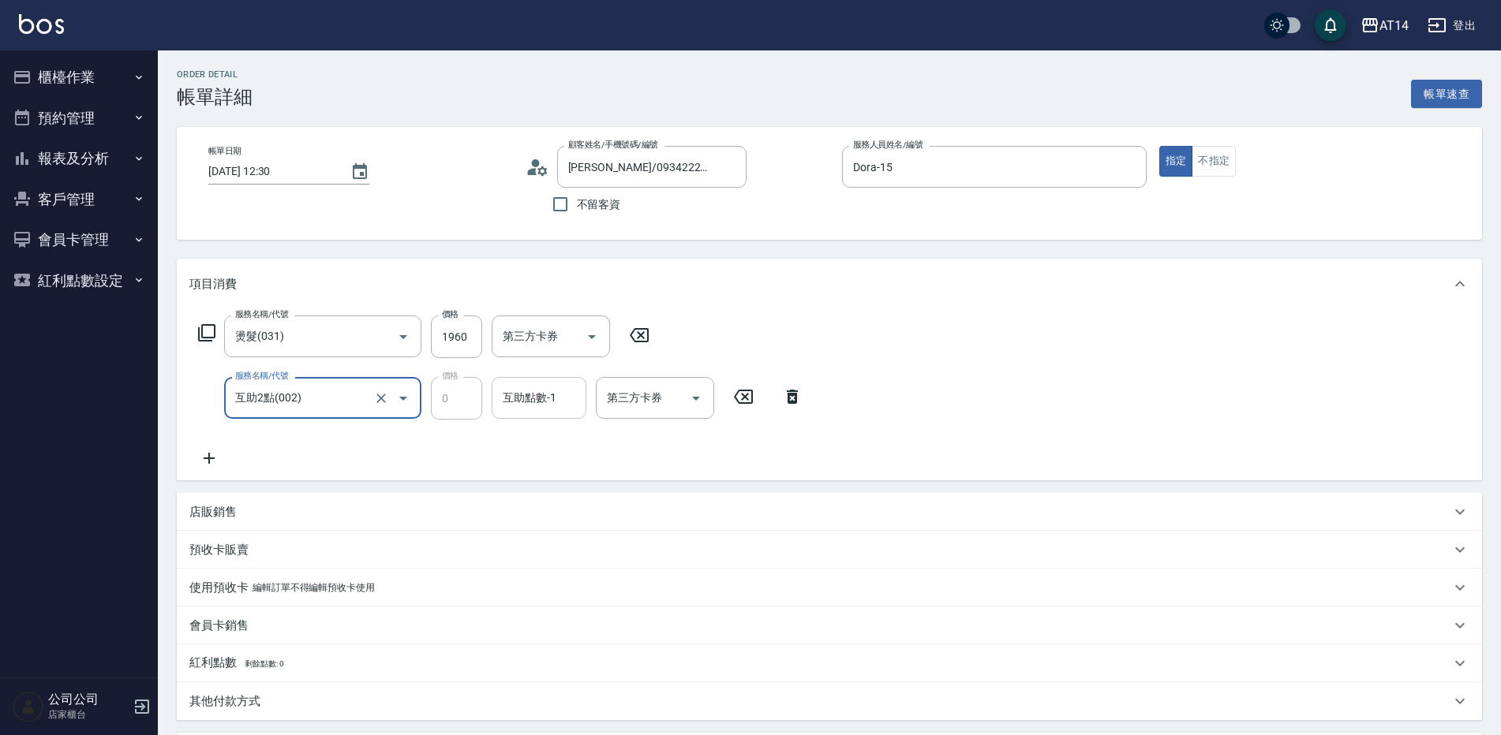
drag, startPoint x: 484, startPoint y: 406, endPoint x: 502, endPoint y: 397, distance: 20.5
click at [486, 403] on div "服務名稱/代號 互助2點(002) 服務名稱/代號 價格 0 價格 互助點數-1 互助點數-1 第三方卡券 第三方卡券" at bounding box center [500, 398] width 623 height 43
click at [514, 389] on input "互助點數-1" at bounding box center [539, 398] width 80 height 28
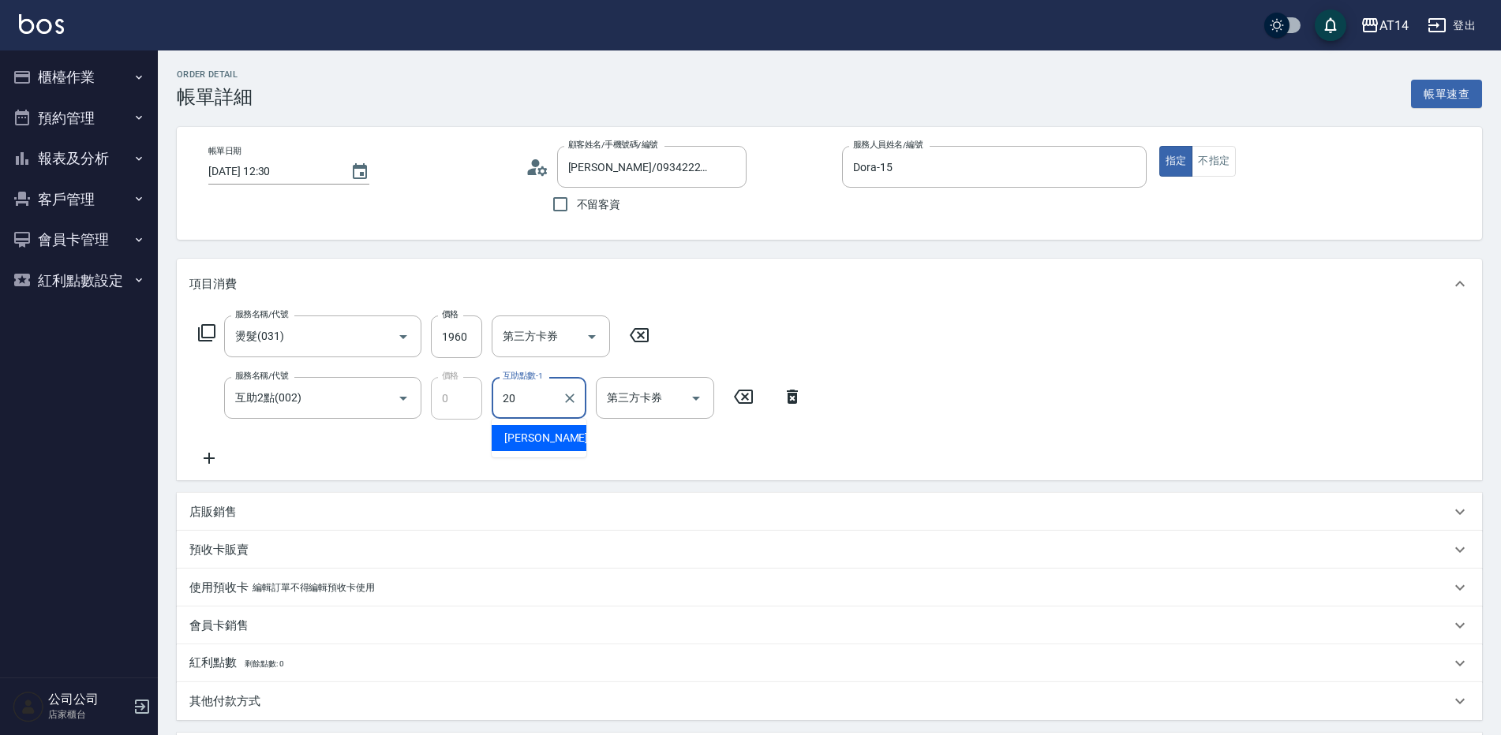
type input "[PERSON_NAME]-20"
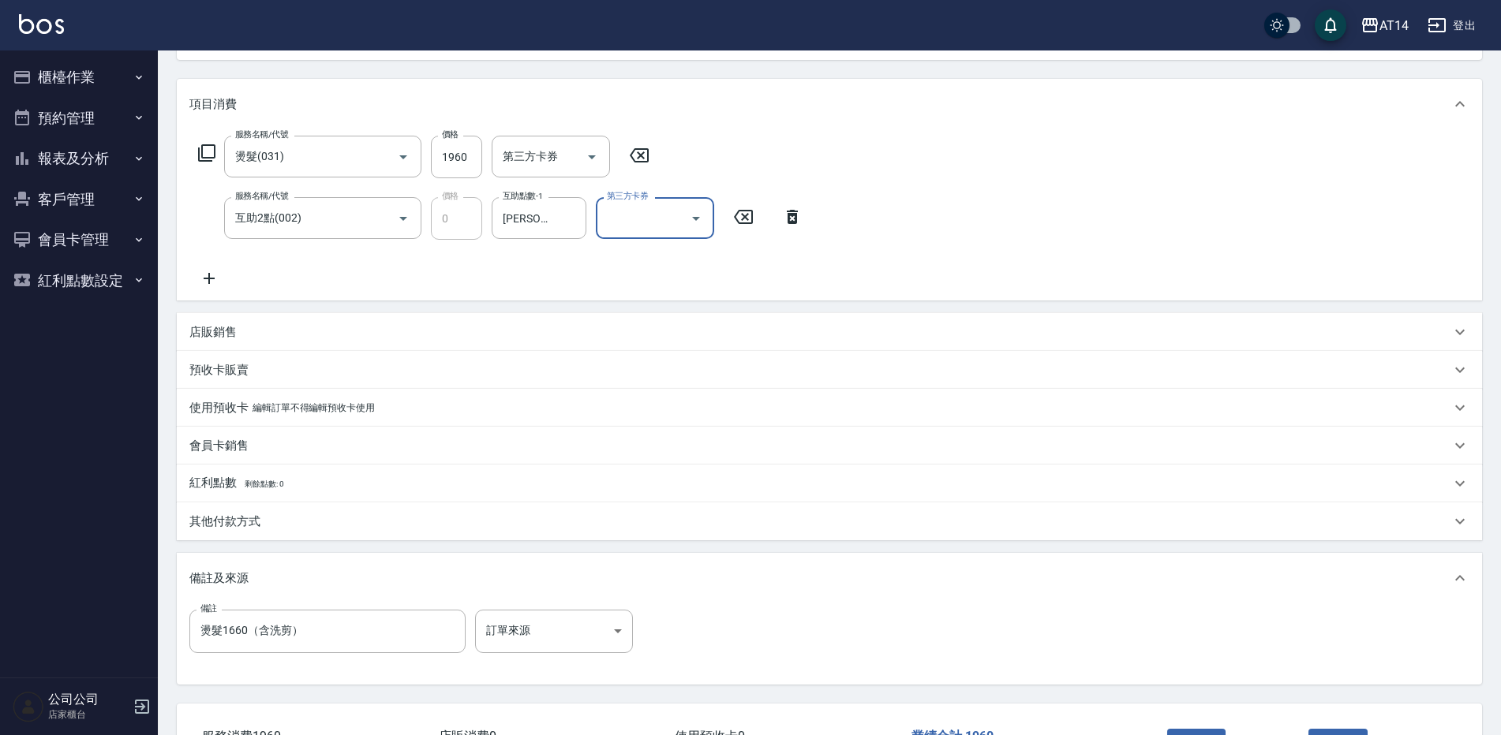
scroll to position [300, 0]
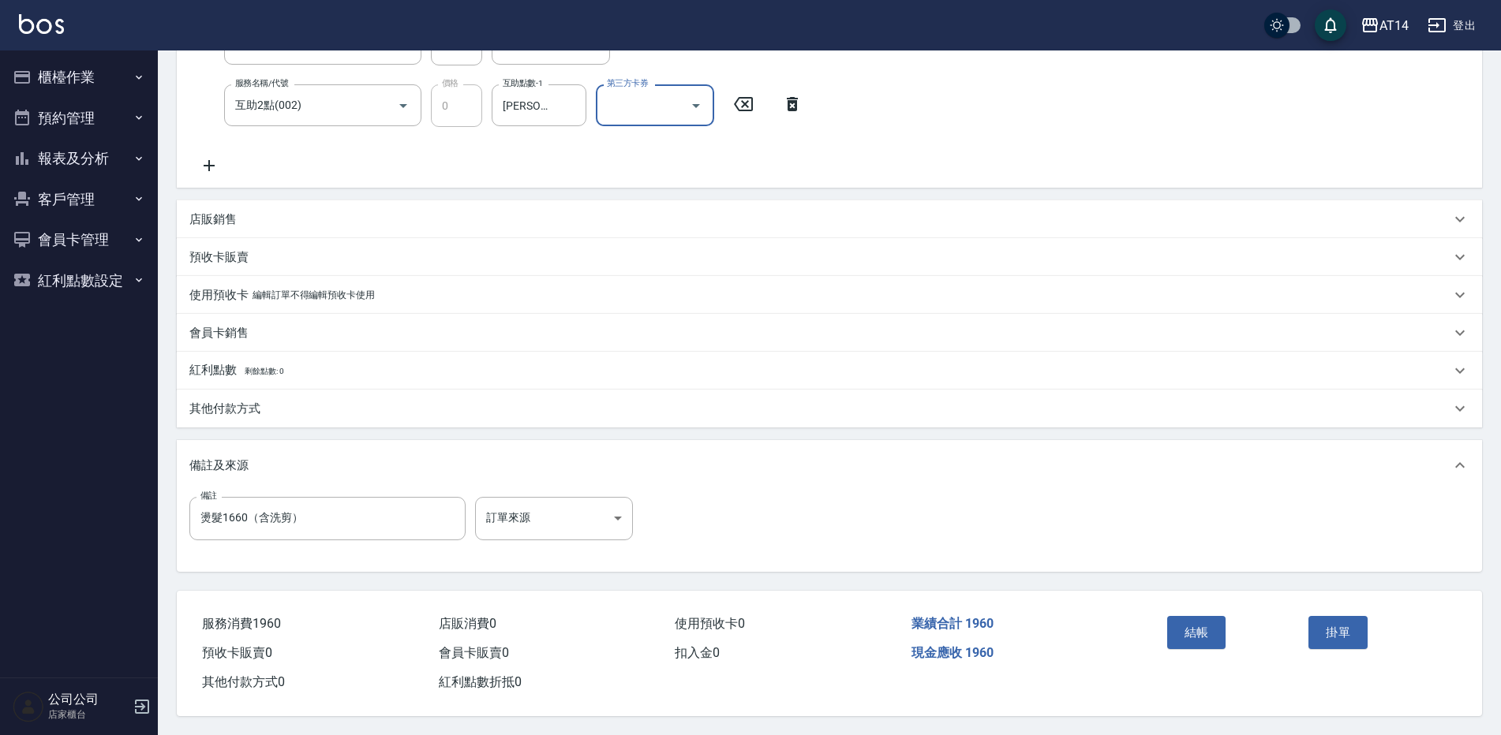
click at [239, 401] on p "其他付款方式" at bounding box center [224, 409] width 71 height 17
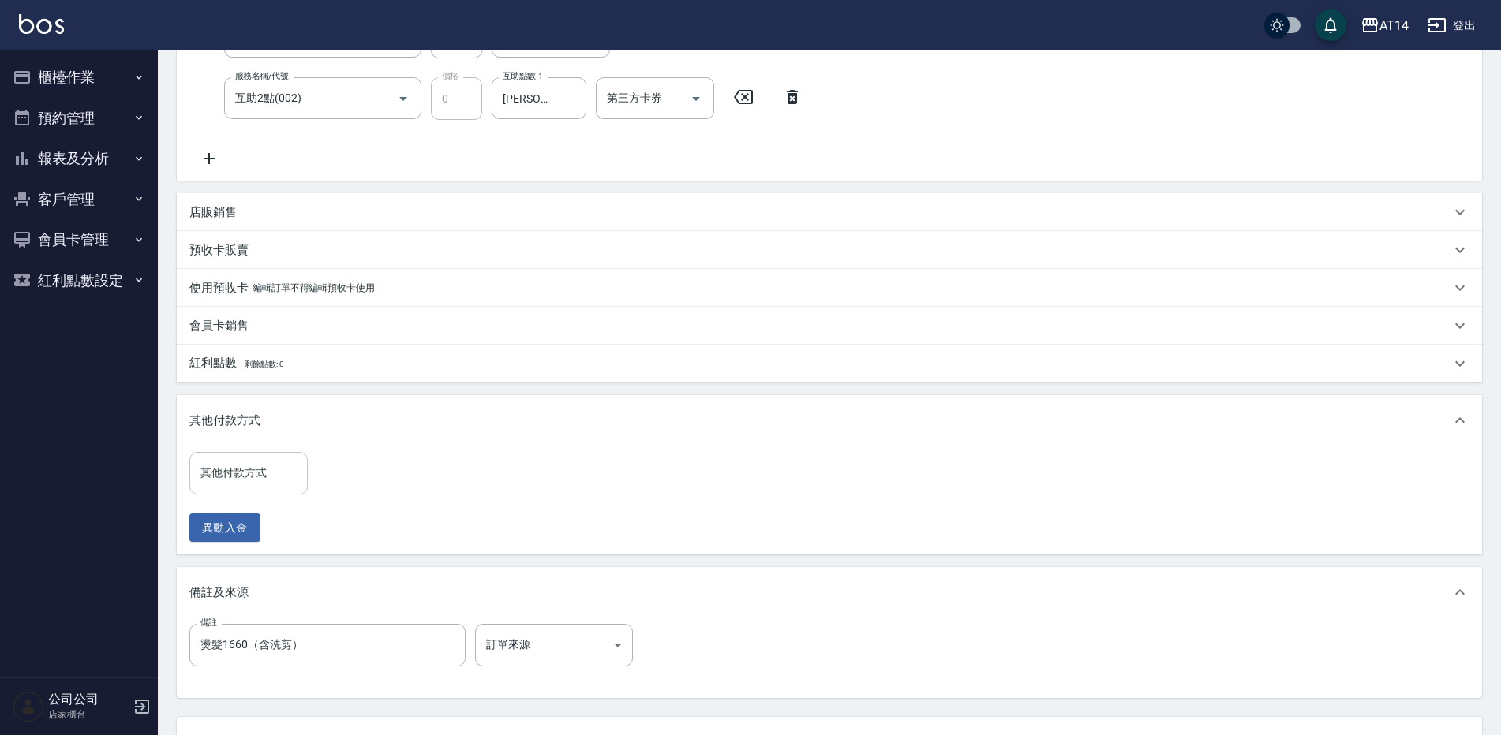
click at [281, 477] on input "其他付款方式" at bounding box center [248, 473] width 104 height 28
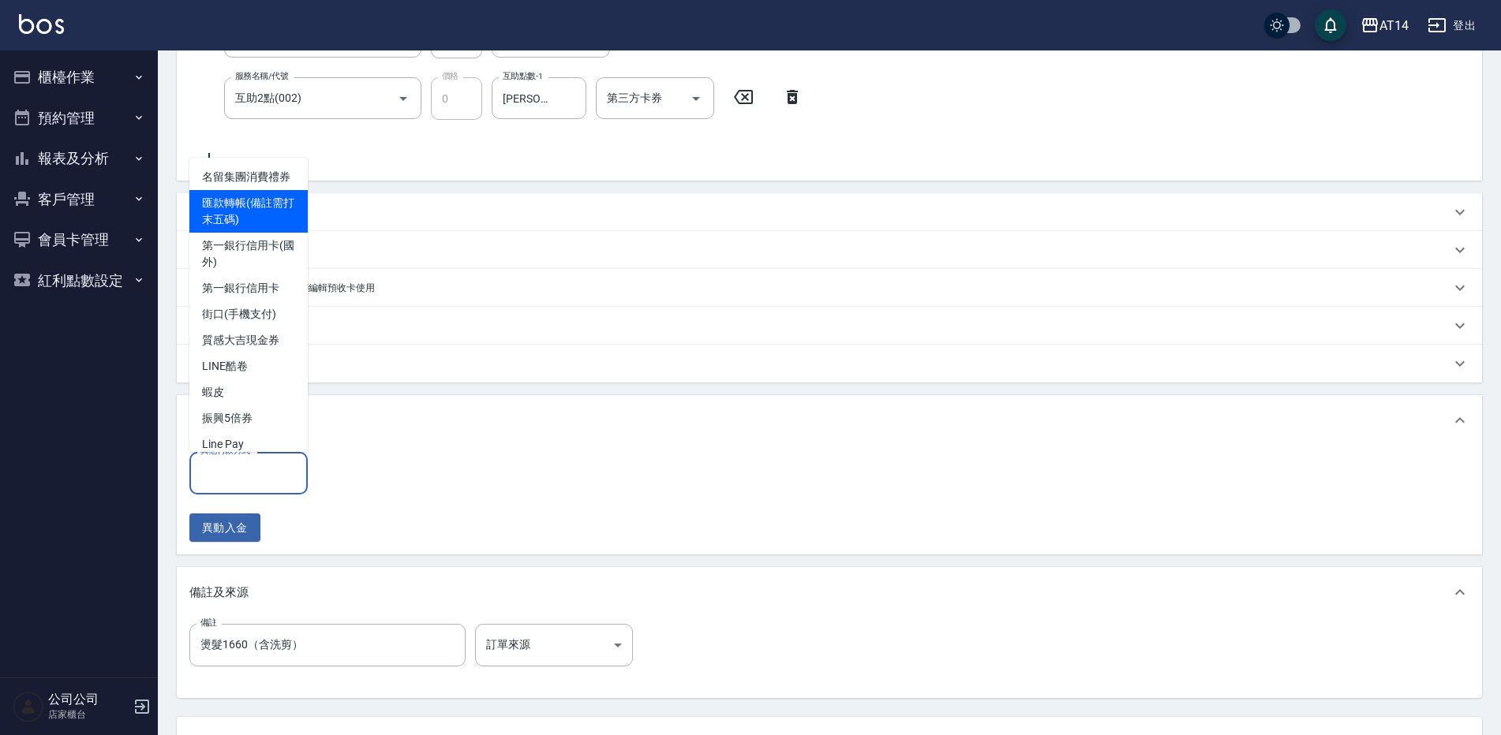
click at [231, 225] on span "匯款轉帳(備註需打末五碼)" at bounding box center [248, 211] width 118 height 43
type input "匯款轉帳(備註需打末五碼)"
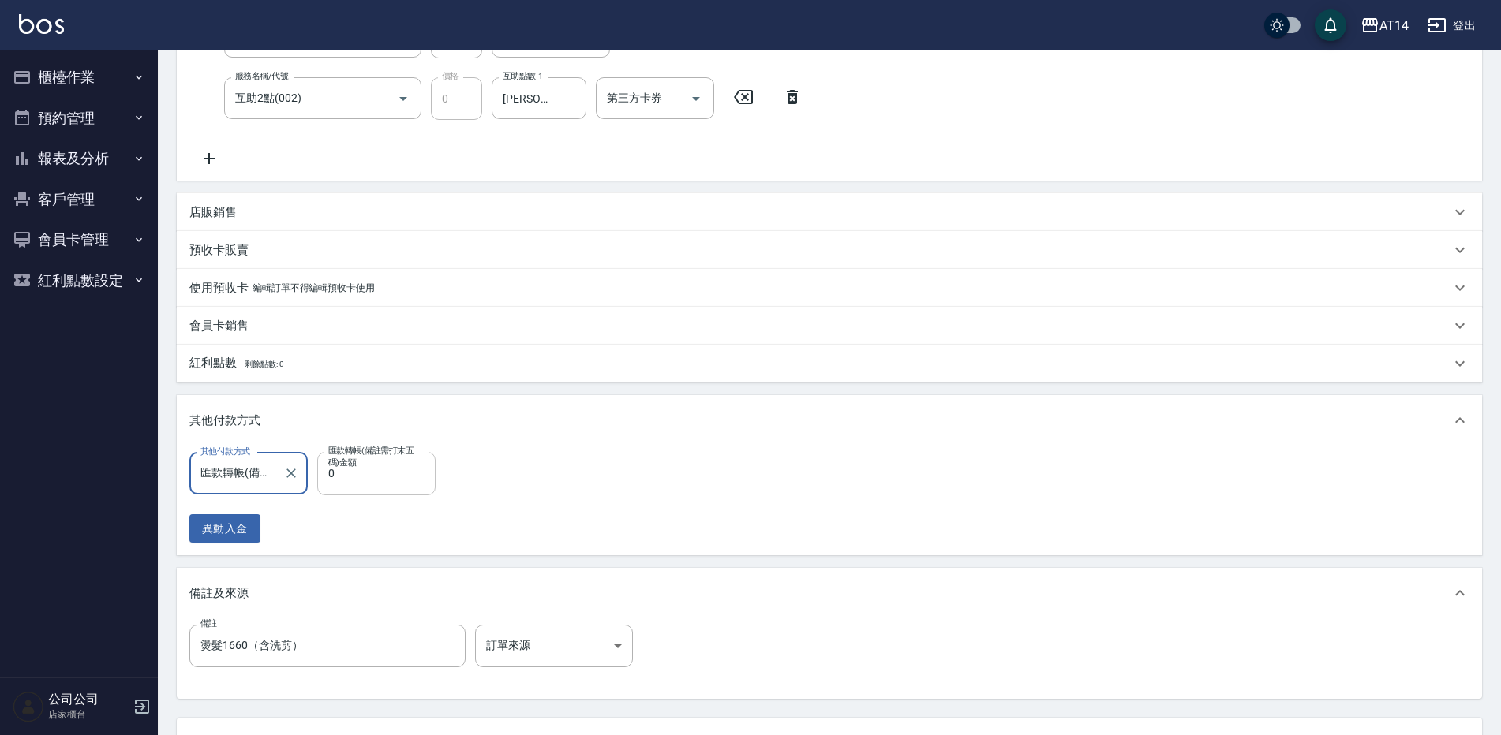
click at [404, 476] on input "0" at bounding box center [376, 473] width 118 height 43
type input "1960"
type input "0"
type input "1960"
click at [336, 653] on input "燙髮1660（含洗剪）" at bounding box center [327, 646] width 276 height 43
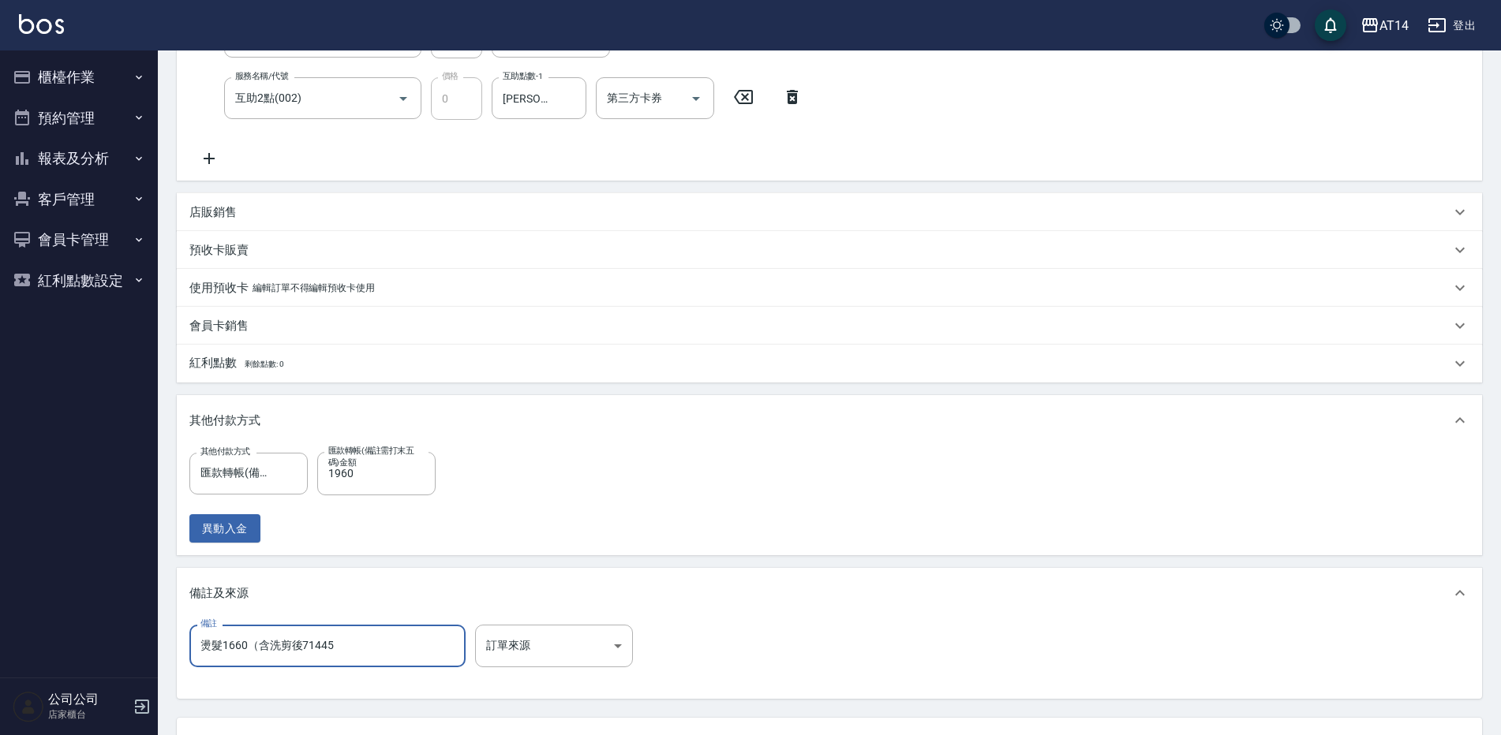
click at [293, 645] on input "燙髮1660（含洗剪後71445" at bounding box center [327, 646] width 276 height 43
type input "燙髮166 後71445"
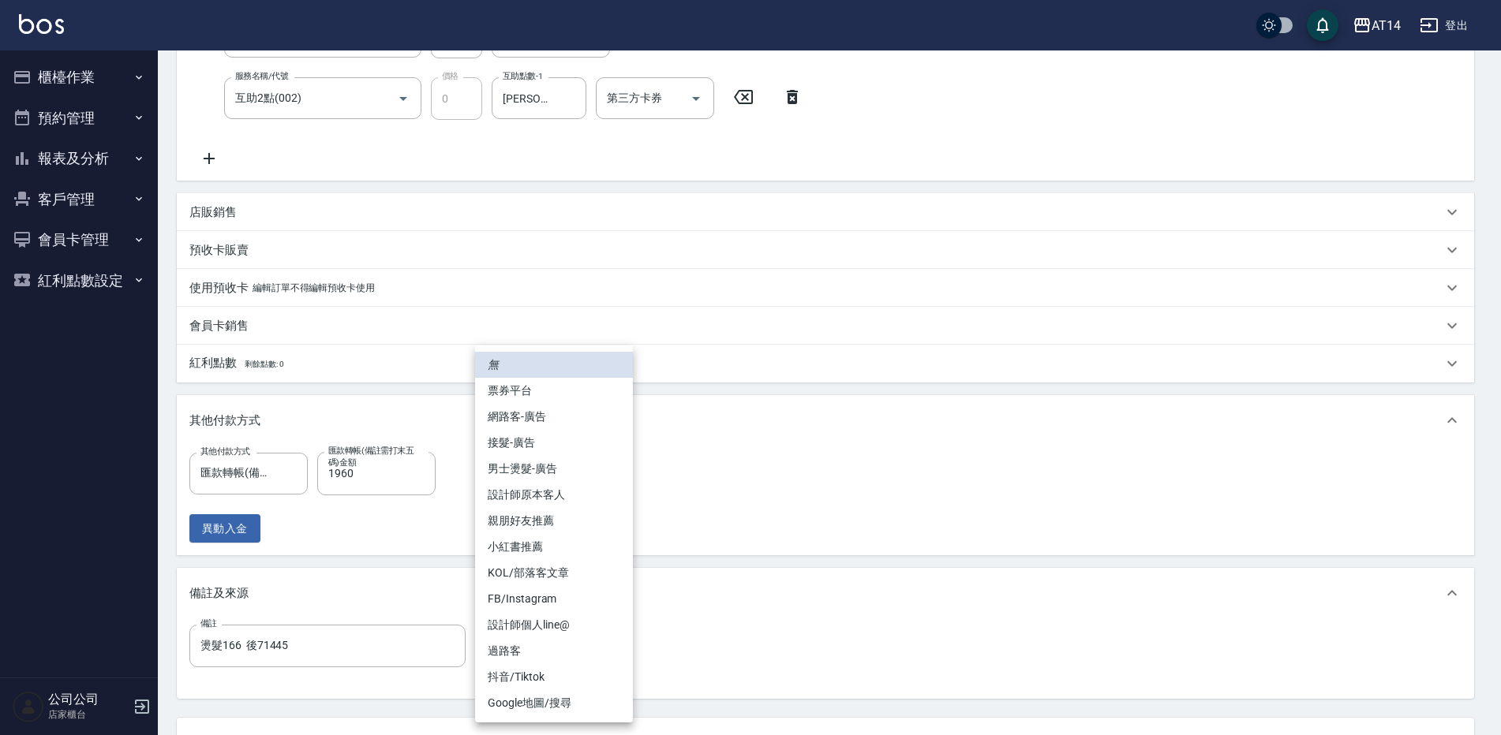
click at [536, 635] on body "AT14 登出 櫃檯作業 打帳單 帳單列表 掛單列表 現金收支登錄 材料自購登錄 每日結帳 排班表 掃碼打卡 預約管理 預約管理 單日預約紀錄 單週預約紀錄 …" at bounding box center [750, 281] width 1501 height 1162
click at [567, 474] on li "男士燙髮-廣告" at bounding box center [554, 469] width 158 height 26
type input "男士燙髮-廣告"
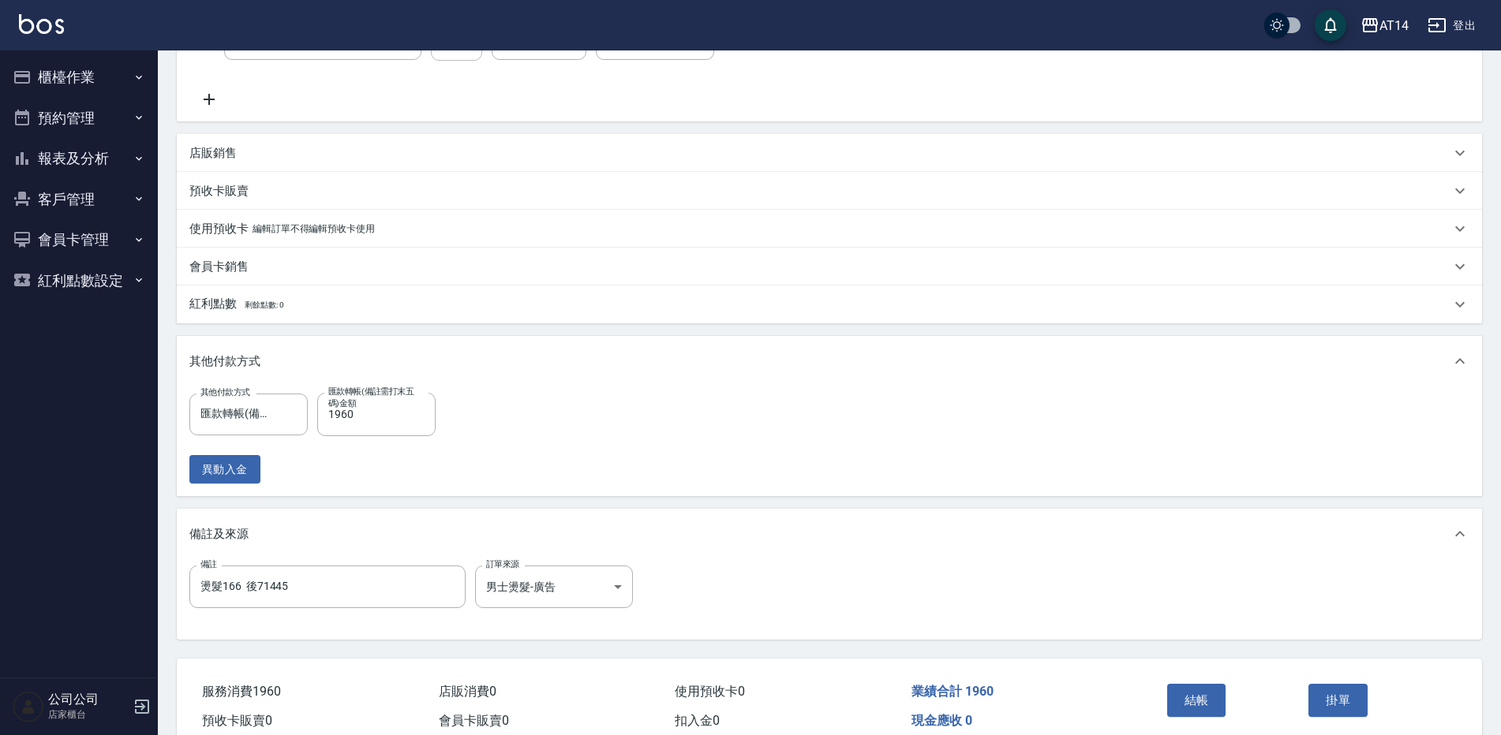
scroll to position [355, 0]
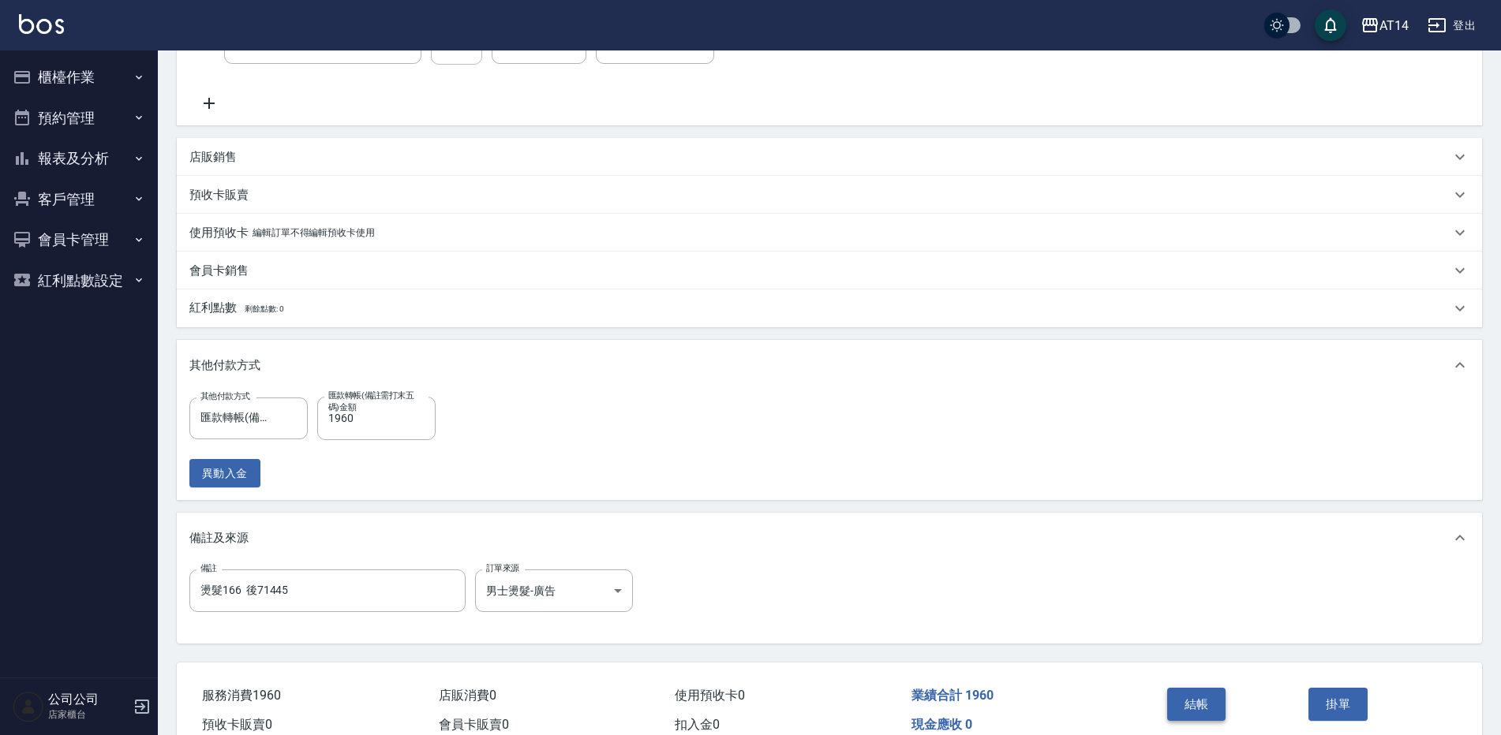
click at [1203, 693] on button "結帳" at bounding box center [1196, 704] width 59 height 33
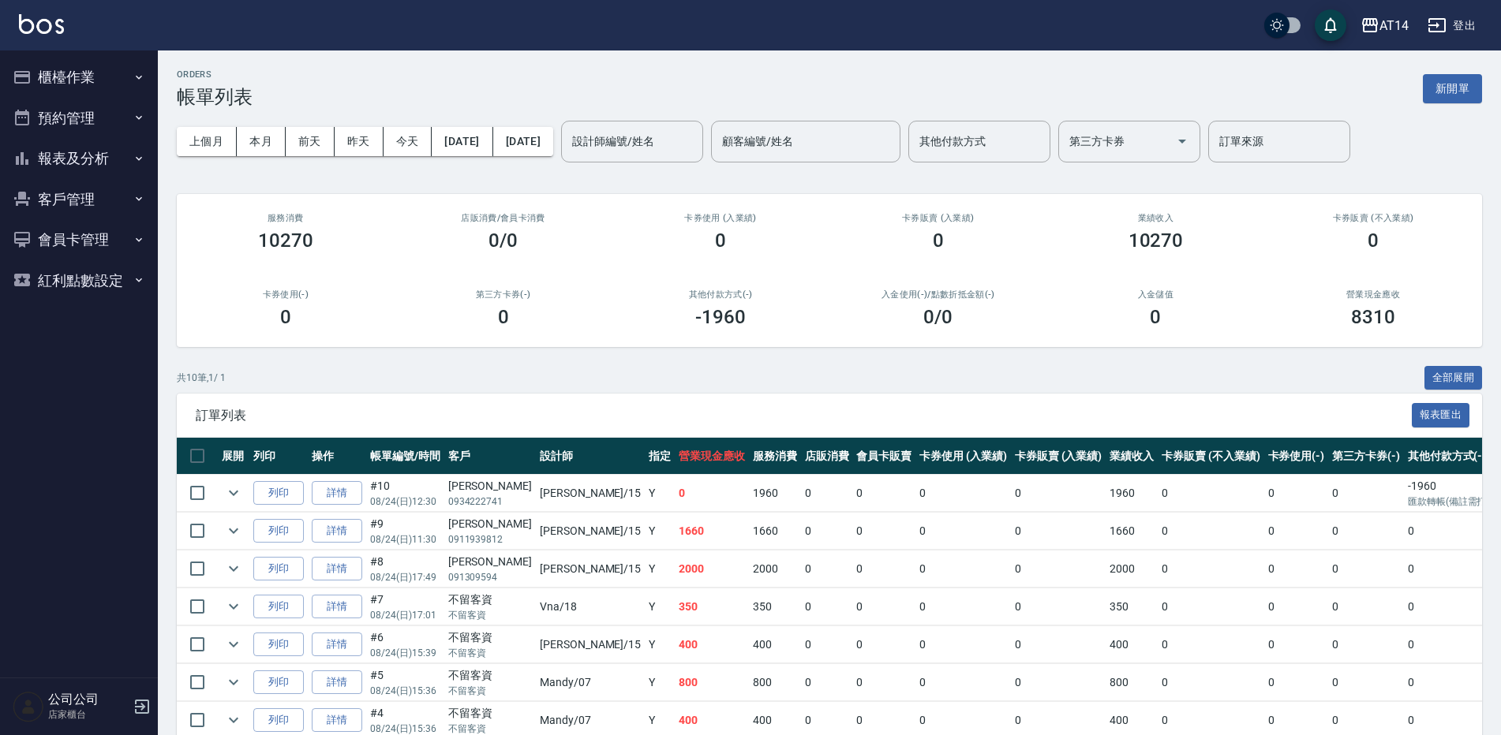
click at [117, 85] on button "櫃檯作業" at bounding box center [78, 77] width 145 height 41
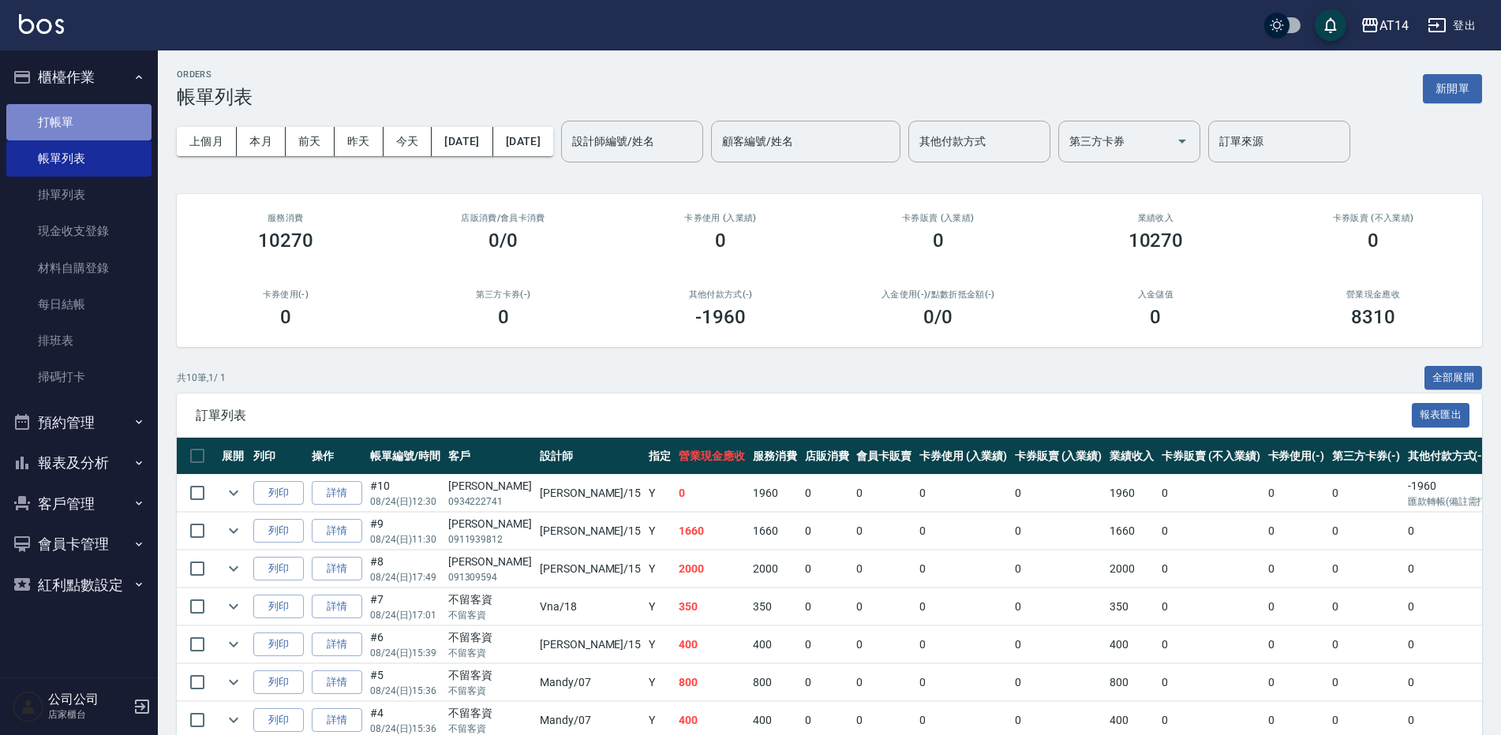
click at [118, 114] on link "打帳單" at bounding box center [78, 122] width 145 height 36
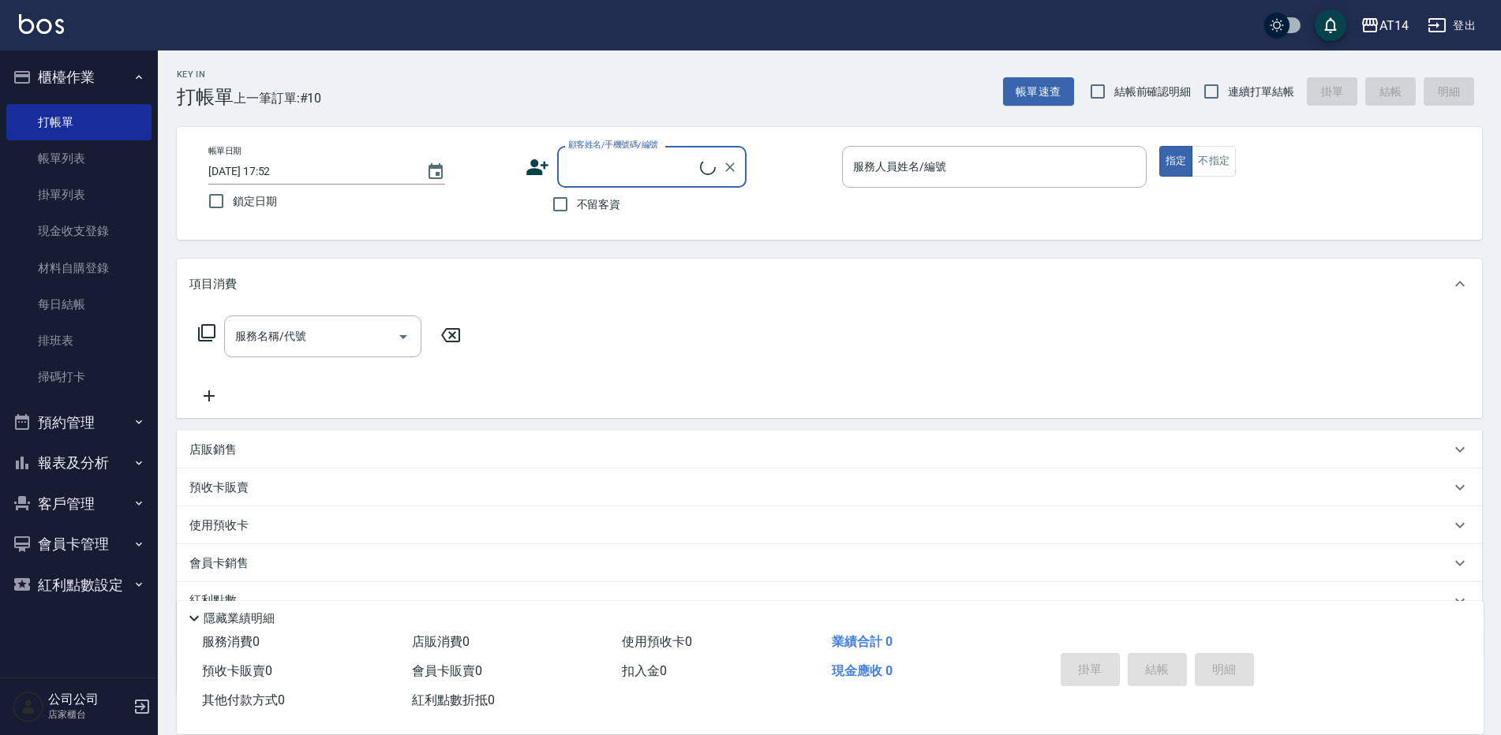
click at [612, 166] on input "顧客姓名/手機號碼/編號" at bounding box center [632, 167] width 136 height 28
drag, startPoint x: 691, startPoint y: 206, endPoint x: 873, endPoint y: 185, distance: 182.7
click at [694, 208] on li "陳浩然/0968159651/null" at bounding box center [651, 207] width 189 height 26
type input "陳浩然/0968159651/null"
click at [915, 176] on input "服務人員姓名/編號" at bounding box center [994, 167] width 290 height 28
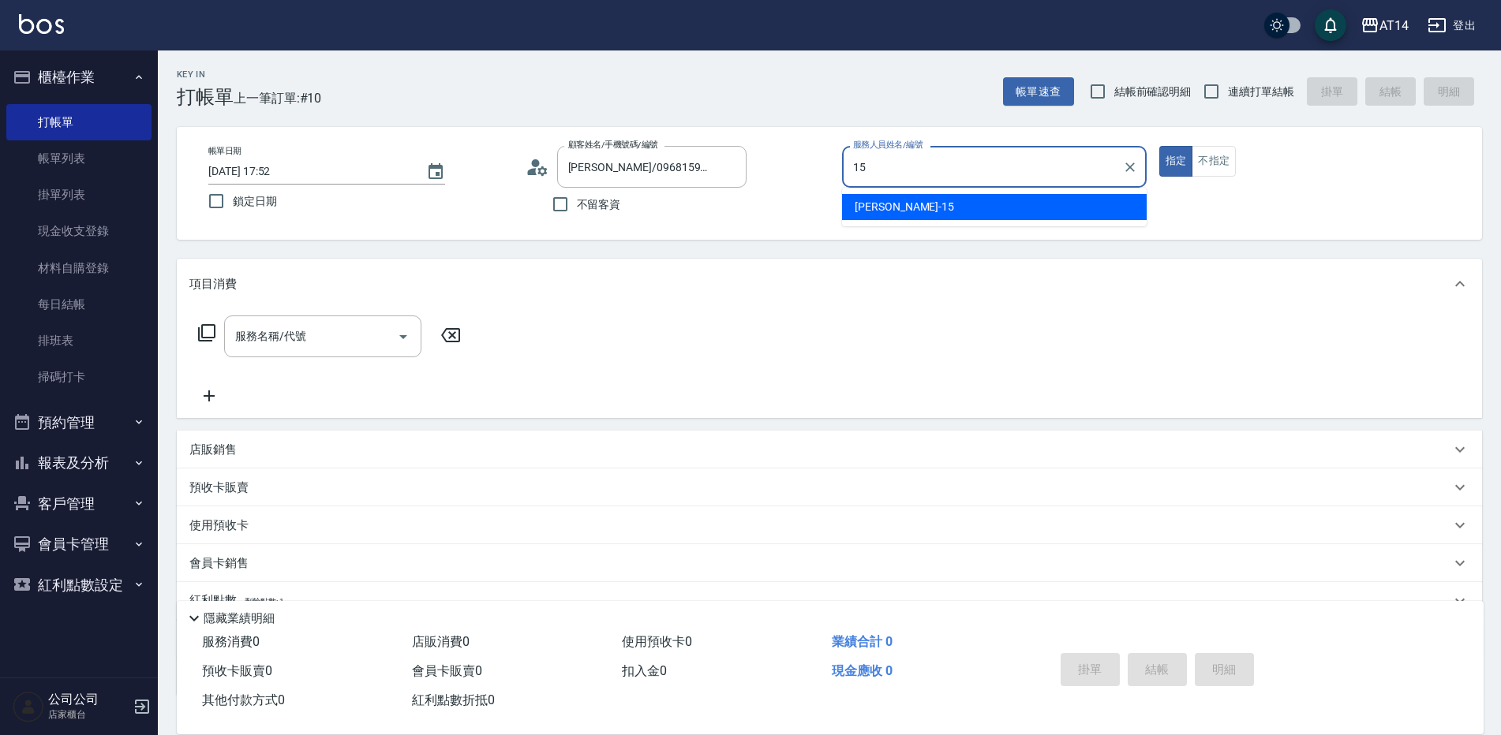
type input "Dora-15"
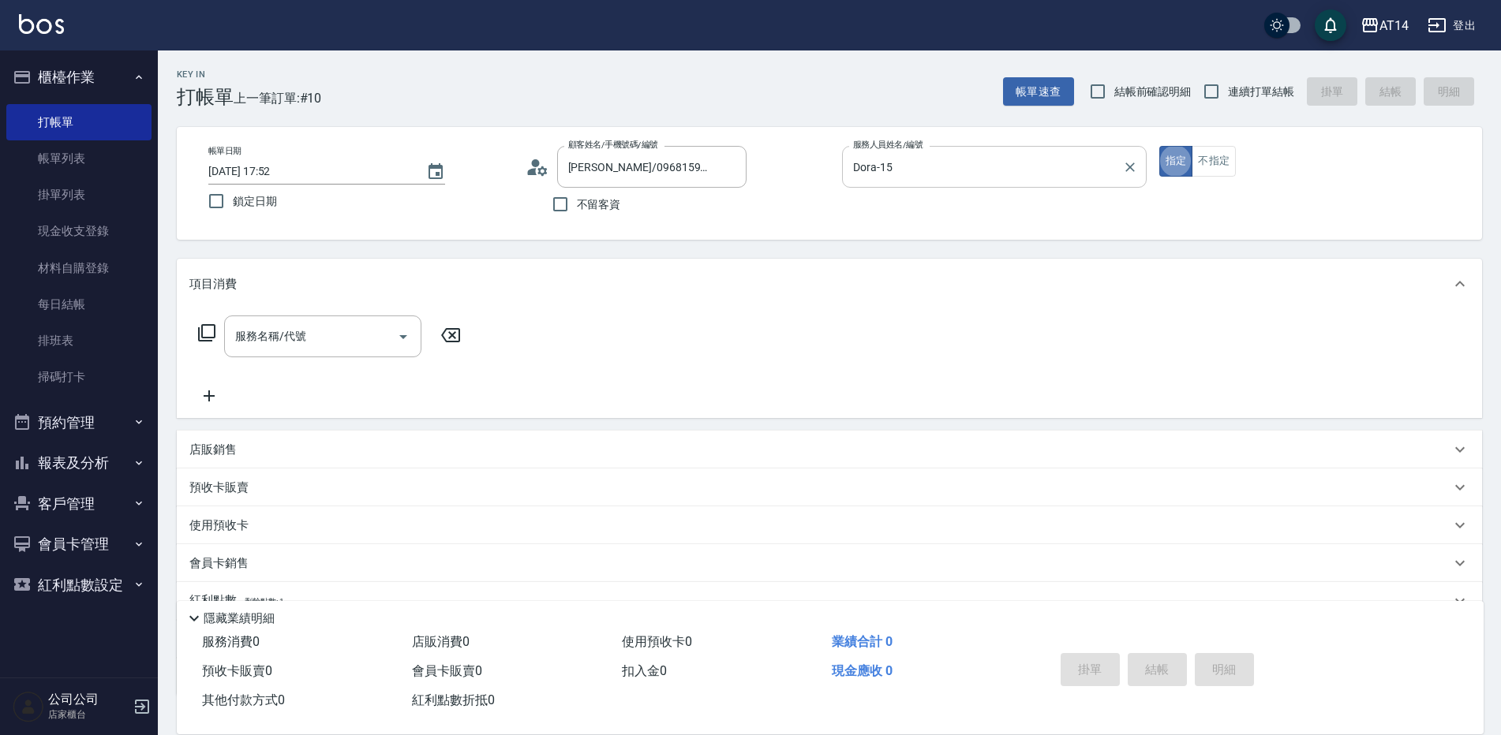
type button "true"
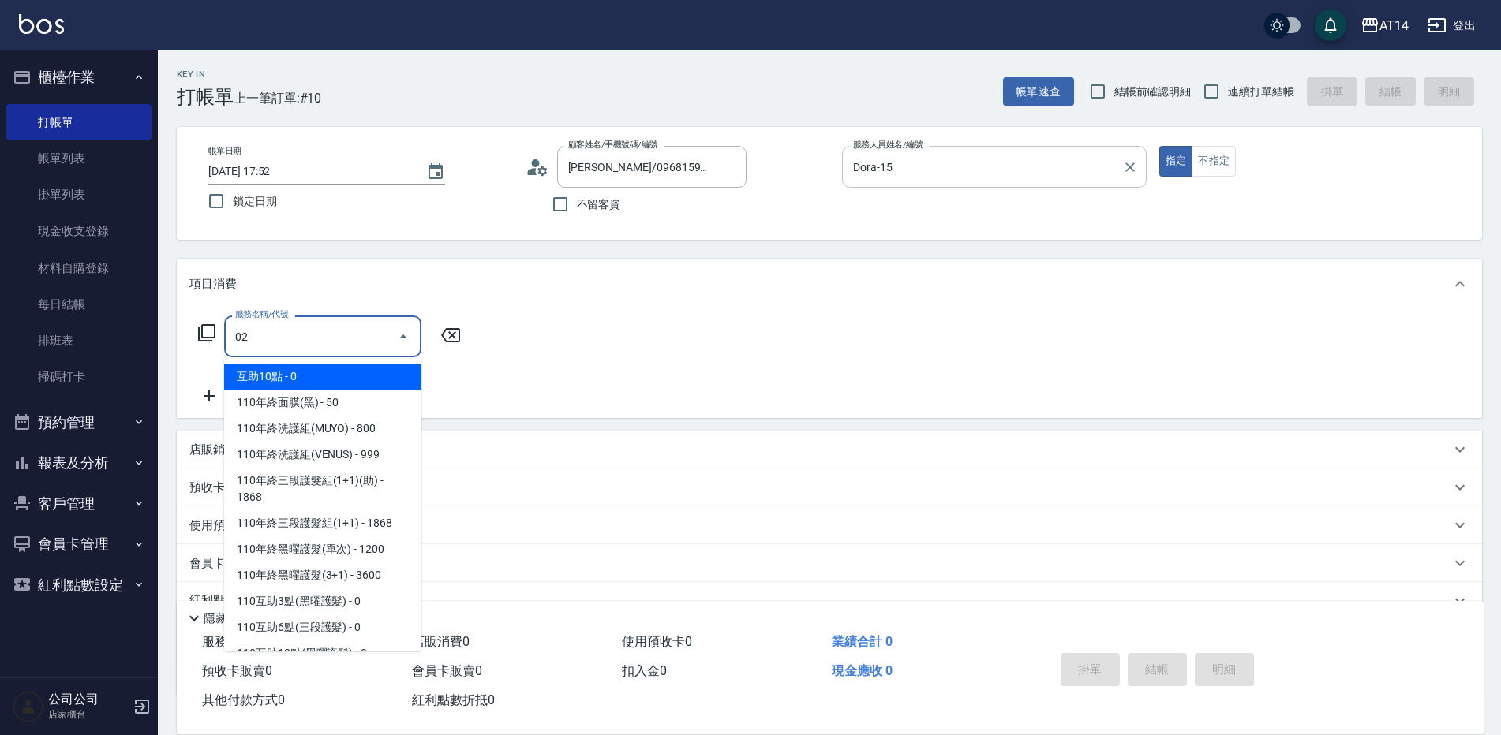
type input "022"
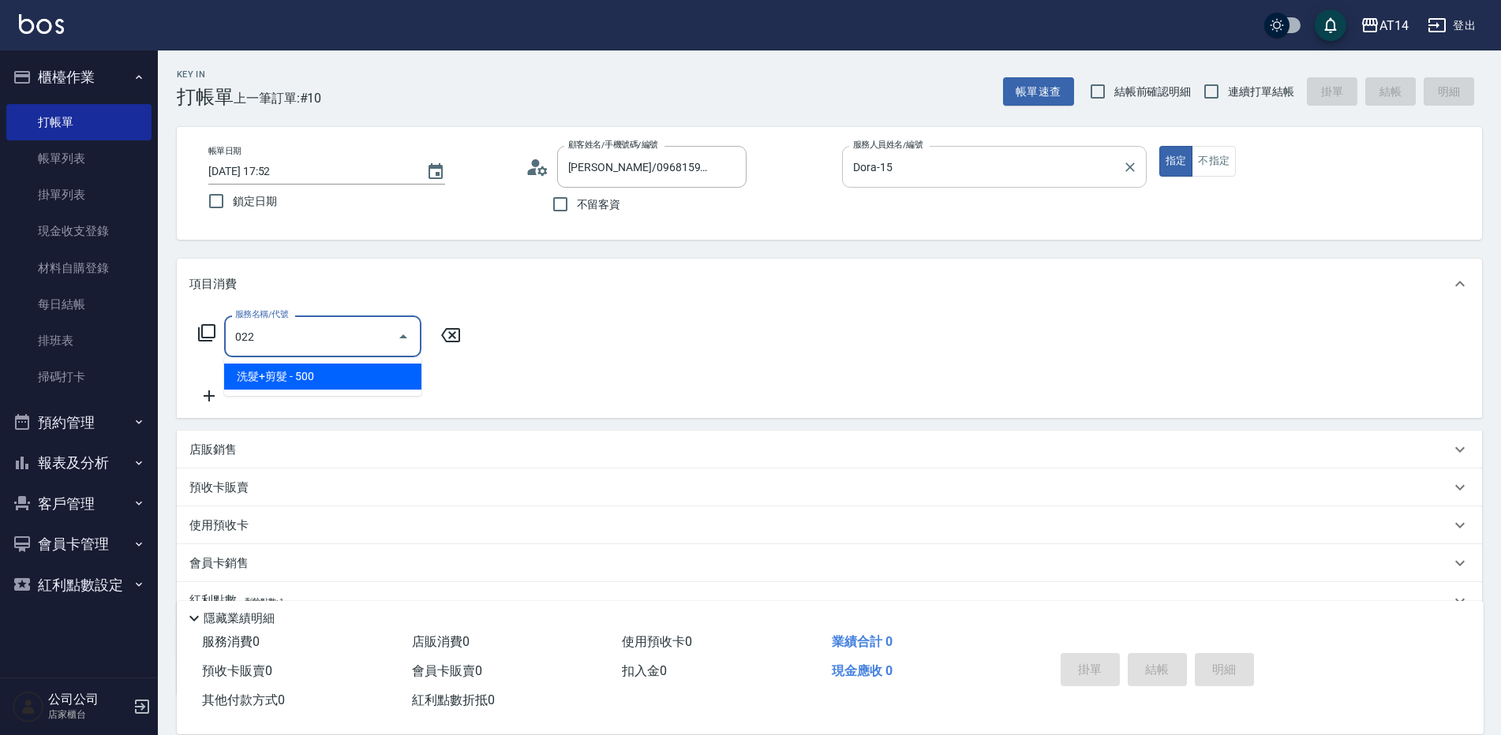
type input "1"
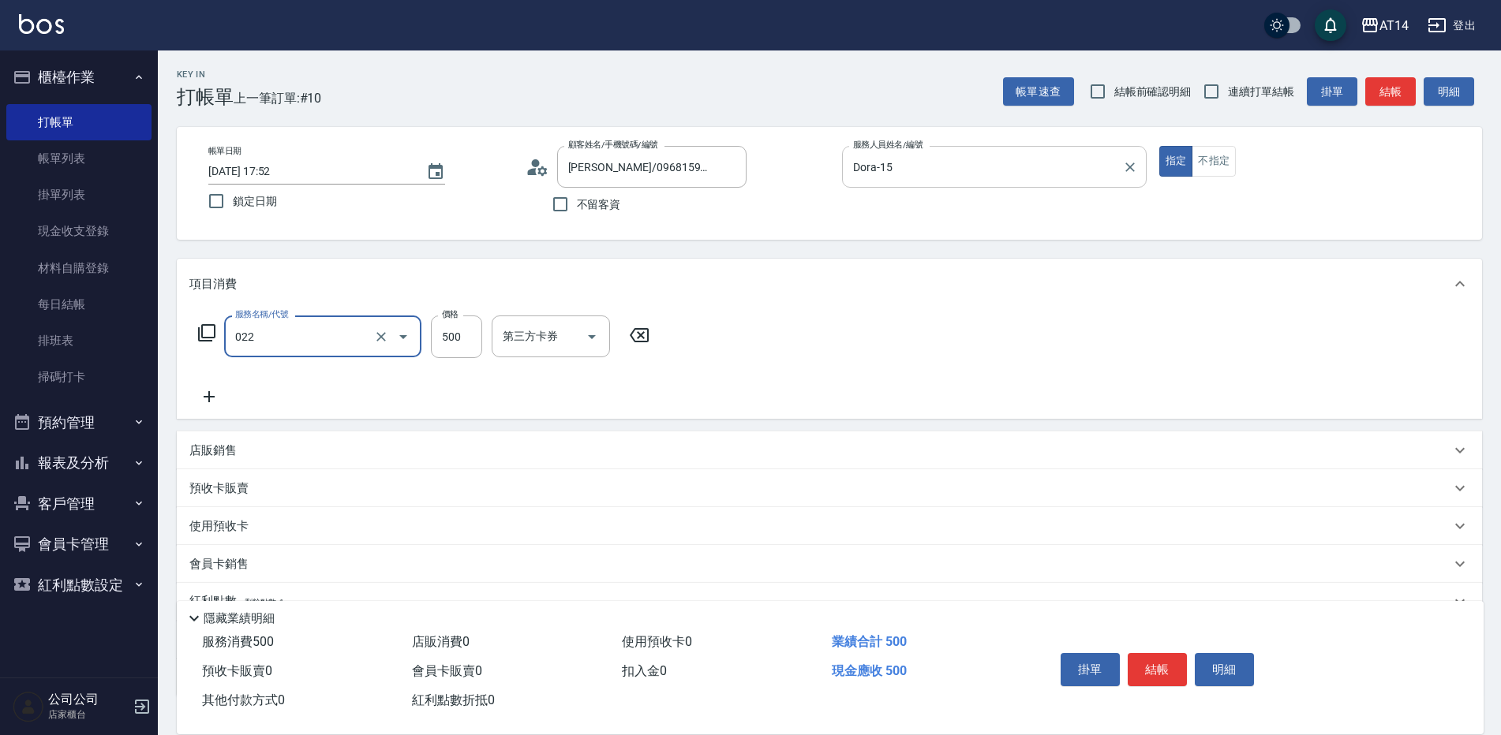
type input "洗髮+剪髮(022)"
type input "0"
type input "550"
type input "1"
type input "550"
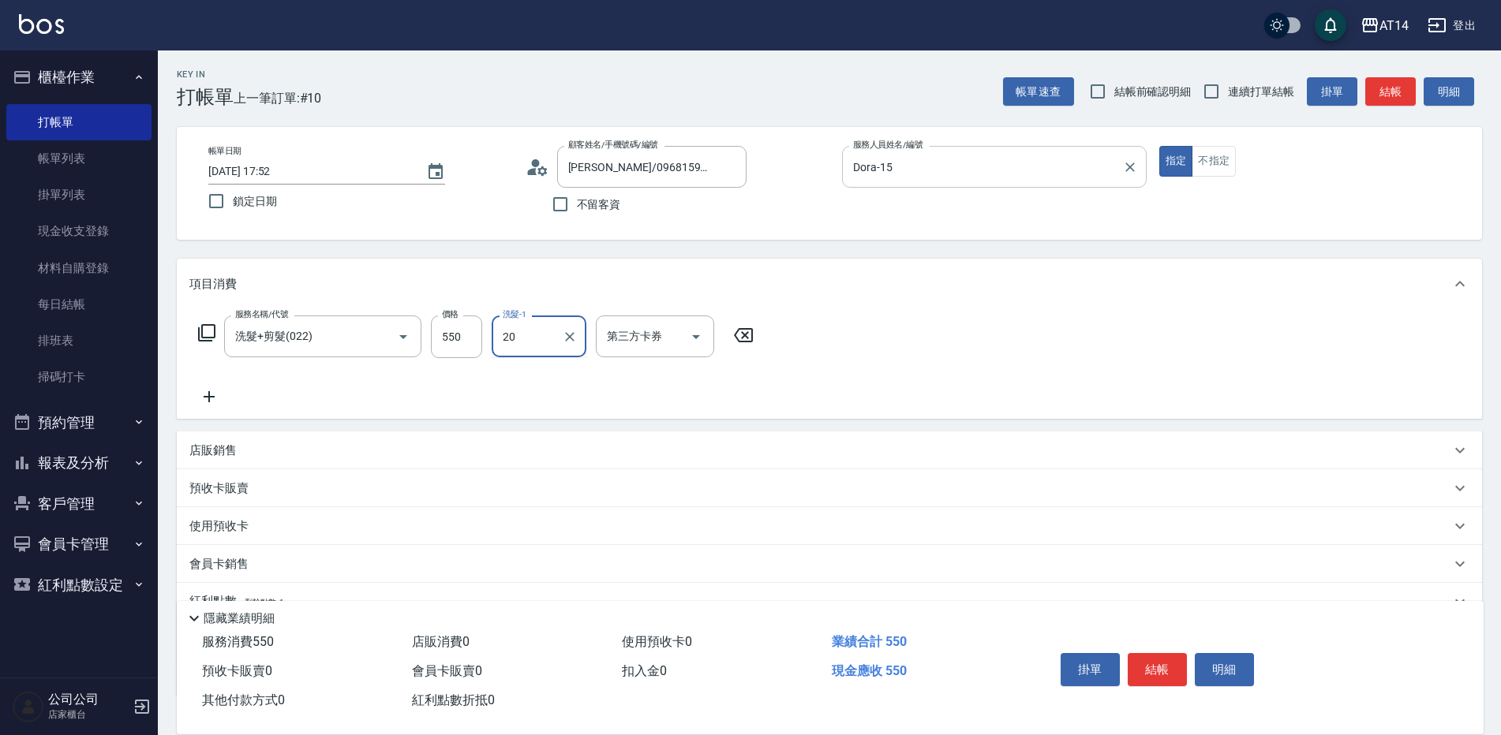
type input "[PERSON_NAME]-20"
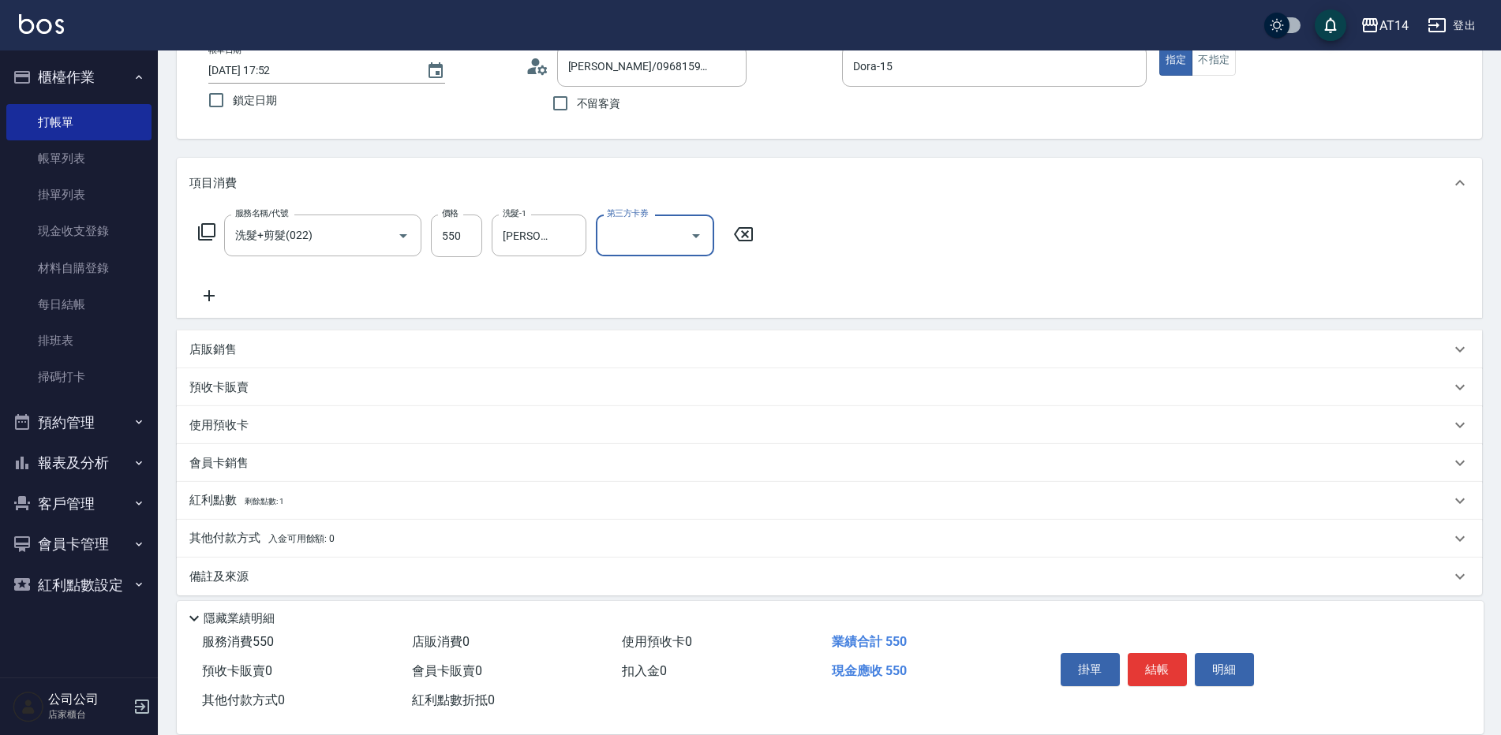
scroll to position [113, 0]
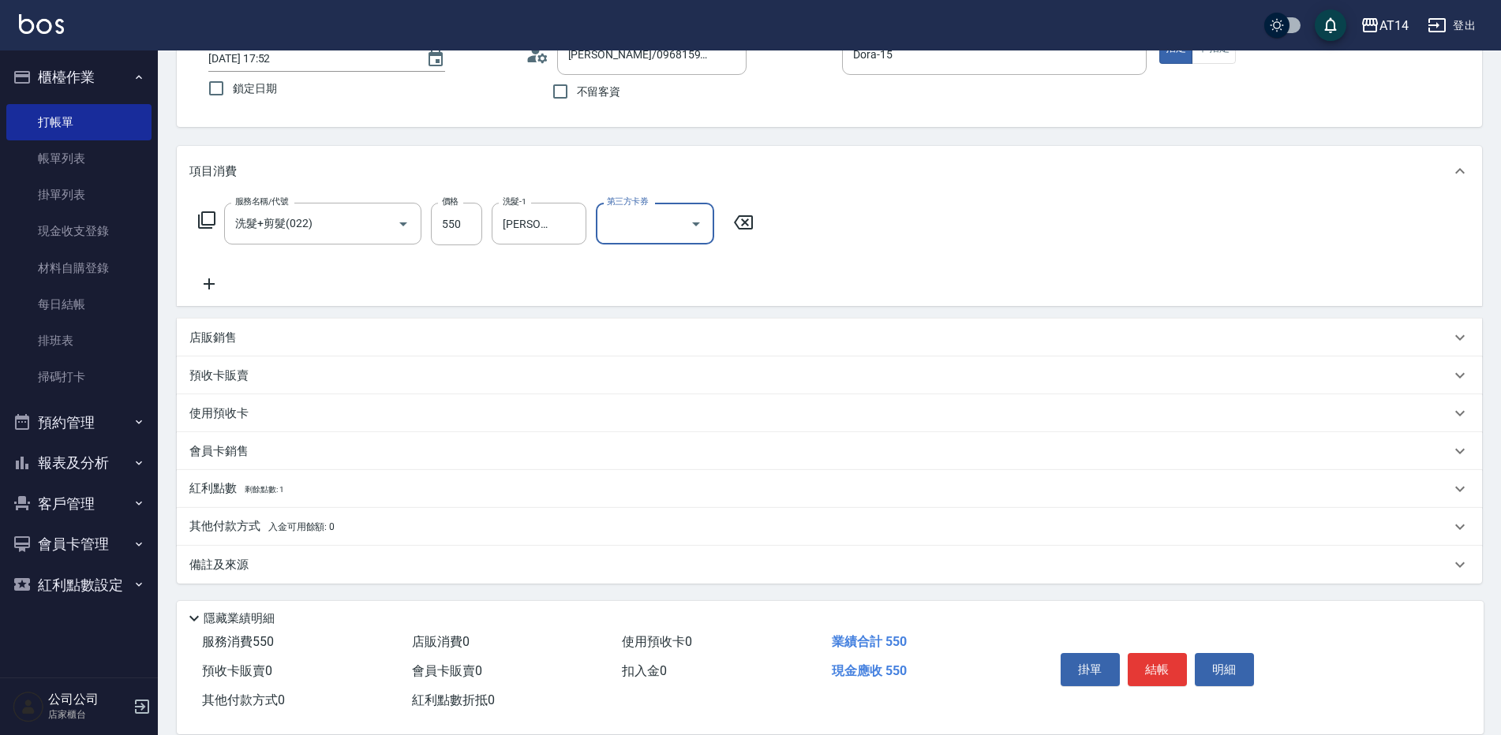
click at [290, 541] on div "其他付款方式 入金可用餘額: 0" at bounding box center [829, 527] width 1305 height 38
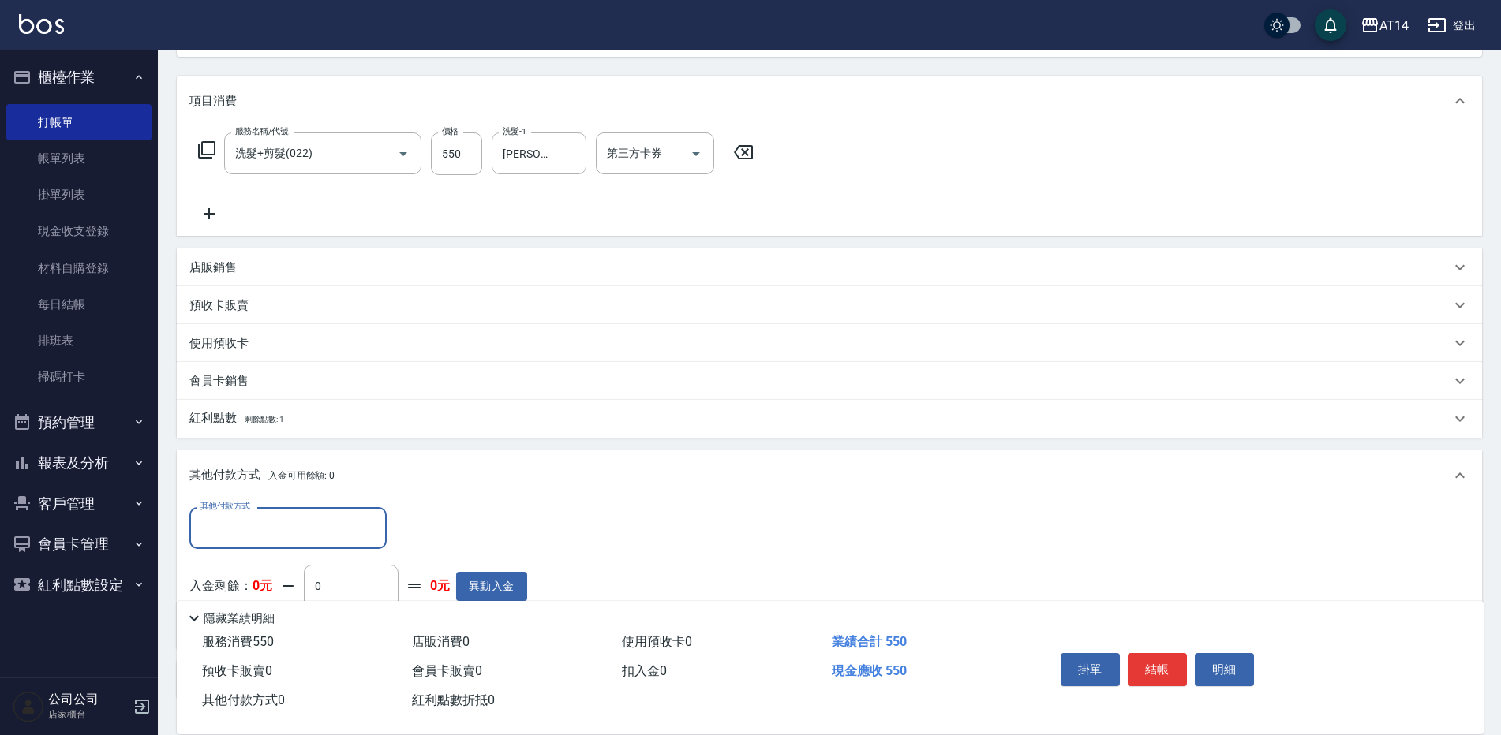
scroll to position [271, 0]
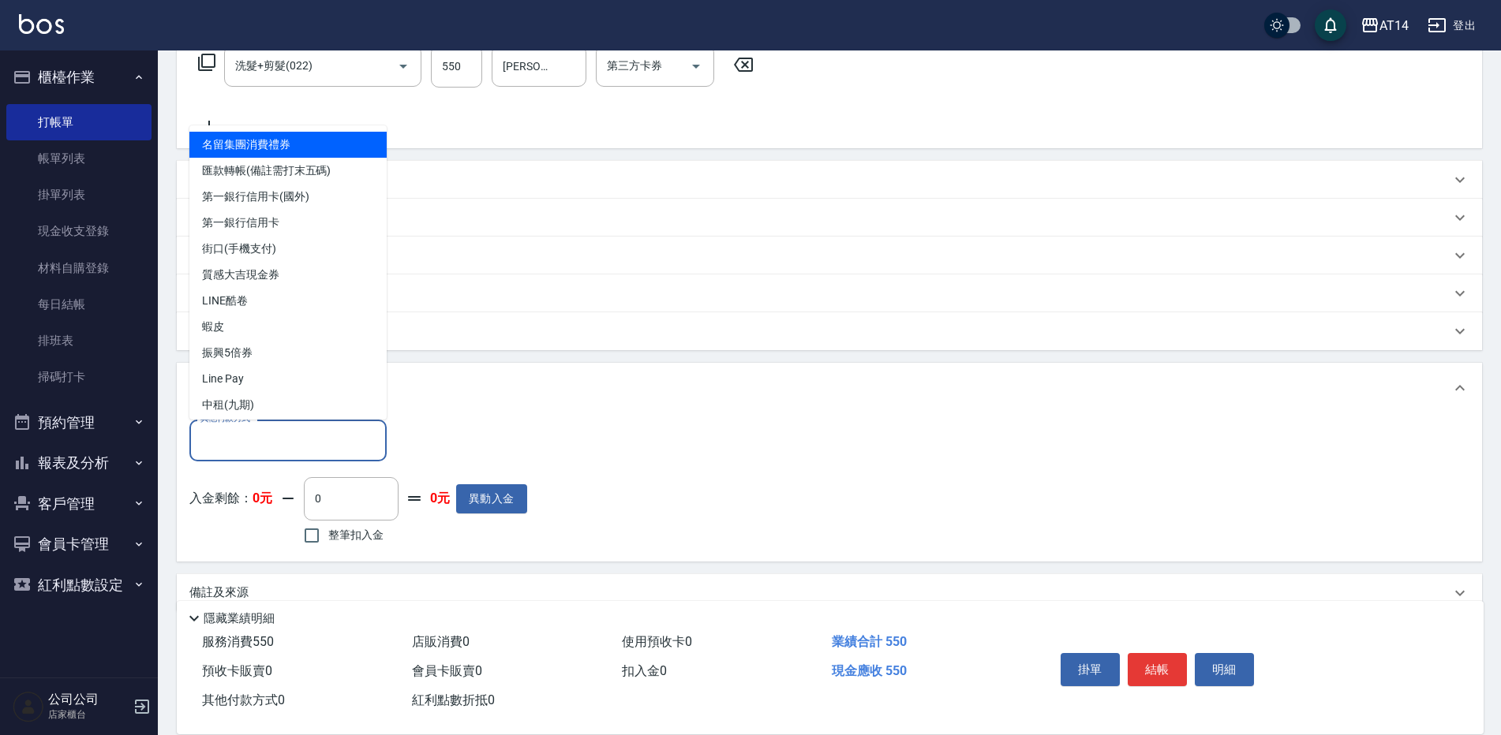
click at [354, 451] on input "其他付款方式" at bounding box center [287, 441] width 183 height 28
click at [309, 171] on span "匯款轉帳(備註需打末五碼)" at bounding box center [287, 171] width 197 height 26
type input "匯款轉帳(備註需打末五碼)"
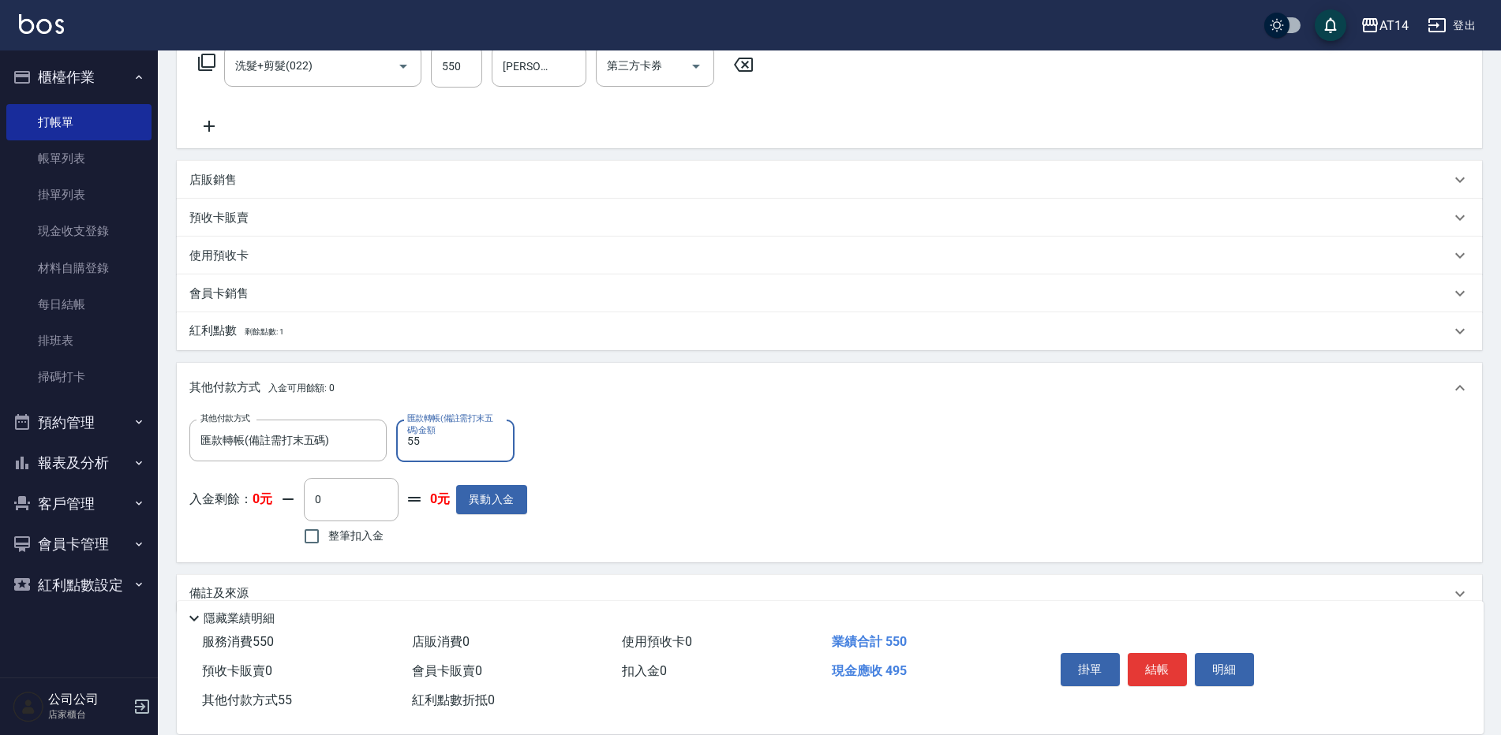
type input "550"
type input "0"
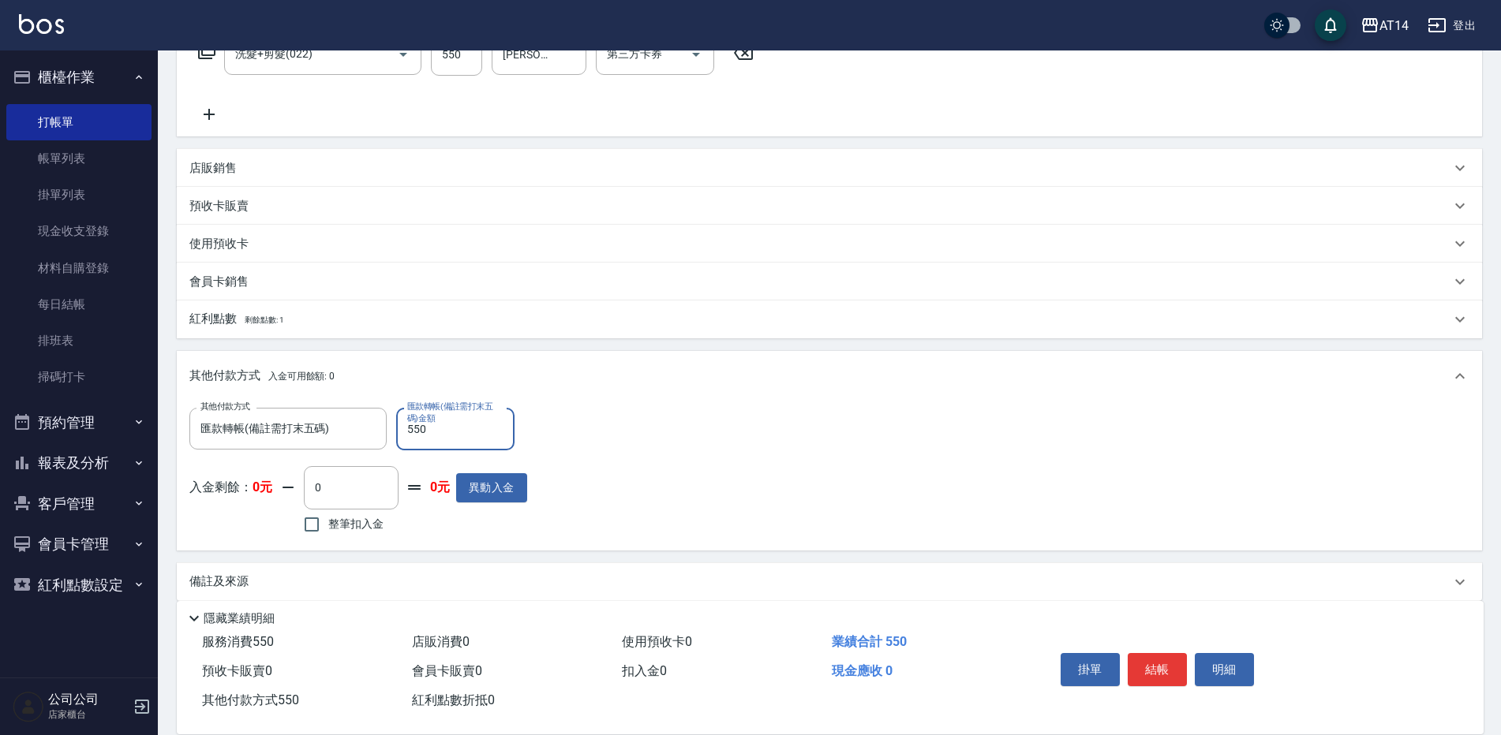
scroll to position [300, 0]
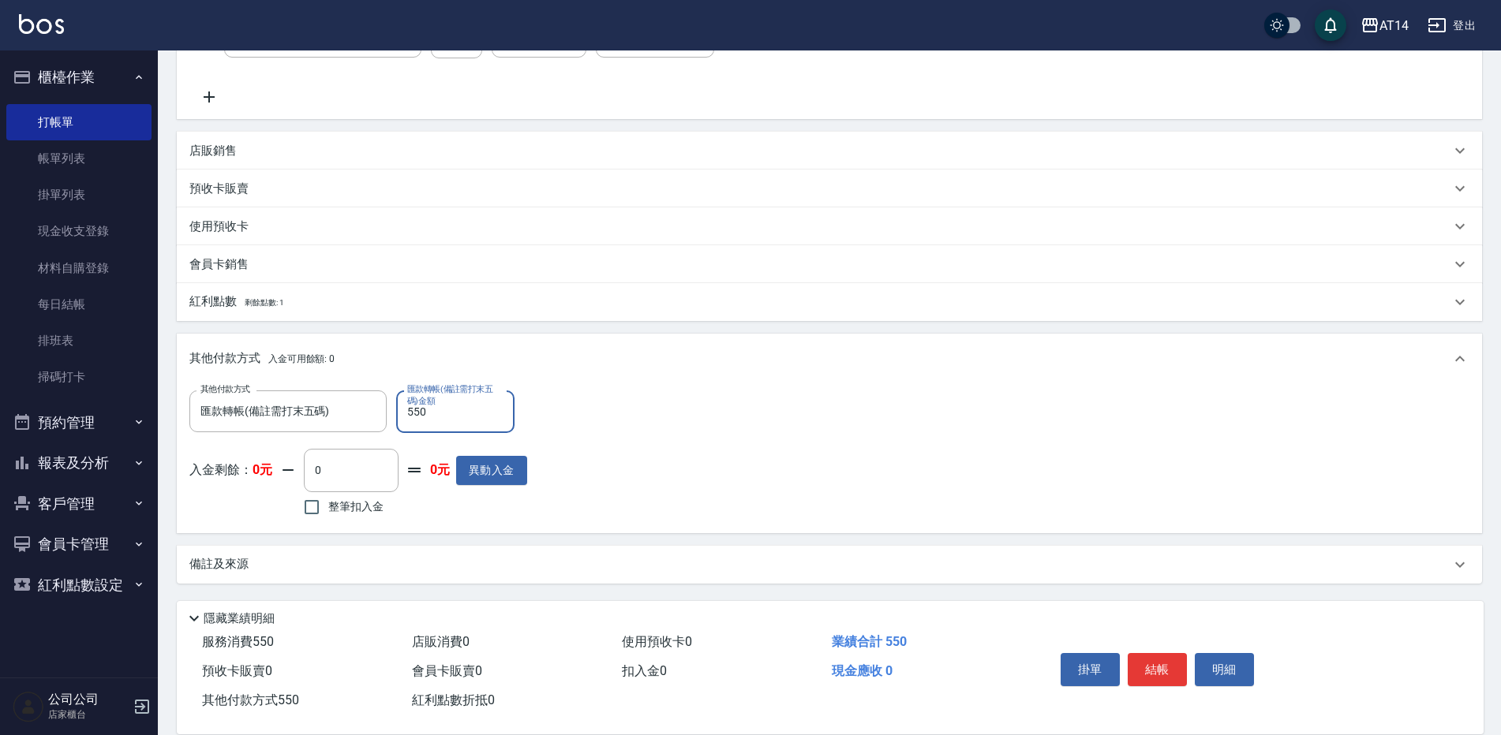
type input "550"
click at [387, 560] on div "備註及來源" at bounding box center [819, 564] width 1261 height 17
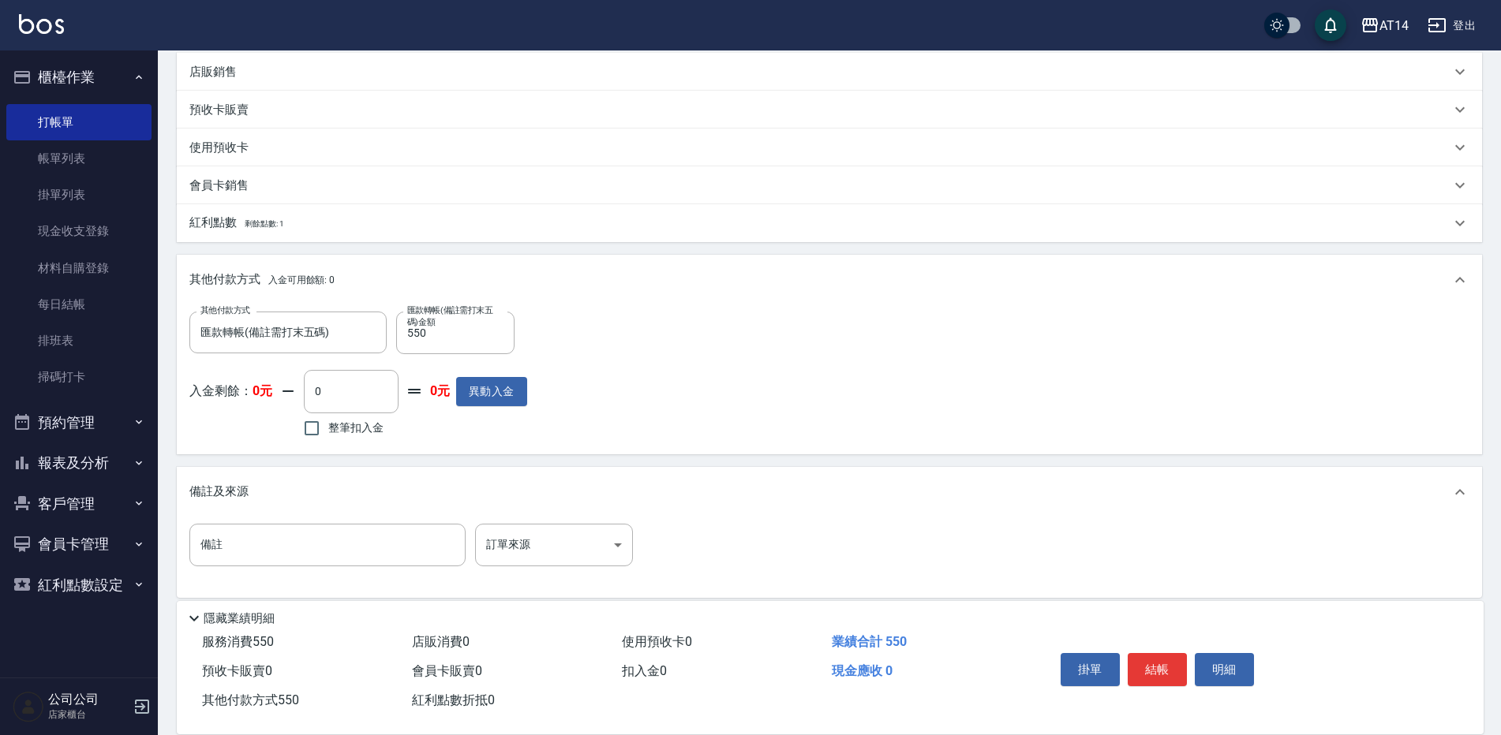
scroll to position [391, 0]
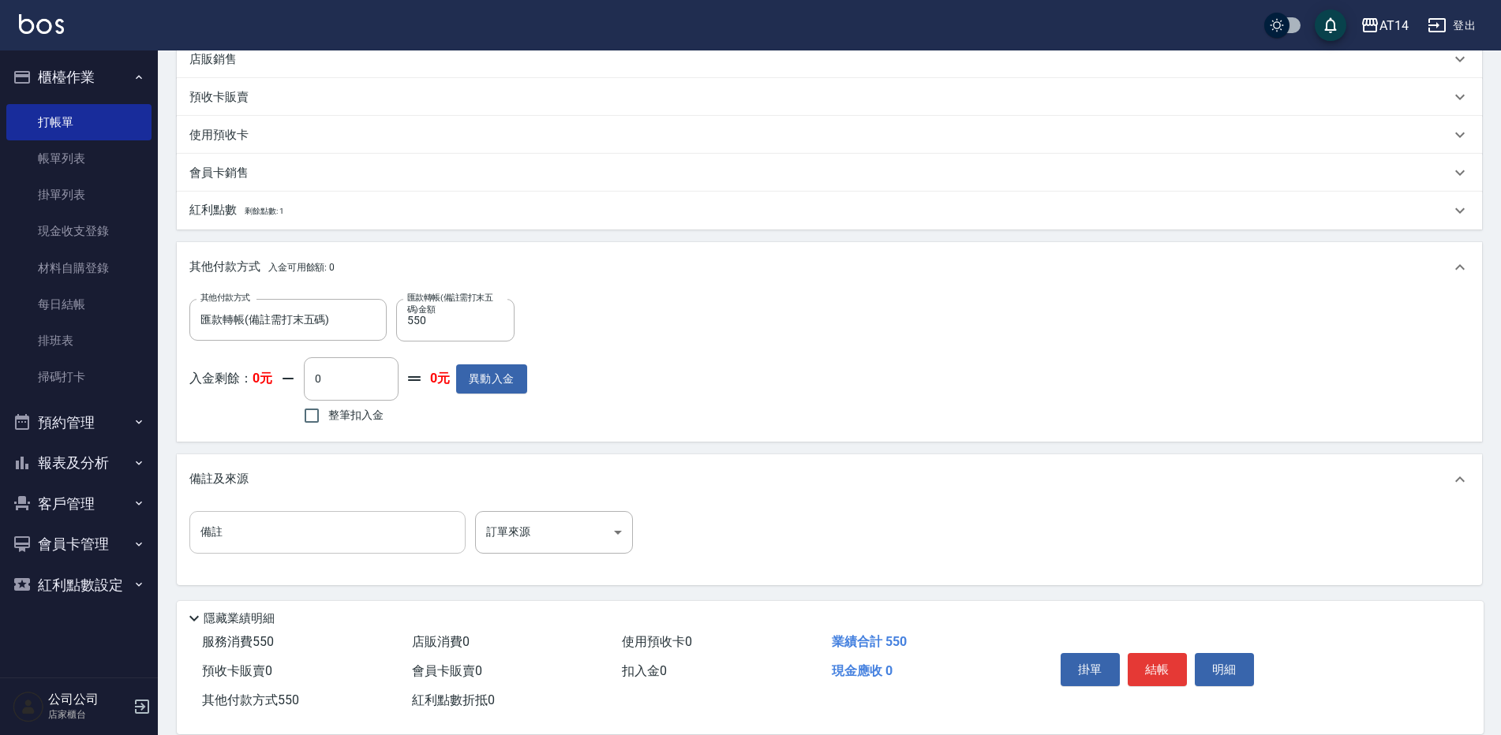
drag, startPoint x: 377, startPoint y: 554, endPoint x: 380, endPoint y: 542, distance: 12.1
click at [380, 543] on div "備註 備註 訂單來源 ​ 訂單來源" at bounding box center [829, 542] width 1280 height 62
click at [380, 537] on input "備註" at bounding box center [327, 532] width 276 height 43
type input "後93334"
click at [537, 525] on body "AT14 登出 櫃檯作業 打帳單 帳單列表 掛單列表 現金收支登錄 材料自購登錄 每日結帳 排班表 掃碼打卡 預約管理 預約管理 單日預約紀錄 單週預約紀錄 …" at bounding box center [750, 173] width 1501 height 1128
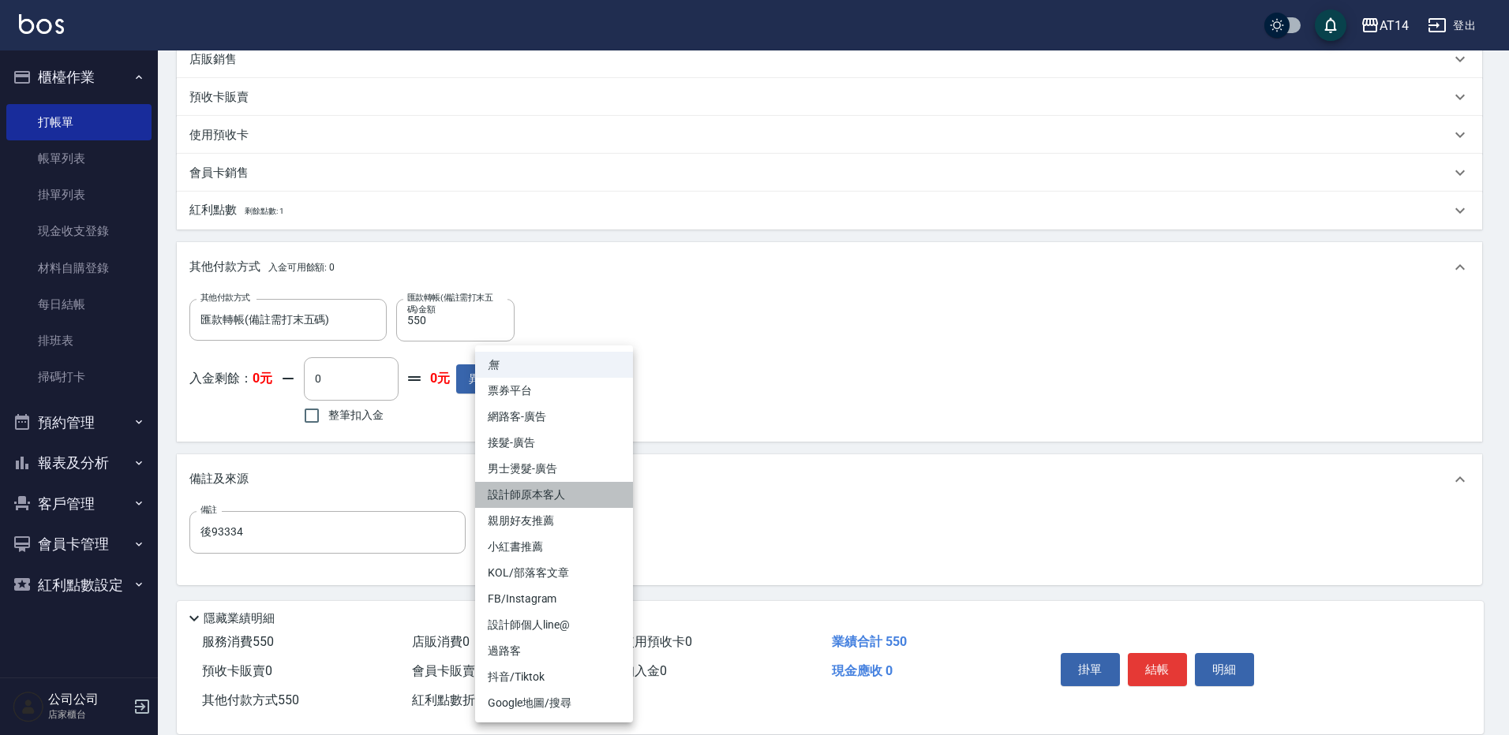
click at [554, 503] on li "設計師原本客人" at bounding box center [554, 495] width 158 height 26
type input "設計師原本客人"
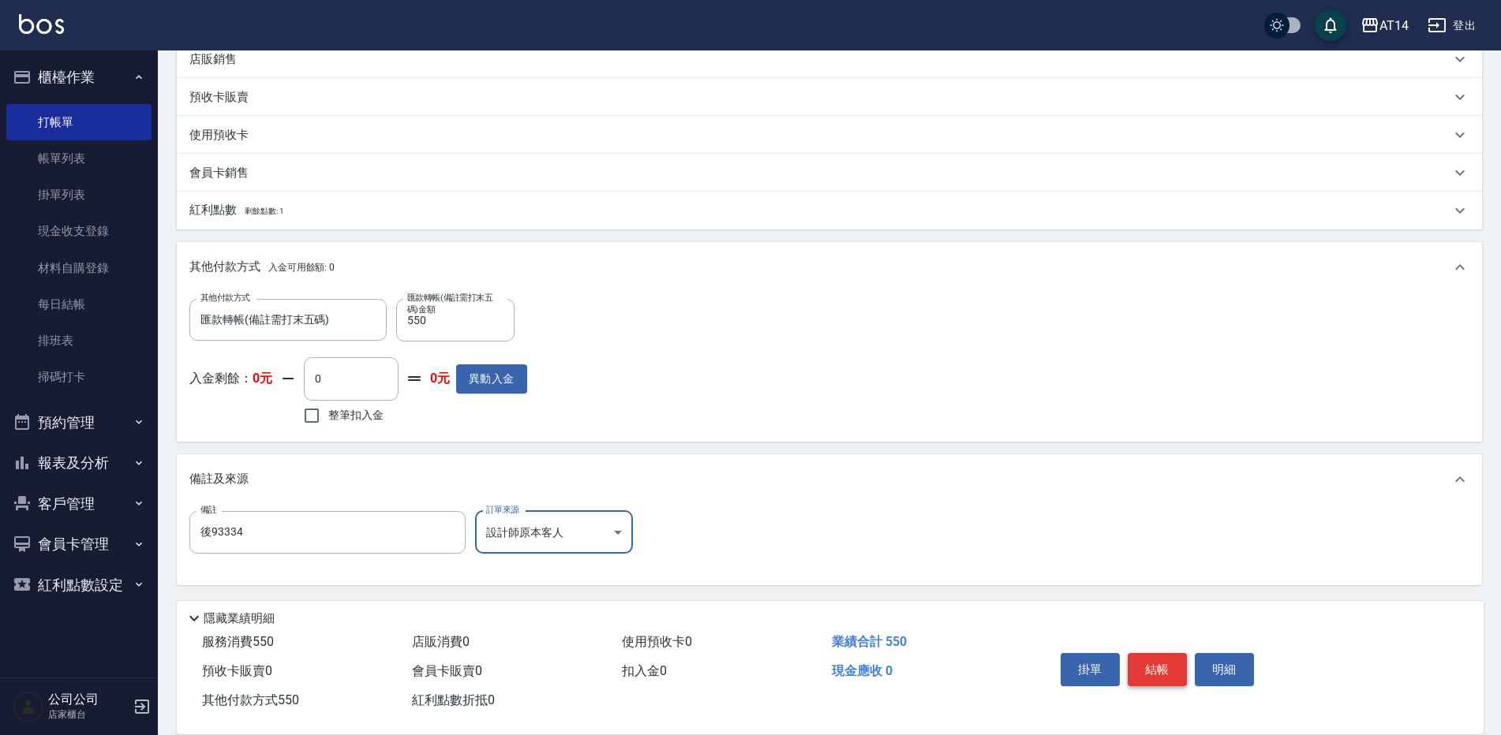
click at [1166, 657] on button "結帳" at bounding box center [1157, 669] width 59 height 33
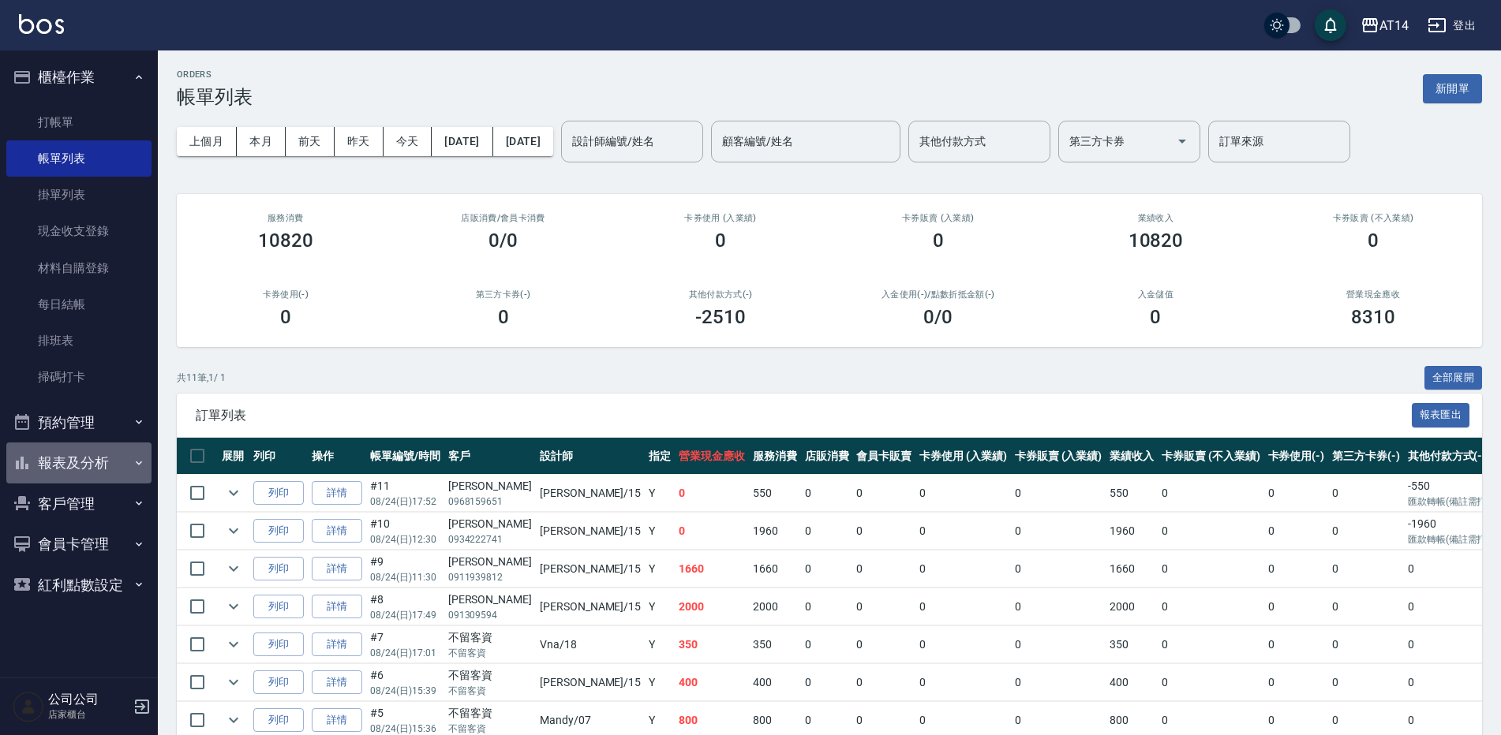
click at [114, 456] on button "報表及分析" at bounding box center [78, 463] width 145 height 41
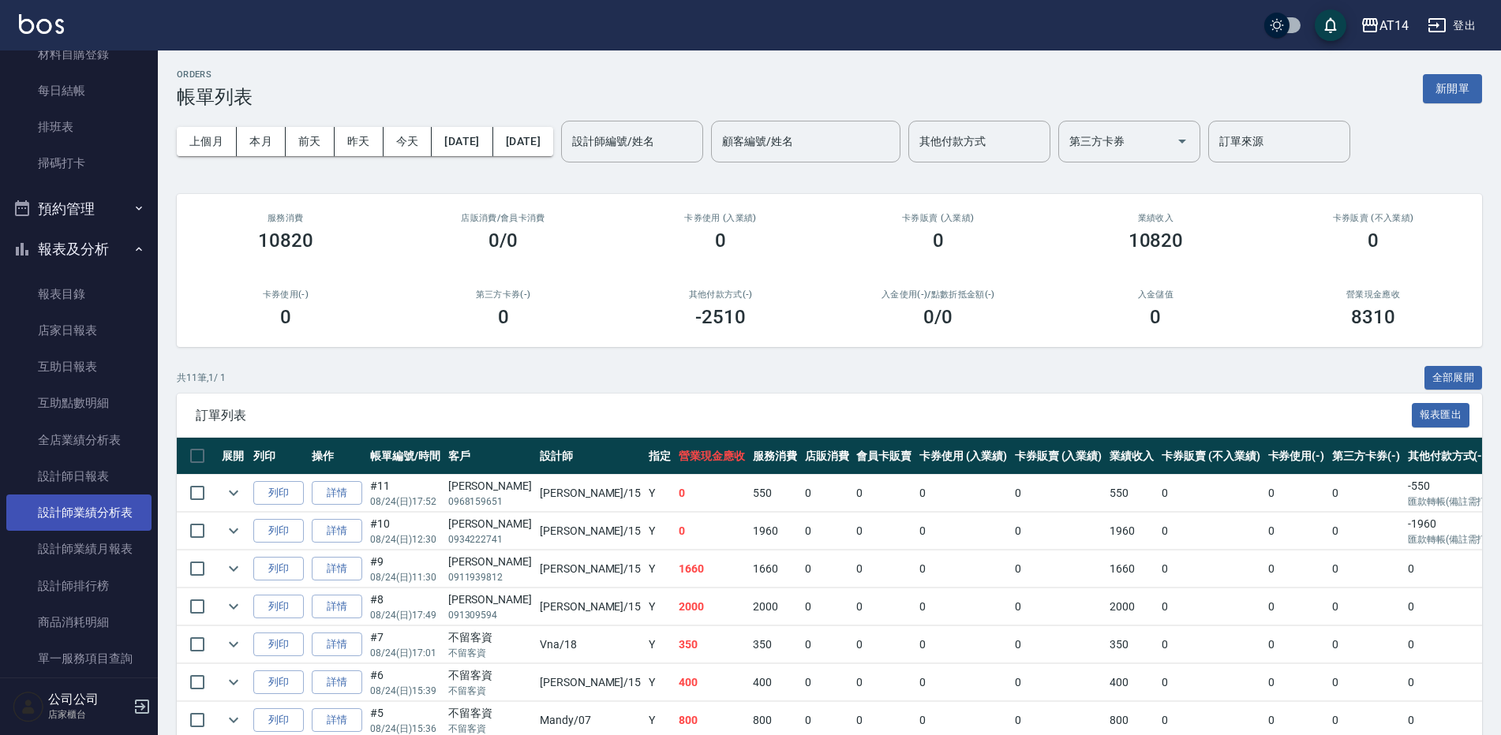
scroll to position [237, 0]
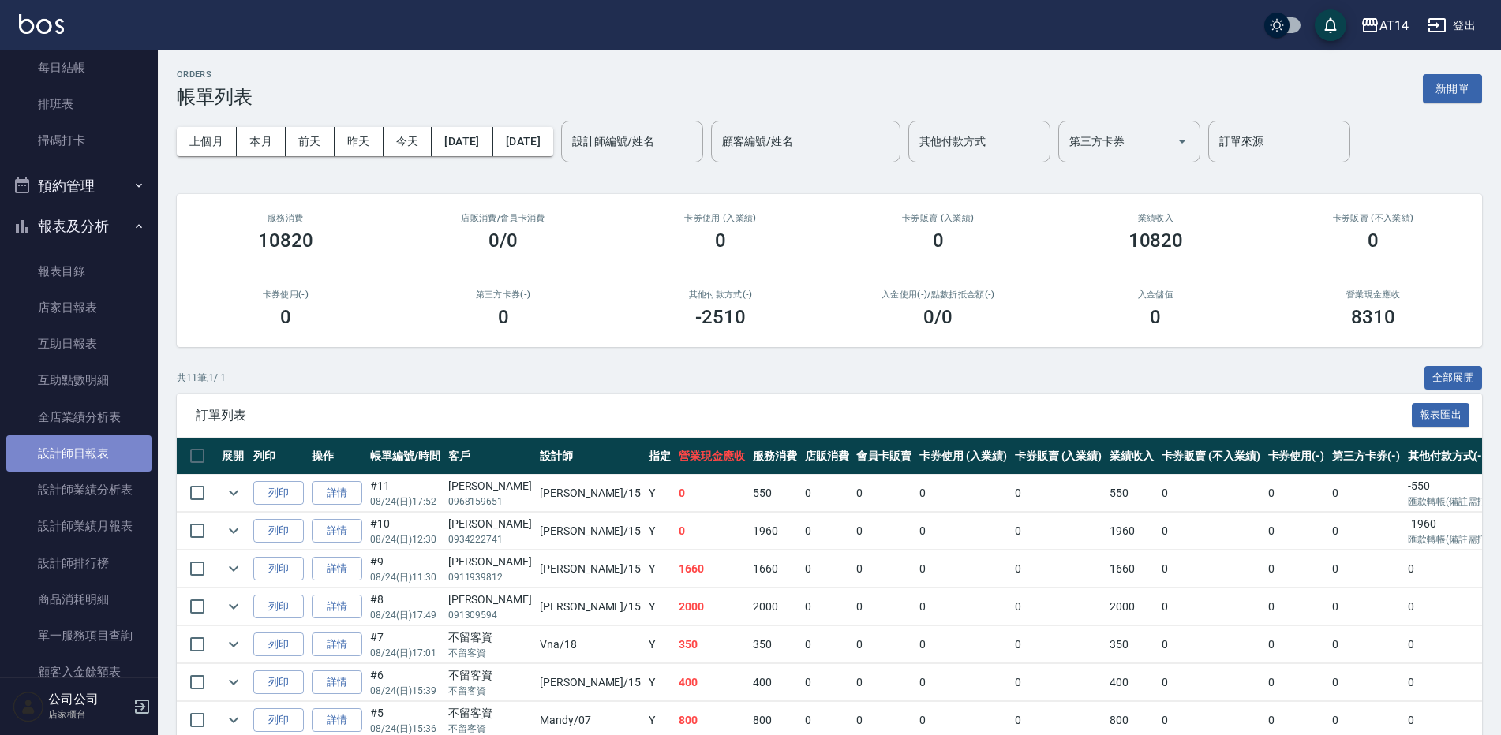
click at [132, 464] on link "設計師日報表" at bounding box center [78, 454] width 145 height 36
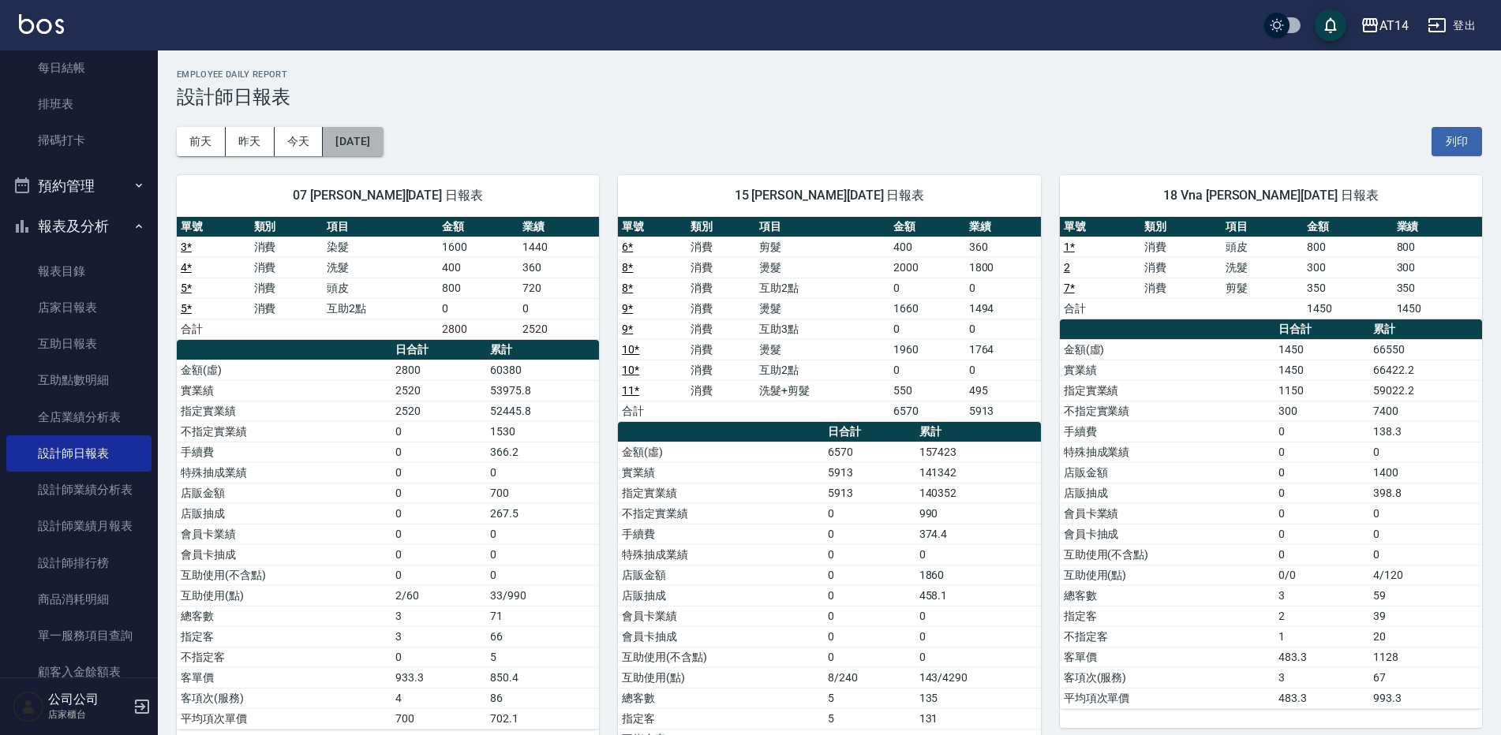
click at [383, 133] on button "[DATE]" at bounding box center [353, 141] width 60 height 29
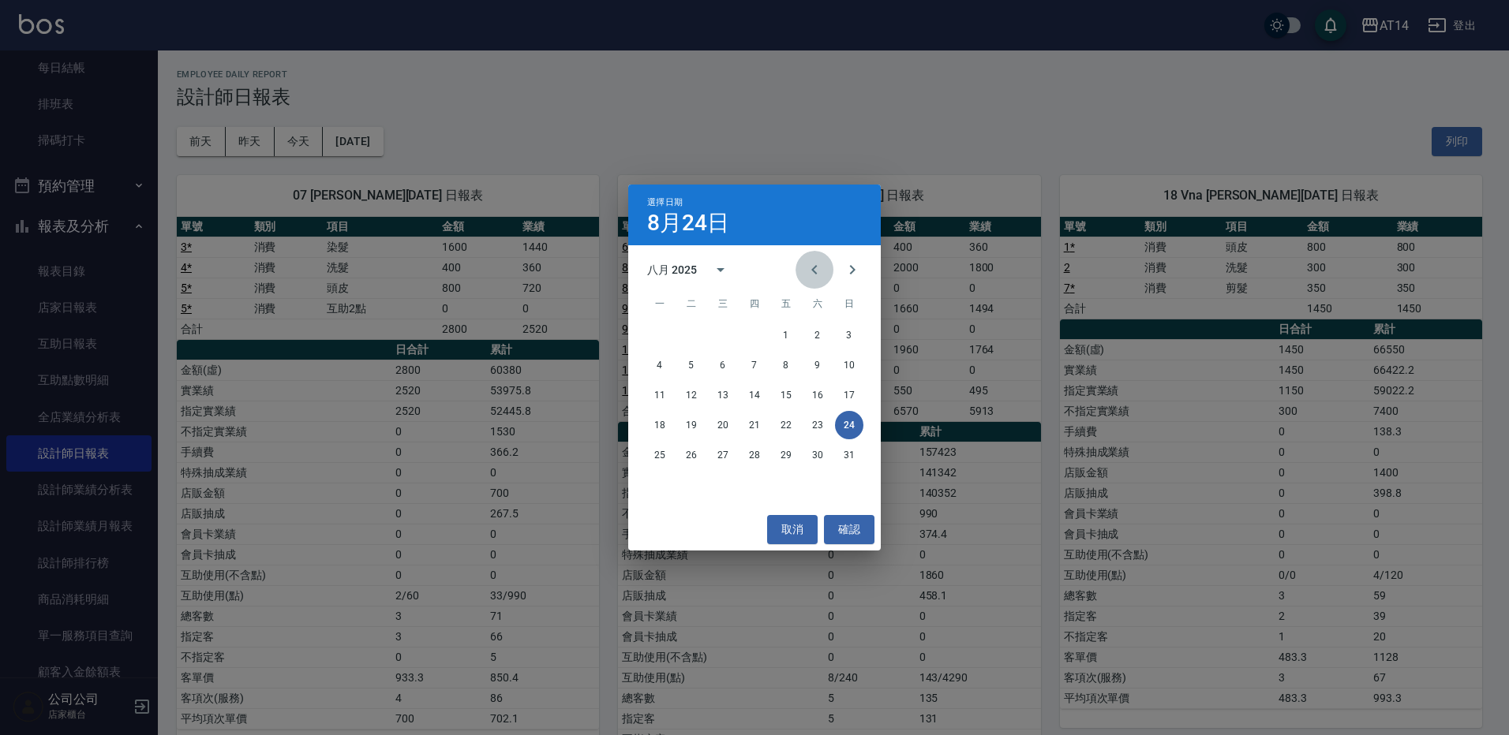
click at [803, 269] on button "Previous month" at bounding box center [814, 270] width 38 height 38
drag, startPoint x: 750, startPoint y: 413, endPoint x: 773, endPoint y: 417, distance: 22.4
click at [769, 415] on div "21 22 23 24 25 26 27" at bounding box center [754, 425] width 253 height 28
click at [756, 429] on button "24" at bounding box center [754, 425] width 28 height 28
